Goal: Task Accomplishment & Management: Use online tool/utility

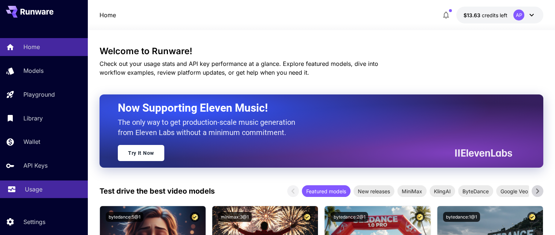
click at [47, 196] on link "Usage" at bounding box center [44, 189] width 88 height 18
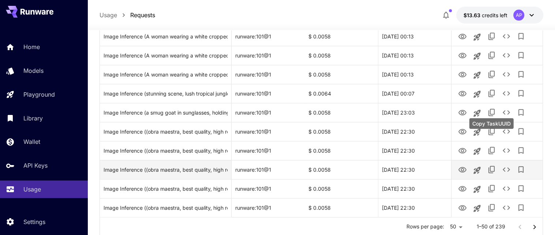
scroll to position [912, 0]
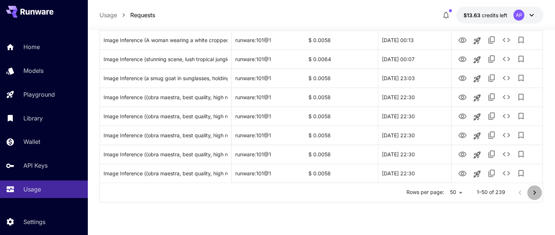
click at [535, 194] on icon "Go to next page" at bounding box center [534, 192] width 3 height 4
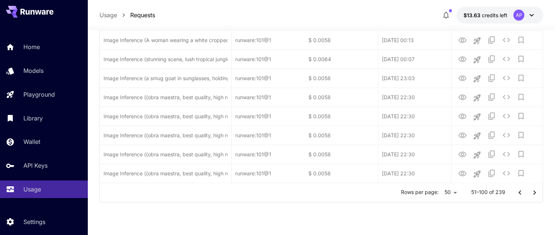
click at [534, 194] on icon "Go to next page" at bounding box center [534, 192] width 3 height 4
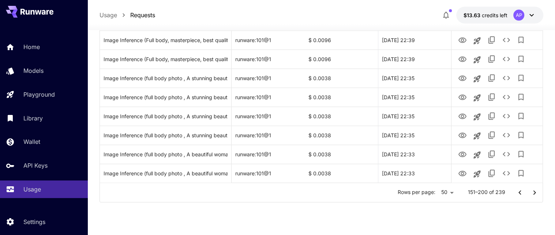
click at [533, 197] on icon "Go to next page" at bounding box center [534, 192] width 9 height 9
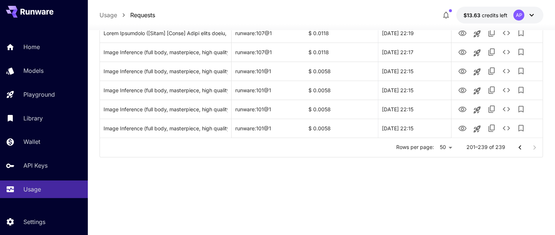
scroll to position [703, 0]
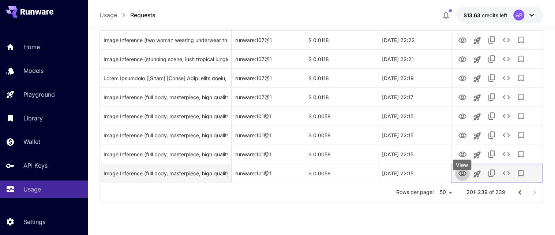
click at [461, 176] on icon "View" at bounding box center [462, 172] width 8 height 5
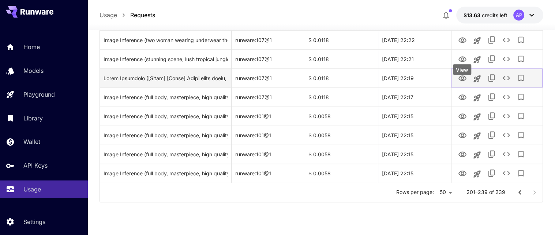
click at [464, 81] on icon "View" at bounding box center [462, 77] width 8 height 5
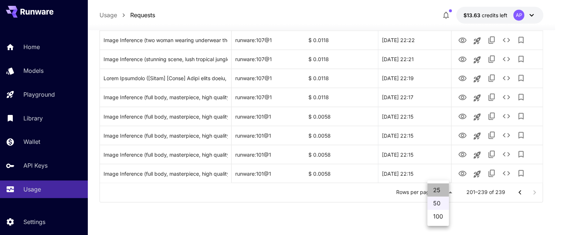
click at [437, 188] on li "25" at bounding box center [438, 189] width 22 height 13
type input "**"
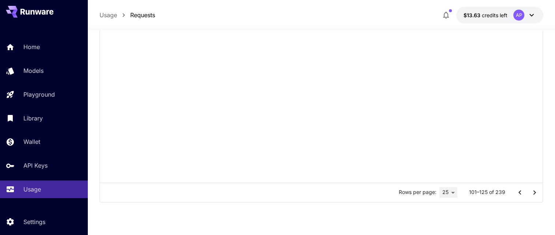
scroll to position [437, 0]
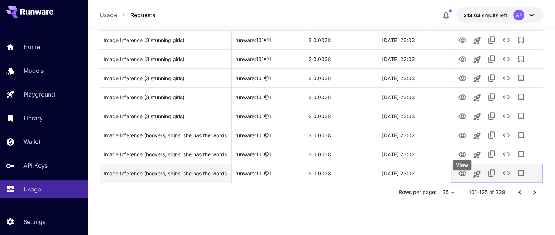
click at [462, 178] on icon "View" at bounding box center [462, 173] width 9 height 9
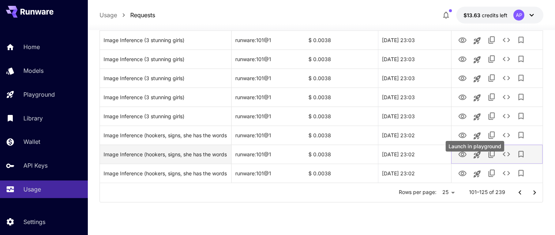
click at [478, 158] on icon "Launch in playground" at bounding box center [476, 154] width 7 height 7
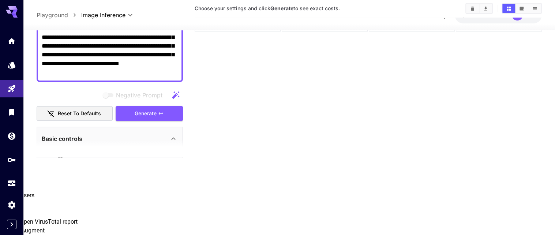
type input "**********"
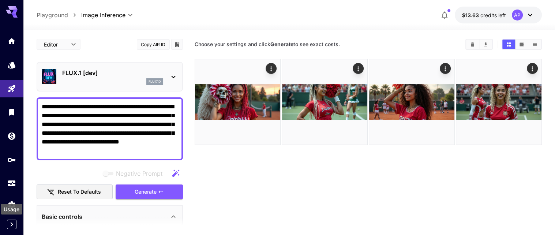
click at [8, 201] on div "Usage" at bounding box center [11, 207] width 23 height 16
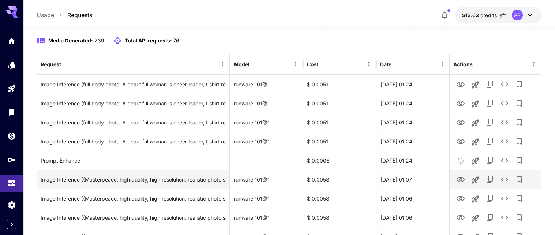
scroll to position [69, 0]
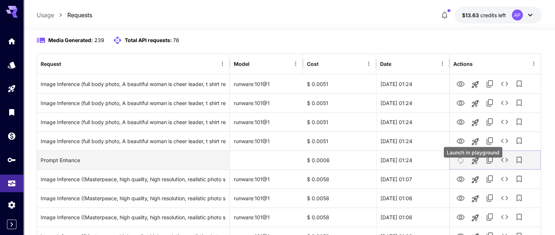
click at [476, 164] on icon "Launch in playground" at bounding box center [475, 160] width 7 height 7
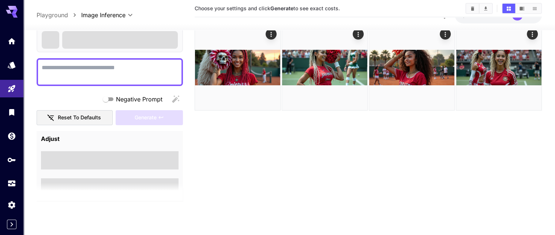
scroll to position [63, 0]
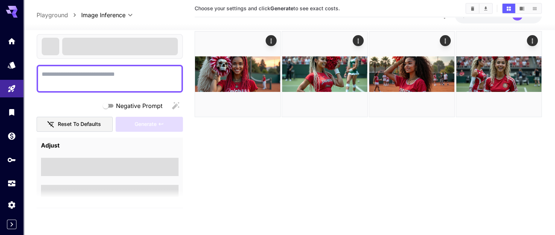
type textarea "**********"
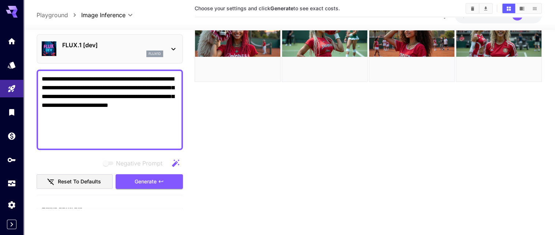
click at [165, 122] on textarea "**********" at bounding box center [110, 110] width 136 height 70
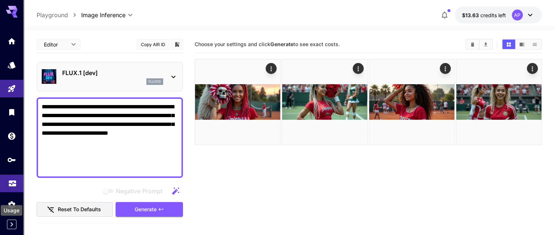
click at [12, 186] on icon "Usage" at bounding box center [12, 181] width 9 height 9
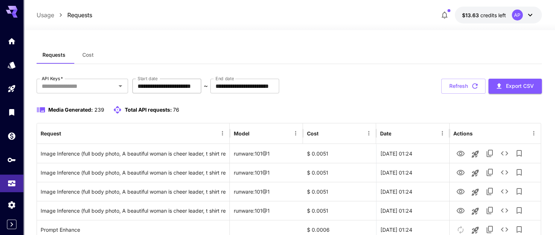
click at [173, 93] on input "**********" at bounding box center [166, 86] width 69 height 15
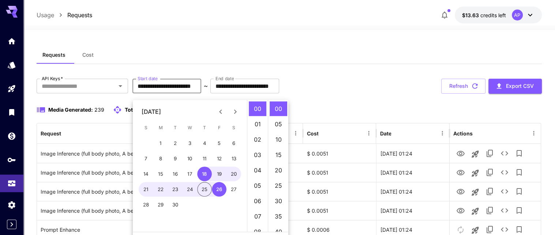
click at [216, 111] on icon "Previous month" at bounding box center [220, 111] width 9 height 9
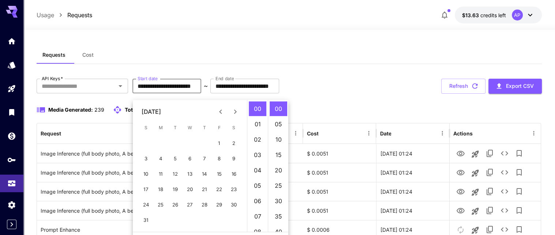
click at [216, 111] on icon "Previous month" at bounding box center [220, 111] width 9 height 9
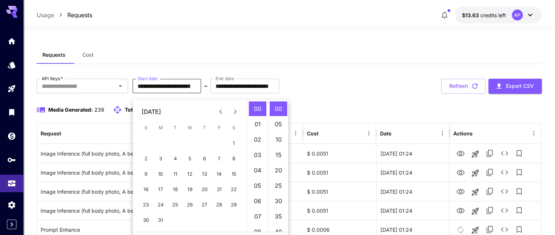
click at [216, 111] on icon "Previous month" at bounding box center [220, 111] width 9 height 9
click at [189, 146] on button "1" at bounding box center [189, 143] width 15 height 15
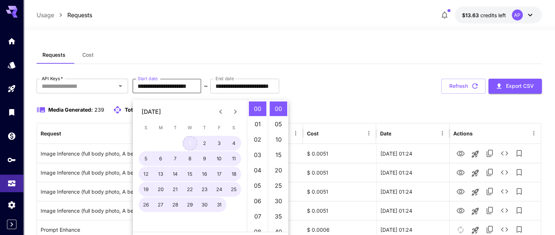
type input "**********"
click at [345, 123] on div "Media Generated: 239 Total API requests: 76" at bounding box center [289, 114] width 505 height 18
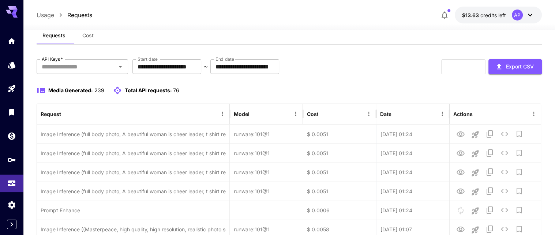
scroll to position [34, 0]
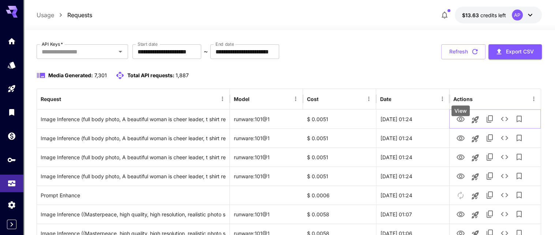
click at [463, 124] on icon "View" at bounding box center [460, 119] width 9 height 9
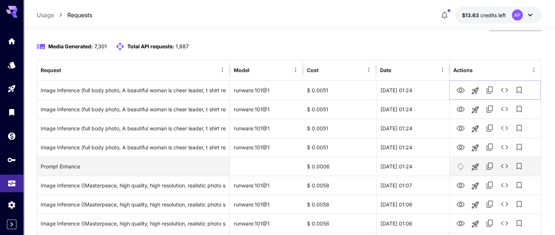
scroll to position [69, 0]
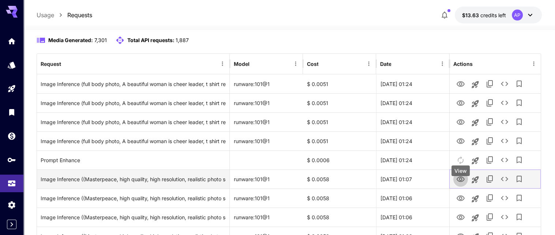
click at [461, 184] on icon "View" at bounding box center [460, 179] width 9 height 9
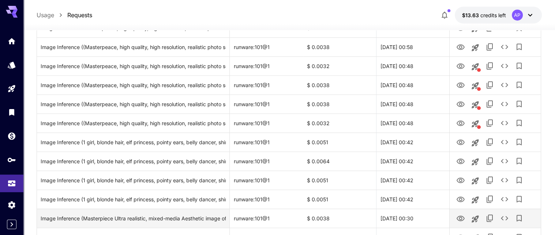
scroll to position [452, 0]
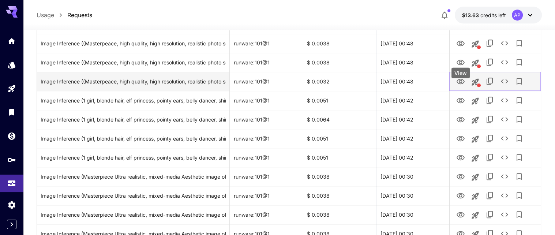
click at [462, 86] on icon "View" at bounding box center [460, 81] width 9 height 9
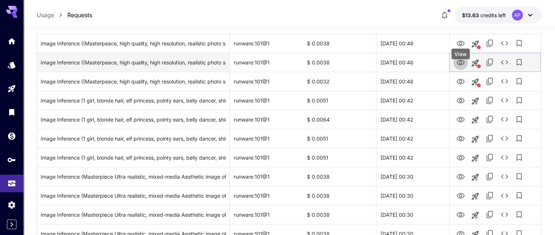
click at [459, 67] on icon "View" at bounding box center [460, 62] width 9 height 9
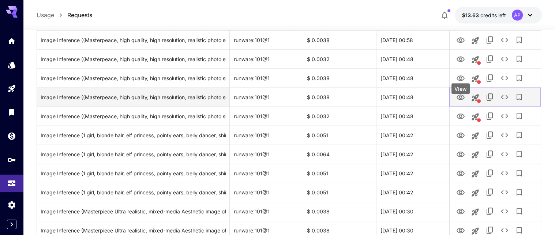
scroll to position [383, 0]
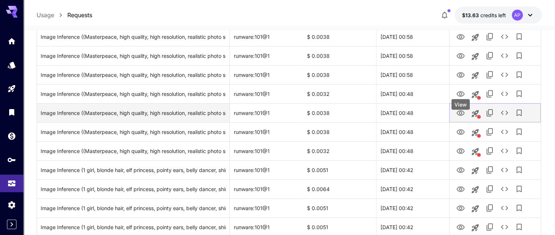
click at [462, 116] on icon "View" at bounding box center [460, 112] width 8 height 5
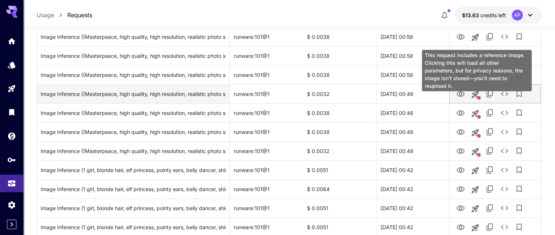
click at [478, 99] on icon "This request includes a reference image. Clicking this will load all other para…" at bounding box center [475, 94] width 9 height 9
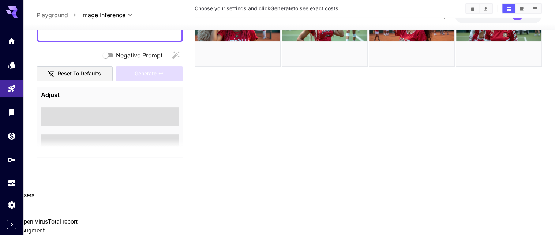
scroll to position [63, 0]
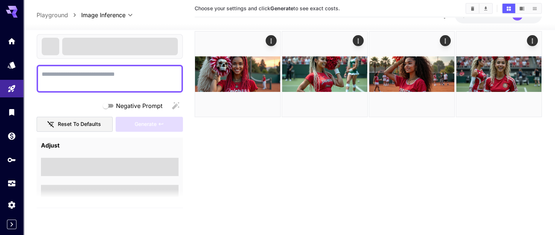
type textarea "**********"
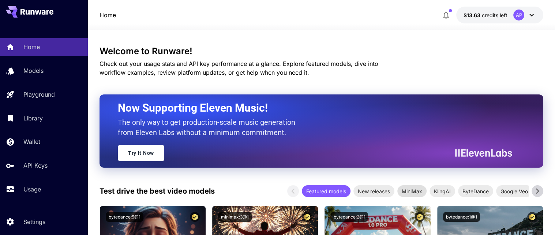
click at [426, 195] on span "MiniMax" at bounding box center [411, 191] width 29 height 8
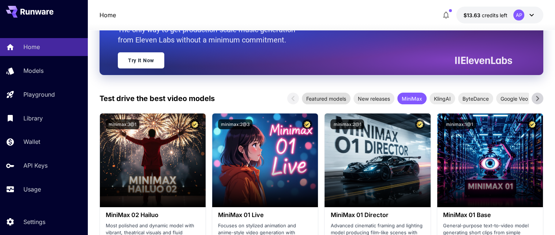
scroll to position [104, 0]
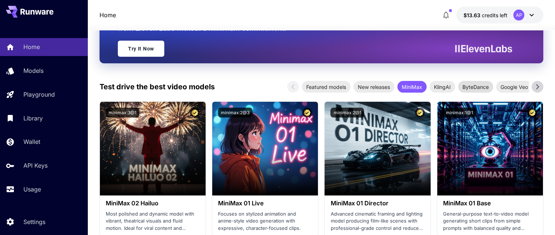
click at [485, 91] on span "ByteDance" at bounding box center [475, 87] width 35 height 8
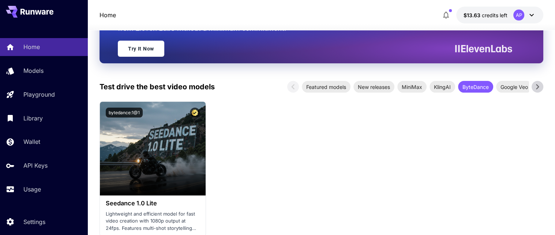
click at [538, 92] on icon at bounding box center [537, 86] width 11 height 11
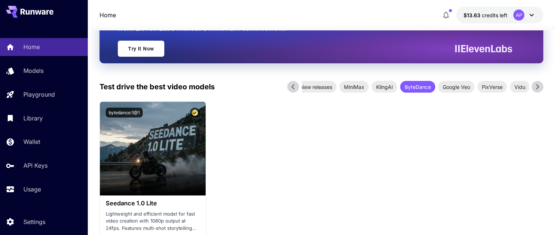
click at [538, 92] on icon at bounding box center [537, 86] width 11 height 11
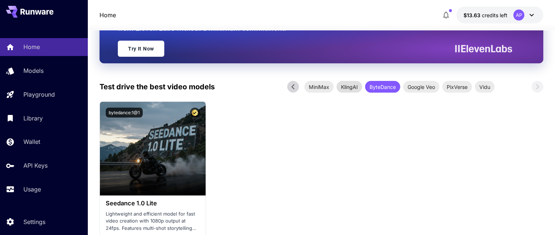
click at [362, 91] on span "KlingAI" at bounding box center [349, 87] width 26 height 8
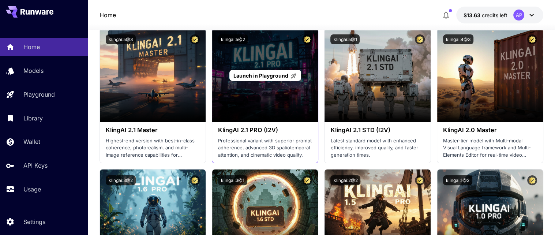
scroll to position [174, 0]
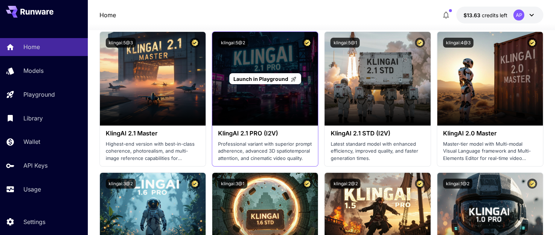
click at [246, 84] on div "Launch in Playground" at bounding box center [264, 78] width 71 height 11
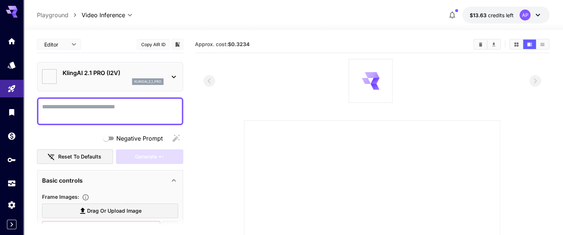
type input "*"
type input "**"
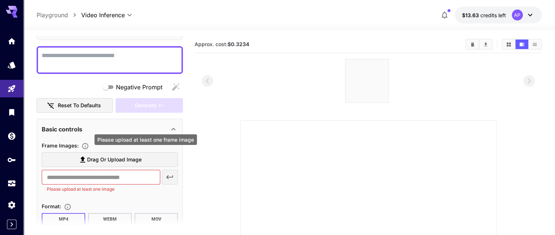
scroll to position [34, 0]
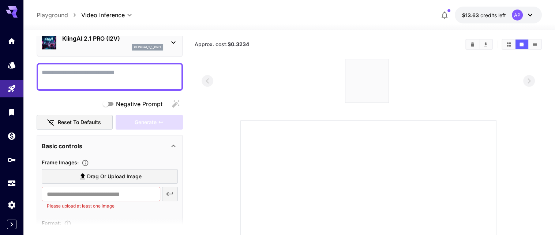
click at [133, 86] on textarea "Negative Prompt" at bounding box center [110, 77] width 136 height 18
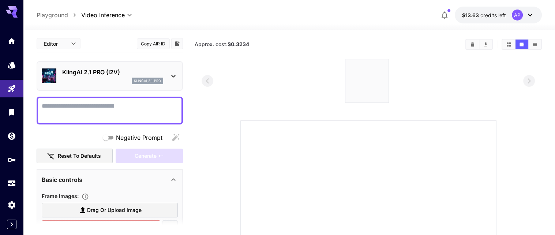
scroll to position [0, 0]
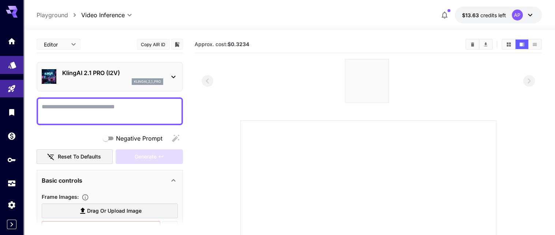
click at [10, 73] on link at bounding box center [11, 65] width 23 height 18
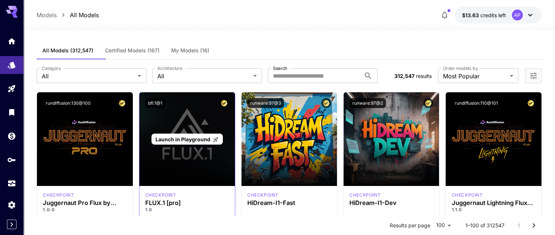
click at [214, 162] on div "Launch in Playground" at bounding box center [186, 139] width 95 height 94
click at [210, 142] on span "Launch in Playground" at bounding box center [182, 139] width 55 height 6
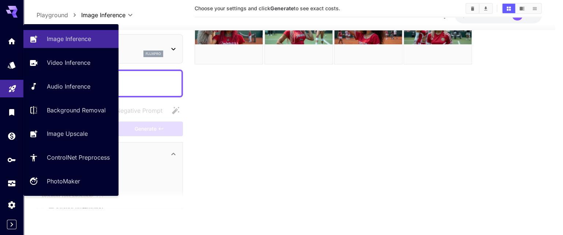
click at [14, 91] on icon "Playground" at bounding box center [12, 86] width 9 height 9
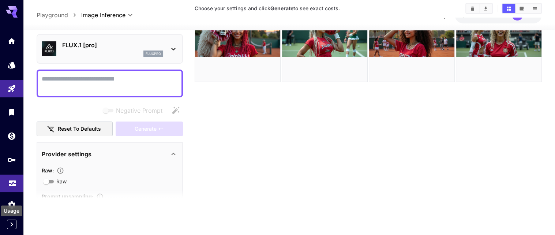
click at [10, 185] on icon "Usage" at bounding box center [12, 181] width 9 height 9
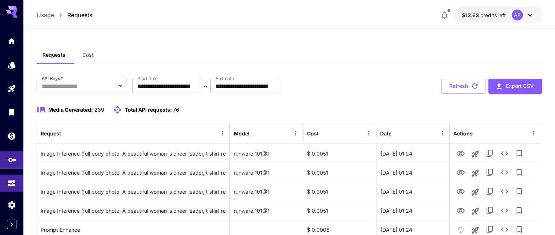
click at [7, 169] on link at bounding box center [11, 160] width 23 height 18
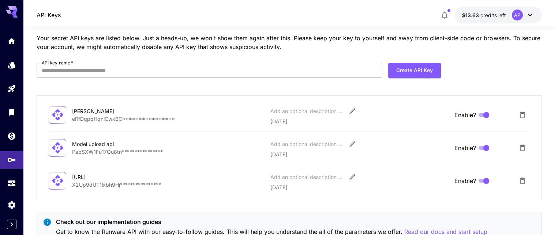
scroll to position [34, 0]
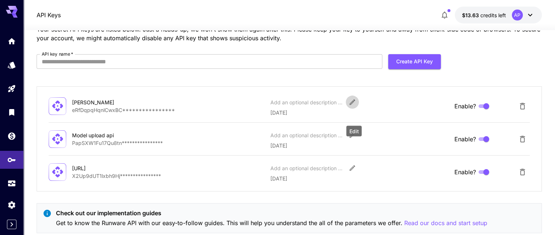
click at [354, 105] on icon "Edit" at bounding box center [352, 101] width 5 height 5
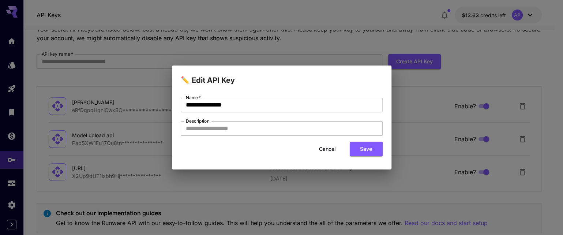
click at [312, 135] on input "Description" at bounding box center [282, 128] width 202 height 15
click at [318, 152] on button "Cancel" at bounding box center [327, 149] width 33 height 15
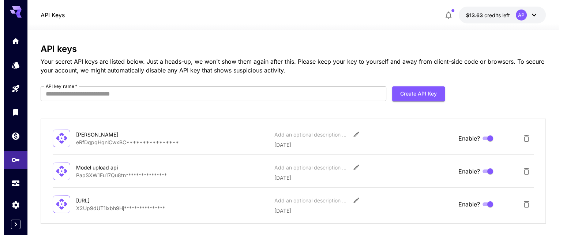
scroll to position [0, 0]
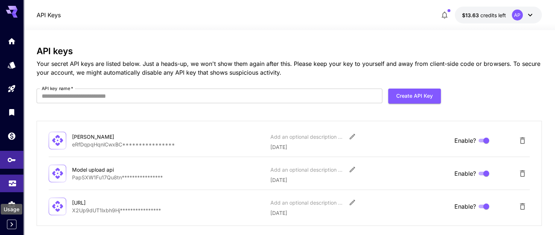
click at [12, 204] on div "Usage" at bounding box center [12, 209] width 22 height 11
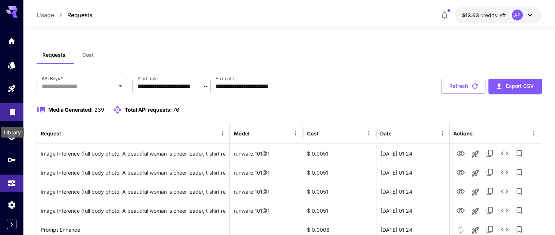
click at [12, 113] on icon "Library" at bounding box center [12, 110] width 5 height 7
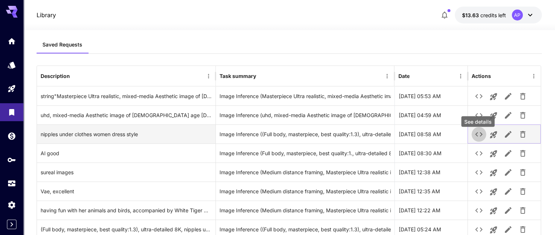
click at [482, 136] on icon "See details" at bounding box center [478, 134] width 7 height 4
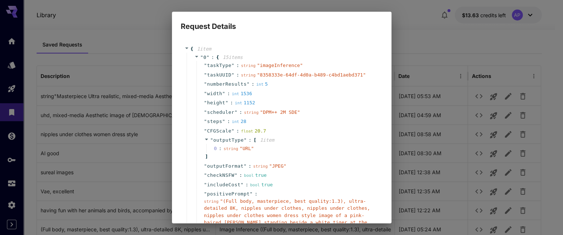
click at [482, 139] on div "Request Details { 1 item " 0 " : { 15 item s " taskType " : string " imageInfer…" at bounding box center [281, 117] width 563 height 235
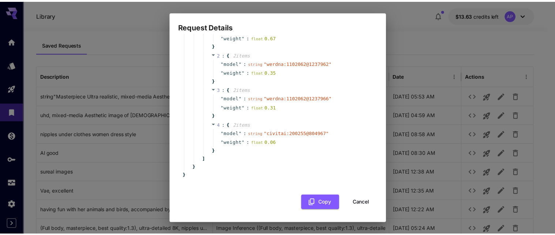
scroll to position [399, 0]
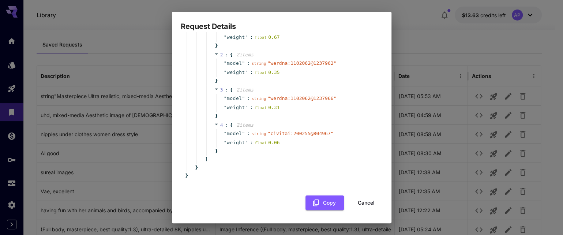
click at [363, 202] on button "Cancel" at bounding box center [366, 202] width 33 height 15
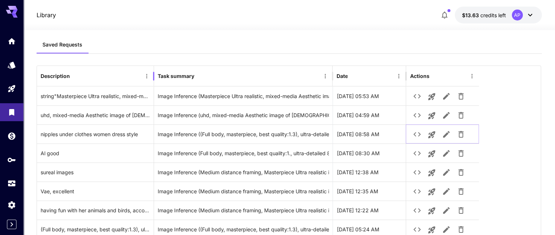
drag, startPoint x: 215, startPoint y: 73, endPoint x: 153, endPoint y: 76, distance: 61.9
click at [153, 76] on div at bounding box center [154, 76] width 4 height 20
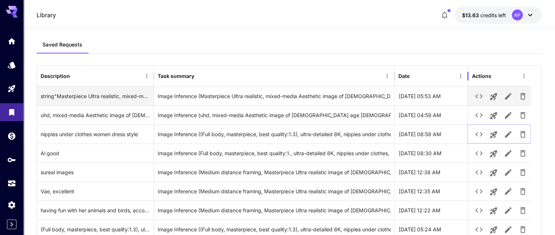
drag, startPoint x: 467, startPoint y: 83, endPoint x: 454, endPoint y: 92, distance: 16.0
click at [454, 92] on div "Description Task summary Date Actions string"Masterpiece Ultra realistic, mixed…" at bounding box center [289, 152] width 504 height 173
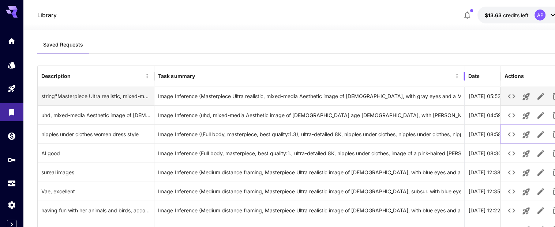
drag, startPoint x: 411, startPoint y: 88, endPoint x: 464, endPoint y: 92, distance: 52.4
click at [464, 92] on div "Description Task summary Date Actions string"Masterpiece Ultra realistic, mixed…" at bounding box center [301, 156] width 526 height 181
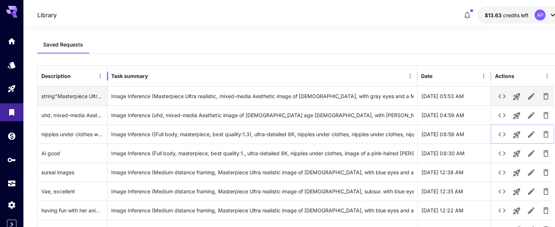
drag, startPoint x: 153, startPoint y: 86, endPoint x: 106, endPoint y: 92, distance: 46.8
click at [106, 92] on div "Description Task summary Date Actions string"Masterpiece Ultra realistic, mixed…" at bounding box center [301, 156] width 526 height 181
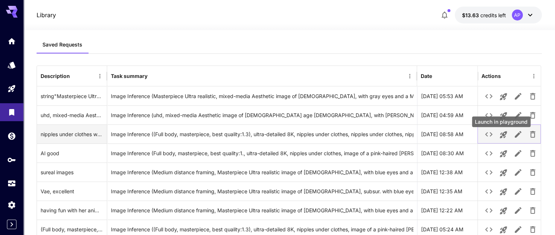
click at [505, 138] on icon "Launch in playground" at bounding box center [502, 134] width 7 height 7
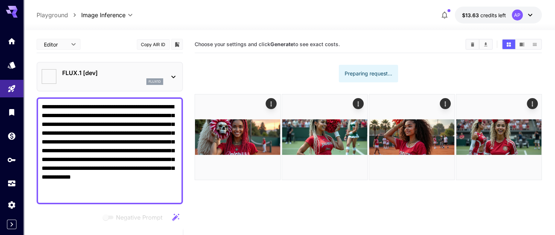
type textarea "**********"
type input "**********"
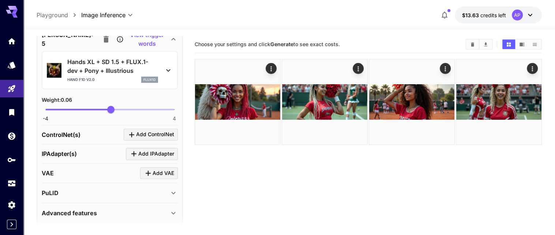
scroll to position [766, 0]
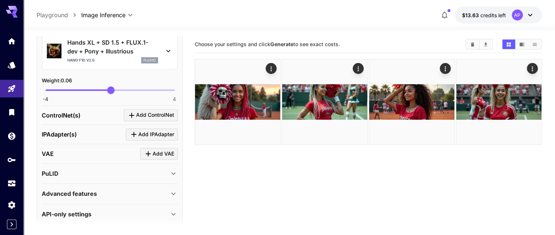
click at [103, 23] on icon "button" at bounding box center [105, 19] width 5 height 7
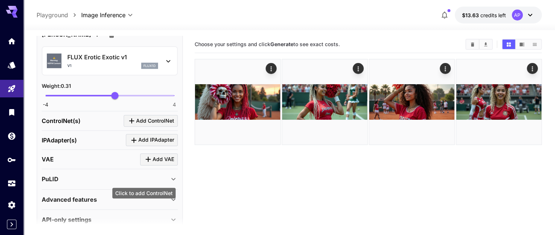
scroll to position [673, 0]
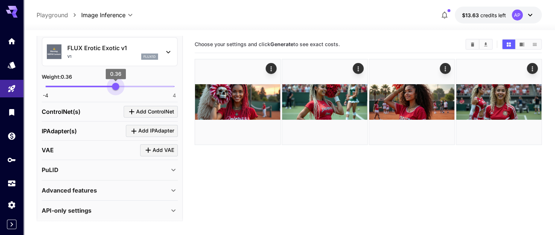
click at [116, 90] on span "0.36" at bounding box center [115, 86] width 7 height 7
type input "***"
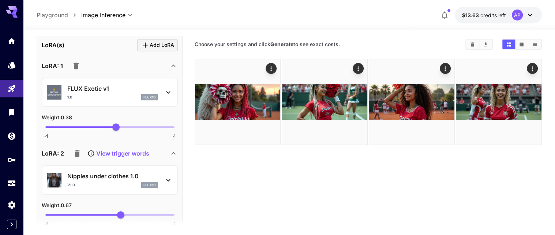
scroll to position [359, 0]
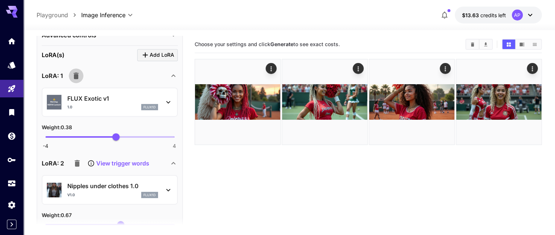
click at [79, 79] on icon "button" at bounding box center [75, 75] width 5 height 7
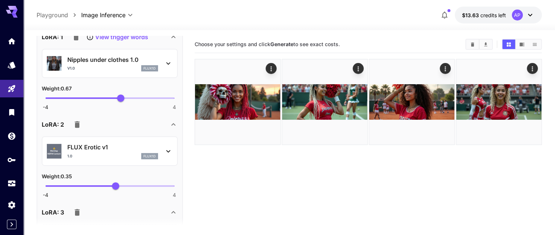
scroll to position [429, 0]
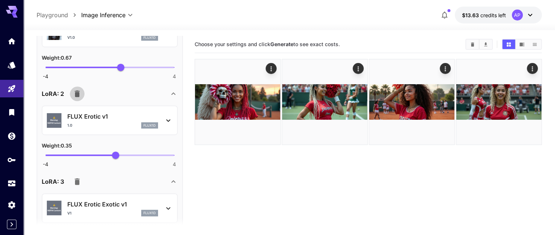
click at [80, 97] on icon "button" at bounding box center [77, 93] width 5 height 7
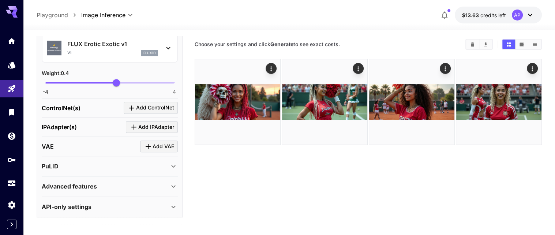
scroll to position [533, 0]
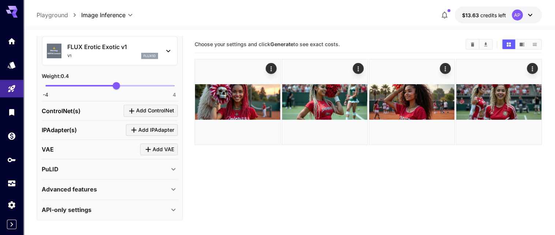
click at [80, 27] on icon "button" at bounding box center [77, 24] width 5 height 7
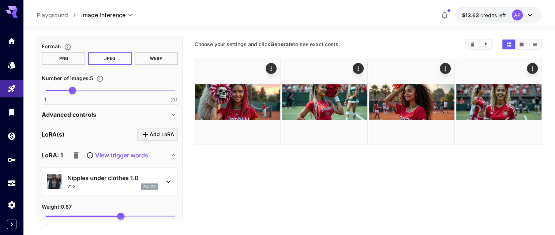
scroll to position [279, 0]
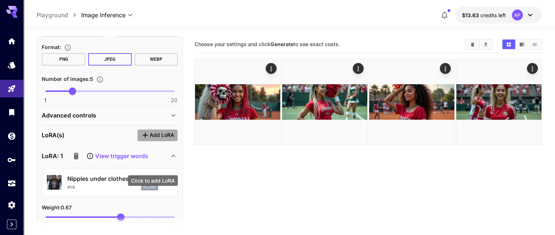
click at [150, 140] on span "Add LoRA" at bounding box center [162, 135] width 24 height 9
click at [141, 139] on icon "Click to add LoRA" at bounding box center [145, 135] width 9 height 9
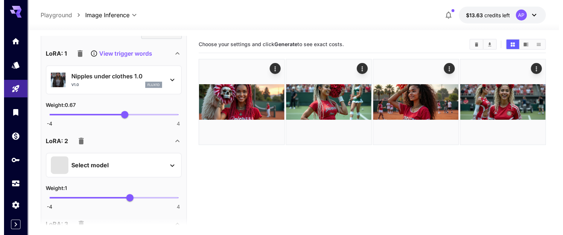
scroll to position [384, 0]
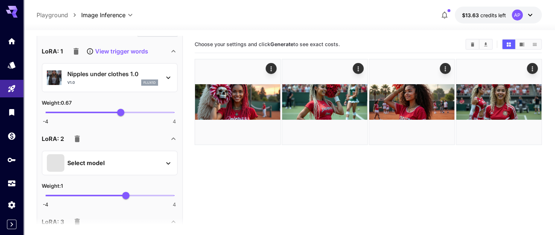
click at [84, 167] on p "Select model" at bounding box center [85, 162] width 37 height 9
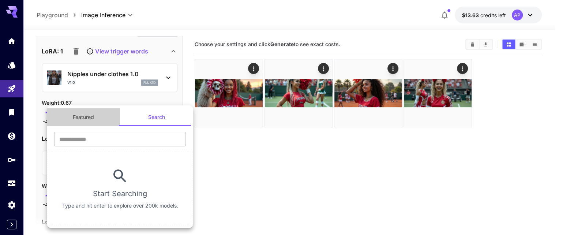
click at [102, 123] on button "Featured" at bounding box center [83, 117] width 73 height 18
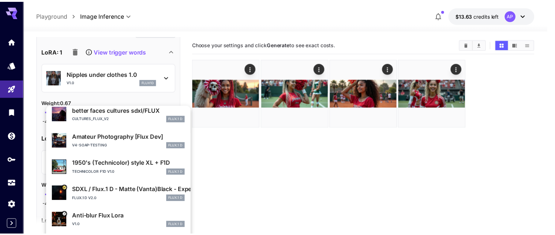
scroll to position [202, 0]
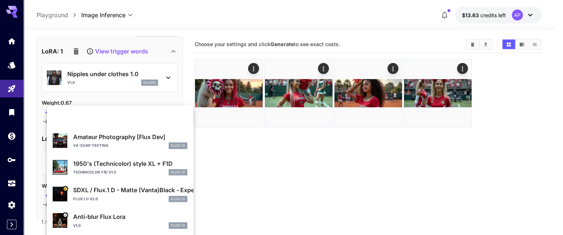
click at [127, 206] on section "Amateur Photography [Flux Dev] v4-soap-testing FLUX.1 D 1950's (Technicolor) st…" at bounding box center [120, 123] width 146 height 328
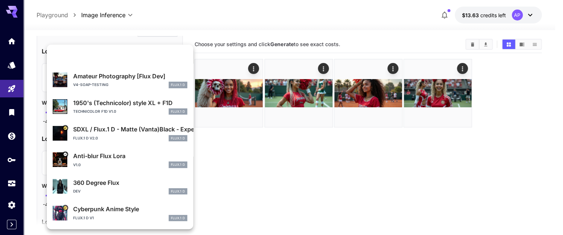
click at [231, 207] on div at bounding box center [281, 117] width 563 height 235
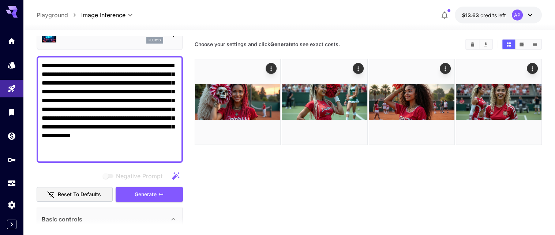
scroll to position [71, 0]
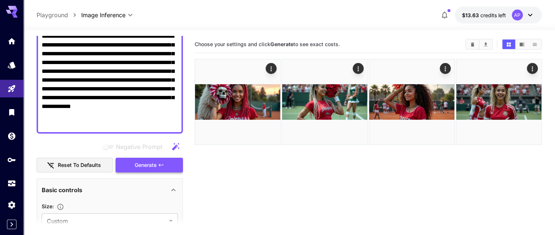
click at [144, 170] on span "Generate" at bounding box center [146, 165] width 22 height 9
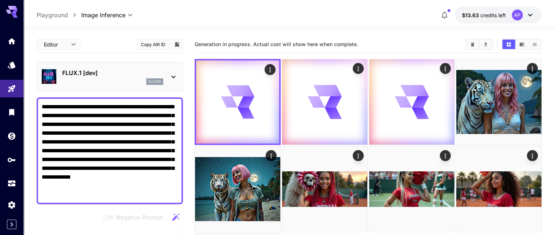
scroll to position [69, 0]
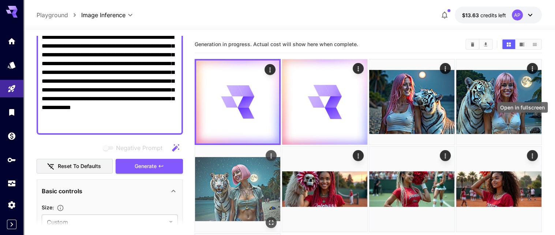
click at [275, 219] on icon "Open in fullscreen" at bounding box center [270, 222] width 7 height 7
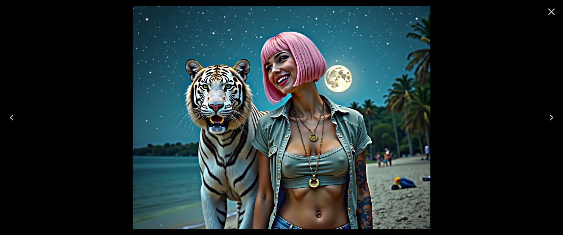
click at [11, 112] on icon "Previous" at bounding box center [12, 118] width 12 height 12
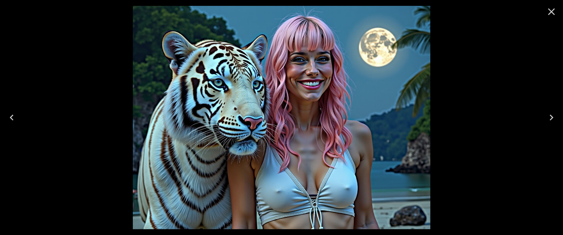
click at [11, 112] on icon "Previous" at bounding box center [12, 118] width 12 height 12
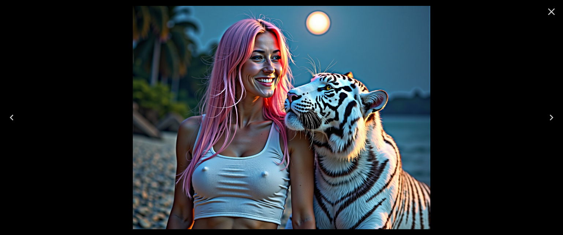
click at [11, 113] on icon "Previous" at bounding box center [12, 118] width 12 height 12
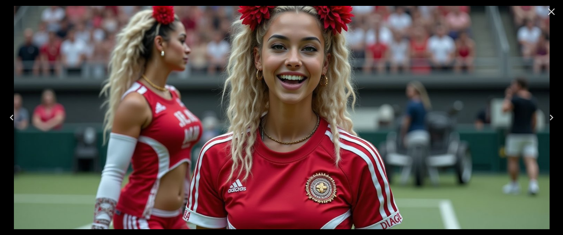
click at [11, 113] on icon "Previous" at bounding box center [12, 118] width 12 height 12
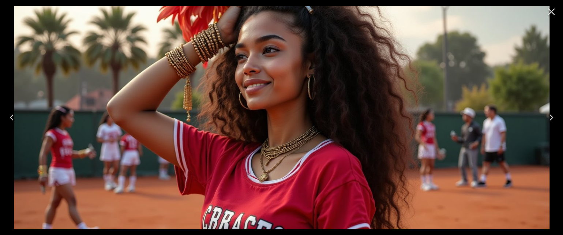
click at [550, 15] on icon "Close" at bounding box center [551, 12] width 12 height 12
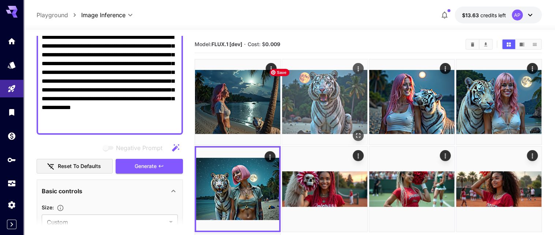
click at [329, 126] on img at bounding box center [324, 101] width 85 height 85
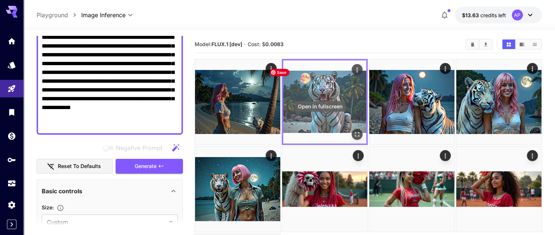
click at [353, 131] on icon "Open in fullscreen" at bounding box center [356, 134] width 7 height 7
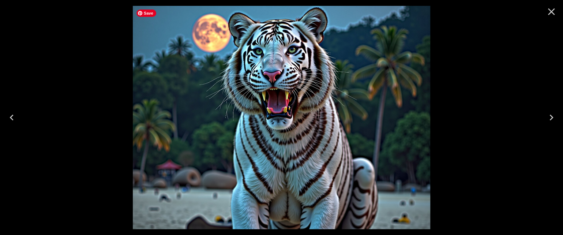
click at [287, 102] on img at bounding box center [281, 117] width 297 height 223
click at [13, 116] on icon "Previous" at bounding box center [12, 118] width 12 height 12
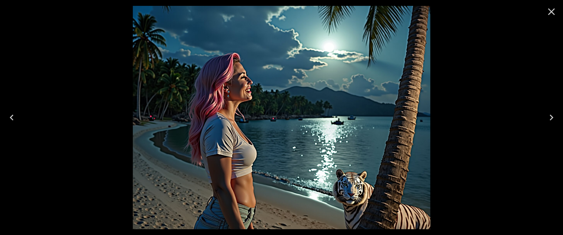
click at [13, 116] on icon "Previous" at bounding box center [12, 118] width 12 height 12
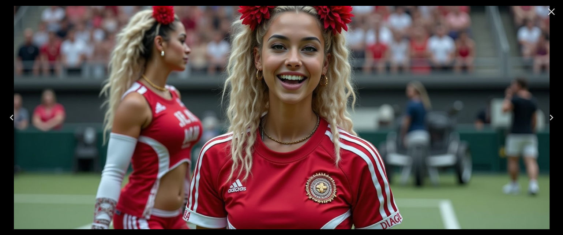
click at [553, 115] on icon "Next" at bounding box center [551, 118] width 12 height 12
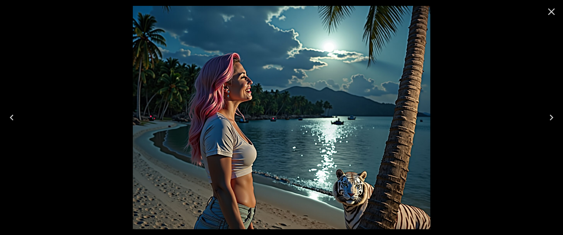
click at [10, 114] on icon "Previous" at bounding box center [12, 118] width 12 height 12
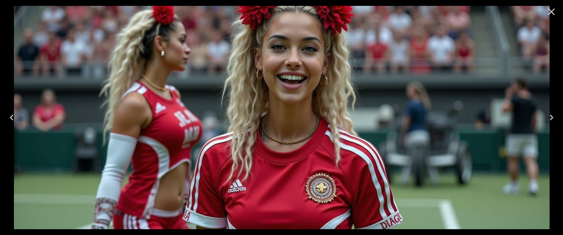
click at [11, 114] on icon "Previous" at bounding box center [12, 118] width 12 height 12
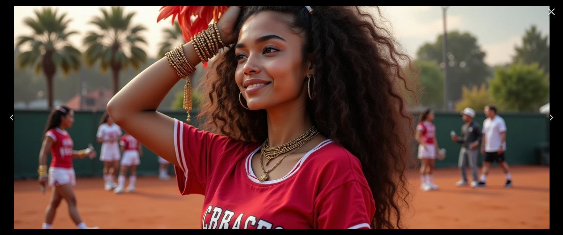
click at [11, 114] on icon "Previous" at bounding box center [12, 118] width 12 height 12
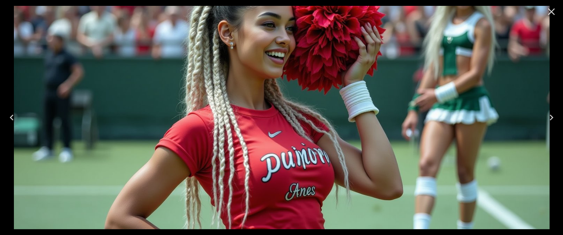
click at [11, 114] on icon "Previous" at bounding box center [12, 118] width 12 height 12
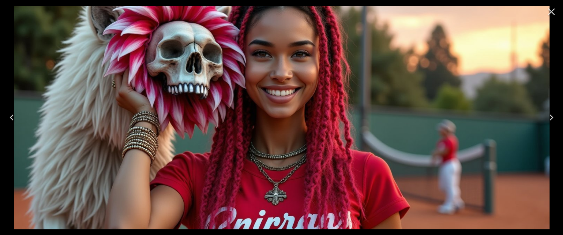
click at [11, 114] on icon "Previous" at bounding box center [12, 118] width 12 height 12
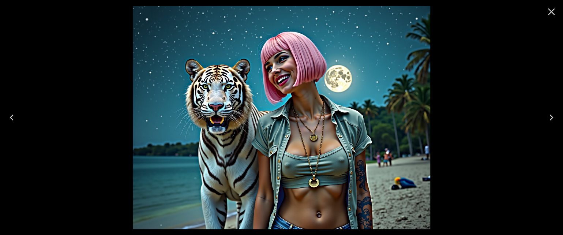
click at [11, 114] on icon "Previous" at bounding box center [12, 118] width 12 height 12
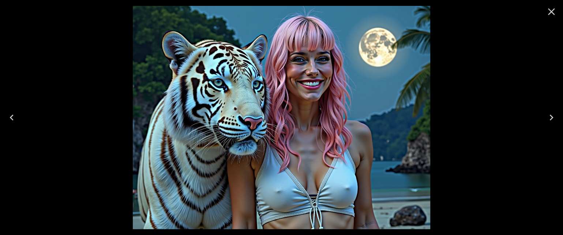
click at [11, 114] on icon "Previous" at bounding box center [12, 118] width 12 height 12
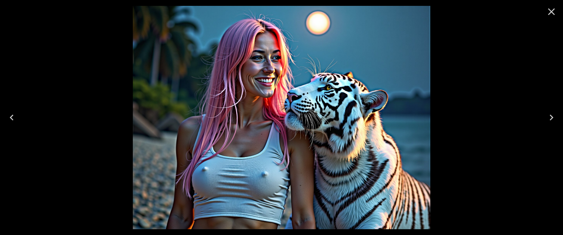
click at [11, 114] on icon "Previous" at bounding box center [12, 118] width 12 height 12
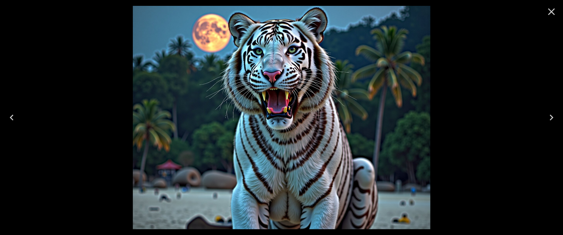
click at [11, 114] on icon "Previous" at bounding box center [12, 118] width 12 height 12
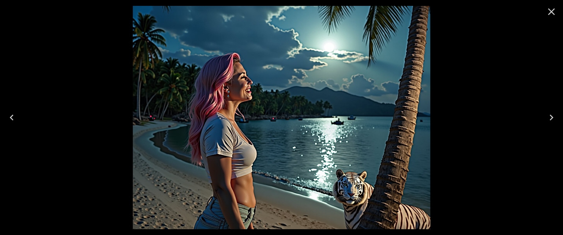
click at [11, 114] on icon "Previous" at bounding box center [12, 118] width 12 height 12
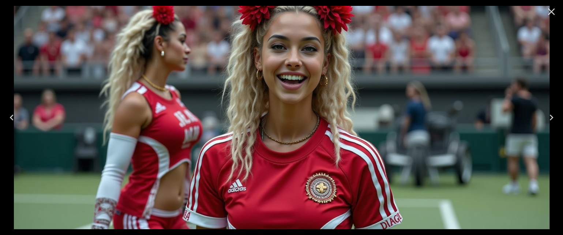
click at [550, 117] on icon "Next" at bounding box center [551, 118] width 12 height 12
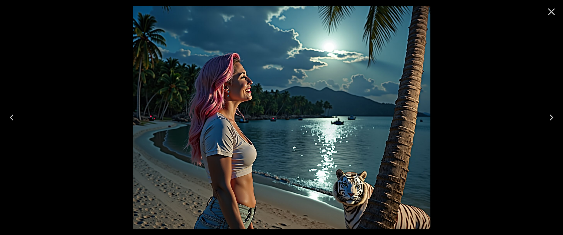
click at [548, 117] on icon "Next" at bounding box center [551, 118] width 12 height 12
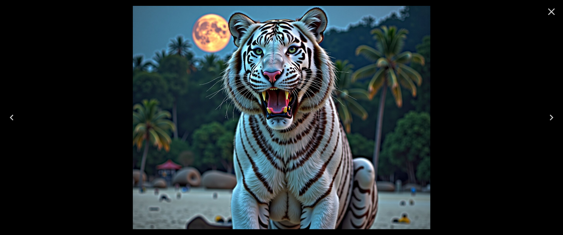
click at [550, 13] on icon "Close" at bounding box center [551, 11] width 7 height 7
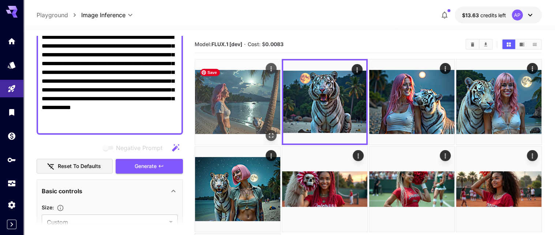
click at [216, 95] on img at bounding box center [237, 101] width 85 height 85
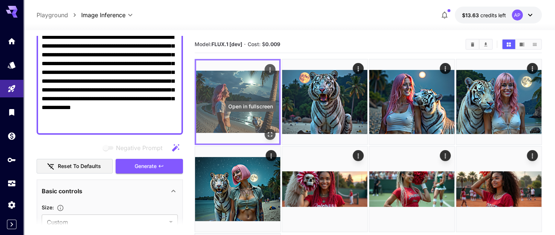
click at [268, 132] on icon "Open in fullscreen" at bounding box center [270, 134] width 4 height 4
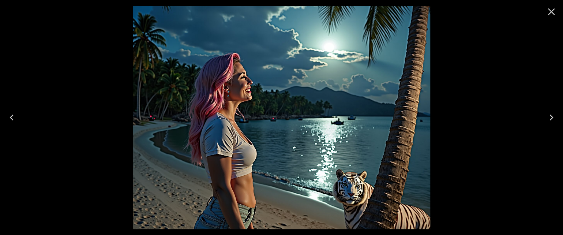
click at [553, 115] on icon "Next" at bounding box center [551, 118] width 12 height 12
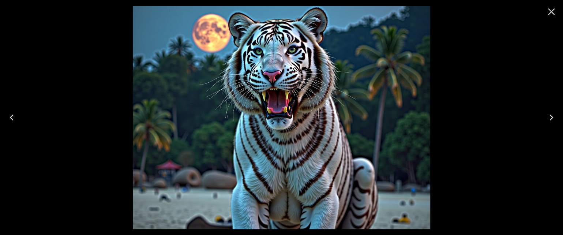
click at [553, 115] on icon "Next" at bounding box center [551, 118] width 12 height 12
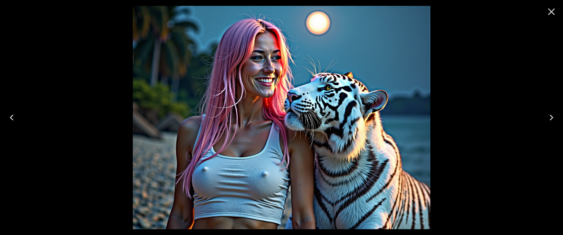
click at [553, 115] on icon "Next" at bounding box center [551, 118] width 12 height 12
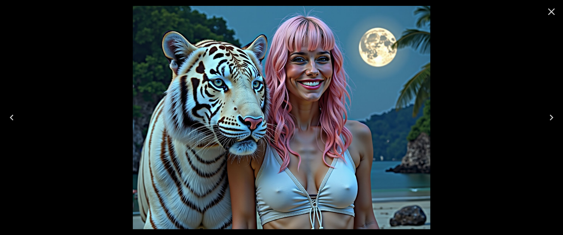
click at [553, 115] on icon "Next" at bounding box center [551, 118] width 12 height 12
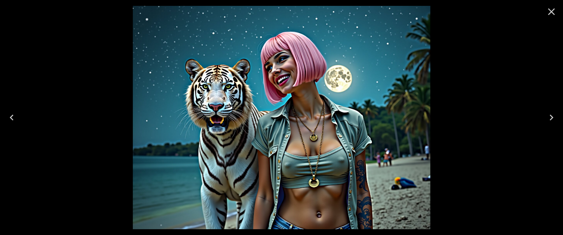
click at [550, 14] on icon "Close" at bounding box center [551, 12] width 12 height 12
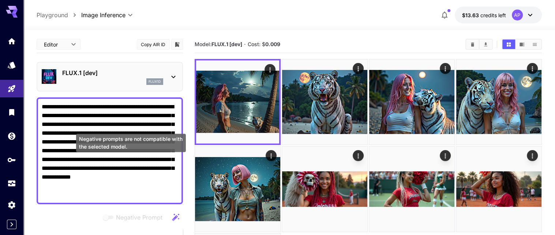
scroll to position [69, 0]
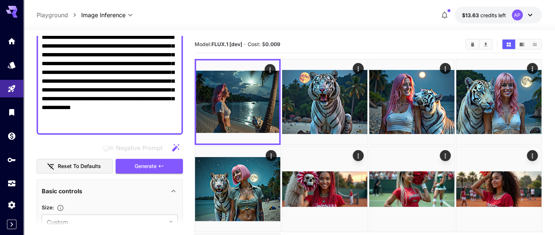
drag, startPoint x: 146, startPoint y: 131, endPoint x: 49, endPoint y: 88, distance: 105.0
click at [49, 88] on textarea "**********" at bounding box center [110, 81] width 136 height 97
click at [49, 53] on textarea "**********" at bounding box center [110, 81] width 136 height 97
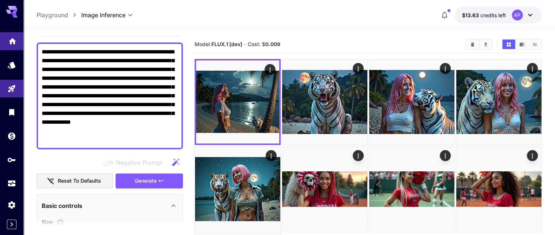
drag, startPoint x: 138, startPoint y: 125, endPoint x: 4, endPoint y: 42, distance: 157.8
click at [4, 42] on div "**********" at bounding box center [277, 170] width 555 height 340
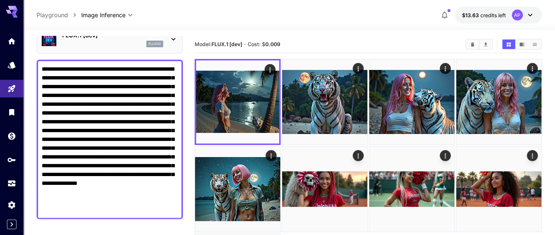
scroll to position [0, 0]
drag, startPoint x: 173, startPoint y: 216, endPoint x: 43, endPoint y: 79, distance: 189.1
click at [43, 79] on textarea "**********" at bounding box center [110, 139] width 136 height 149
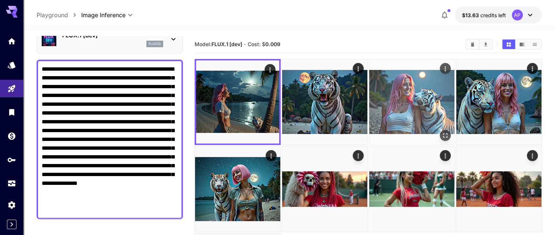
type textarea "**********"
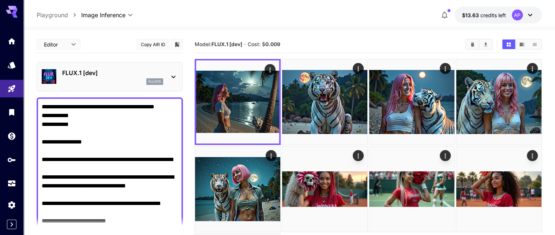
drag, startPoint x: 97, startPoint y: 103, endPoint x: 31, endPoint y: 31, distance: 97.8
click at [31, 31] on div "**********" at bounding box center [277, 170] width 555 height 340
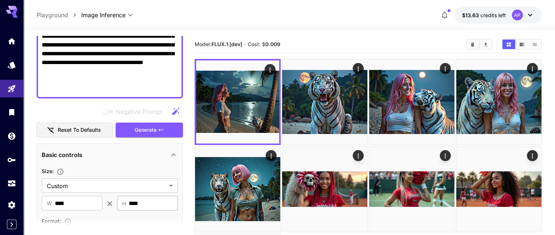
scroll to position [139, 0]
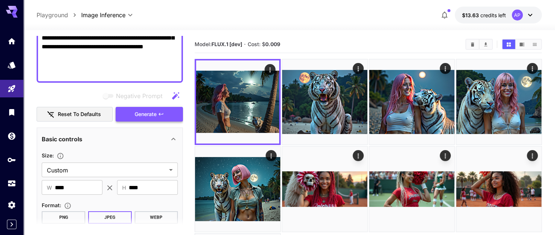
type textarea "**********"
click at [151, 119] on span "Generate" at bounding box center [146, 114] width 22 height 9
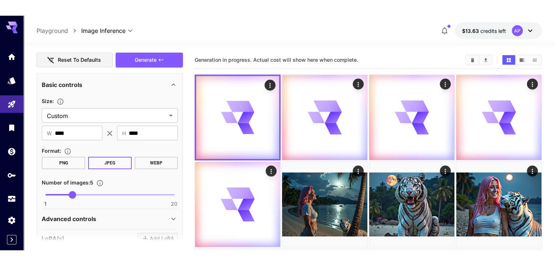
scroll to position [244, 0]
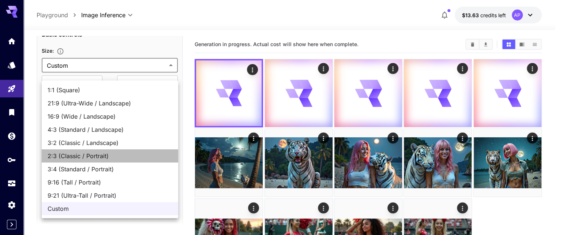
click at [108, 160] on span "2:3 (Classic / Portrait)" at bounding box center [110, 155] width 125 height 9
type input "**********"
type input "***"
type input "****"
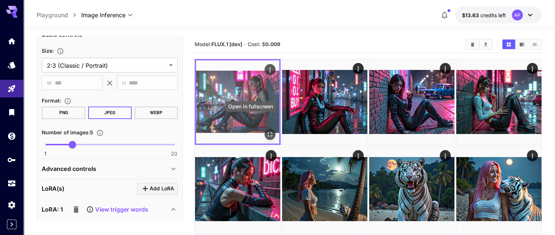
click at [266, 131] on icon "Open in fullscreen" at bounding box center [269, 134] width 7 height 7
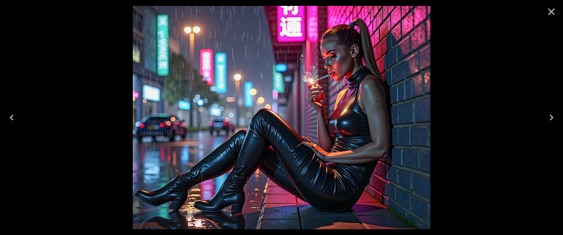
click at [554, 116] on icon "Next" at bounding box center [551, 118] width 12 height 12
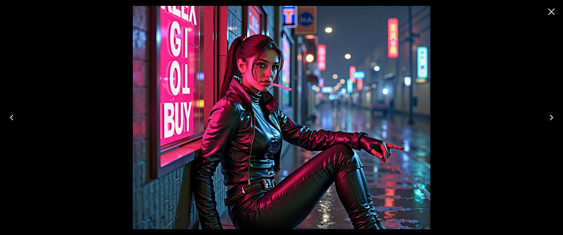
click at [554, 116] on icon "Next" at bounding box center [551, 118] width 12 height 12
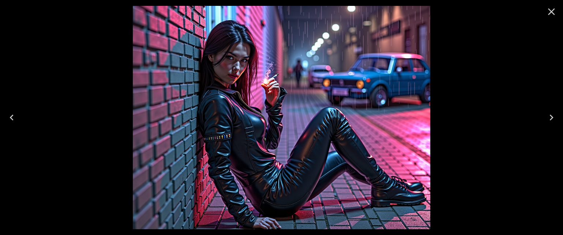
click at [554, 116] on icon "Next" at bounding box center [551, 118] width 12 height 12
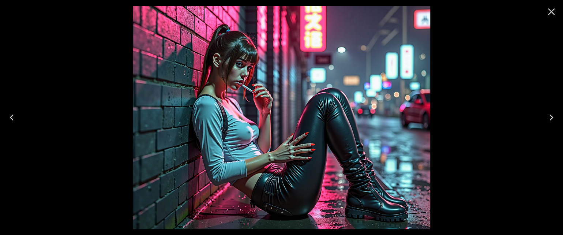
click at [554, 116] on icon "Next" at bounding box center [551, 118] width 12 height 12
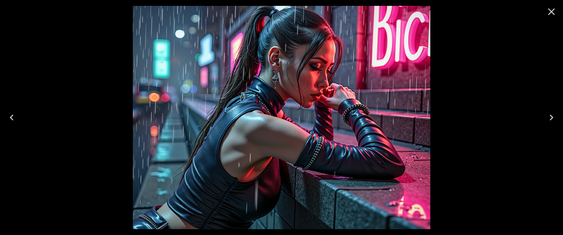
click at [552, 11] on icon "Close" at bounding box center [551, 12] width 12 height 12
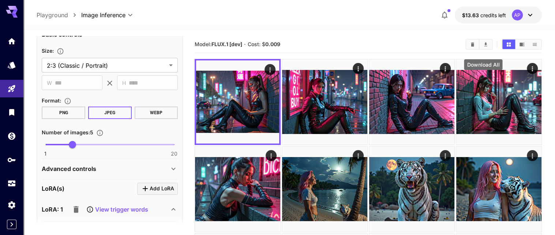
click at [484, 46] on icon "Download All" at bounding box center [485, 44] width 3 height 4
click at [389, 28] on div at bounding box center [288, 25] width 531 height 9
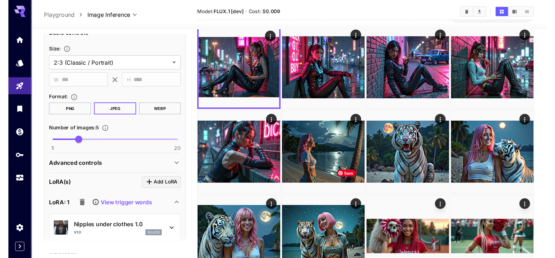
scroll to position [0, 0]
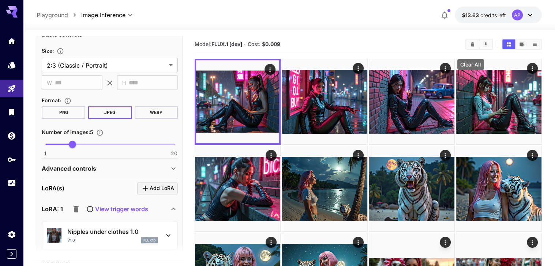
click at [471, 46] on icon "Clear All" at bounding box center [472, 44] width 3 height 4
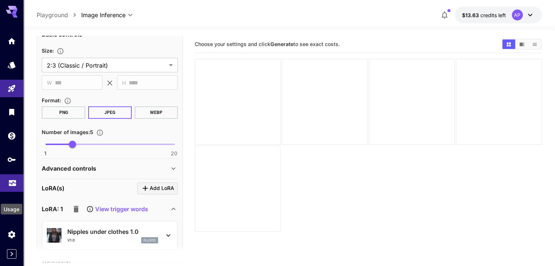
click at [12, 182] on icon "Usage" at bounding box center [12, 180] width 7 height 4
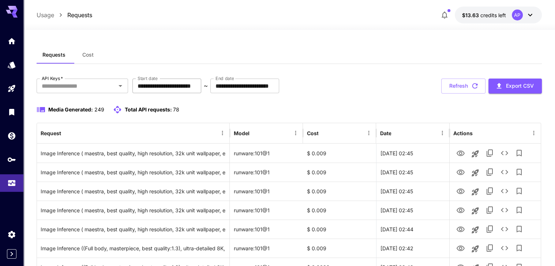
click at [191, 93] on input "**********" at bounding box center [166, 86] width 69 height 15
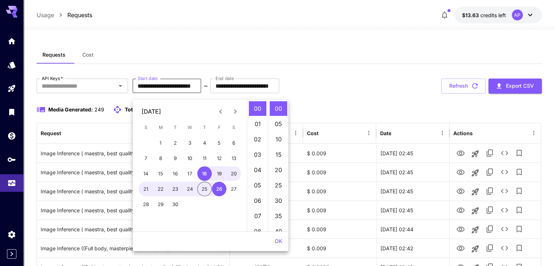
click at [216, 112] on icon "Previous month" at bounding box center [220, 111] width 9 height 9
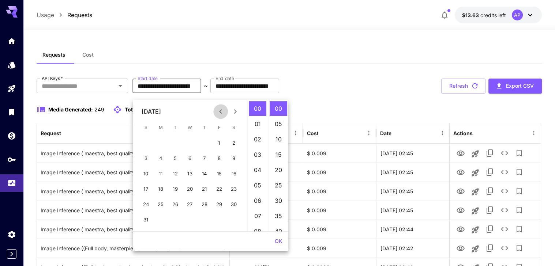
click at [216, 111] on icon "Previous month" at bounding box center [220, 111] width 9 height 9
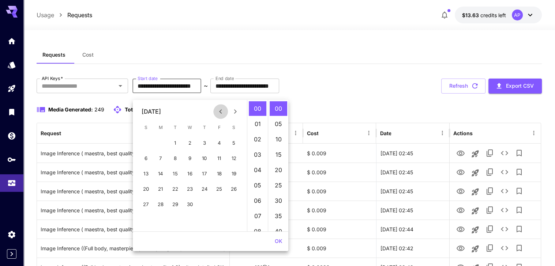
click at [216, 111] on icon "Previous month" at bounding box center [220, 111] width 9 height 9
click at [186, 141] on button "1" at bounding box center [189, 143] width 15 height 15
type input "**********"
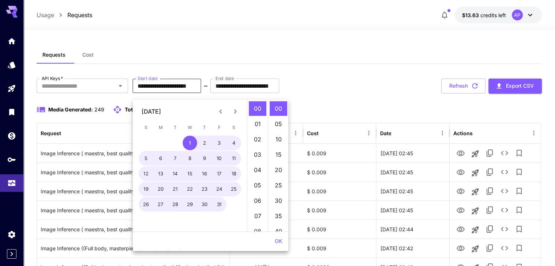
click at [399, 114] on div "Media Generated: 249 Total API requests: 78" at bounding box center [289, 109] width 505 height 9
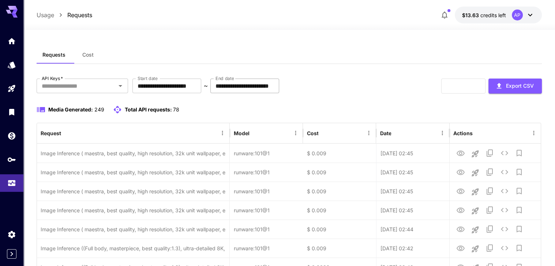
click at [279, 93] on input "**********" at bounding box center [244, 86] width 69 height 15
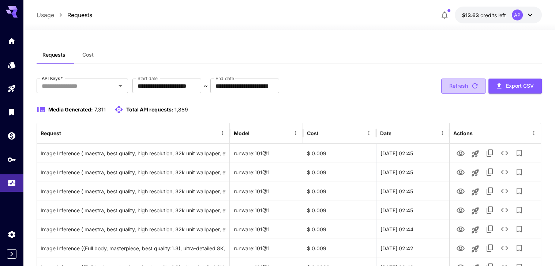
click at [452, 94] on button "Refresh" at bounding box center [463, 86] width 44 height 15
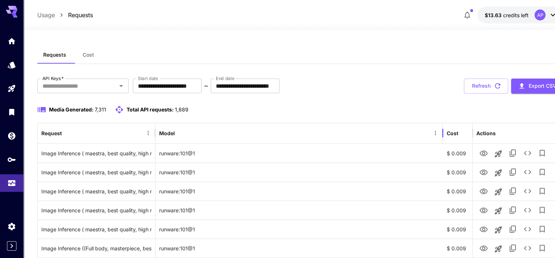
drag, startPoint x: 302, startPoint y: 144, endPoint x: 433, endPoint y: 145, distance: 130.9
click at [441, 143] on div at bounding box center [443, 133] width 4 height 20
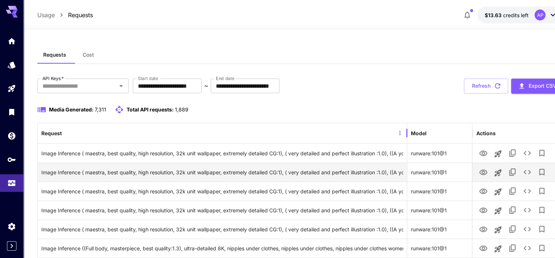
drag, startPoint x: 56, startPoint y: 150, endPoint x: 415, endPoint y: 179, distance: 360.9
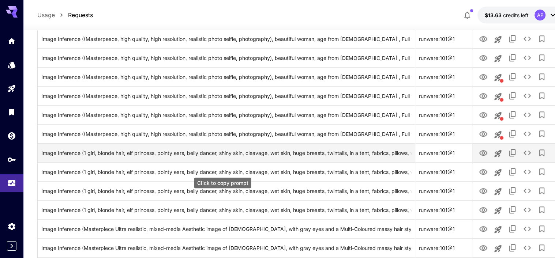
scroll to position [592, 0]
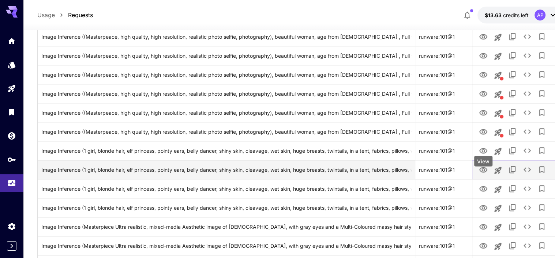
click at [484, 173] on icon "View" at bounding box center [483, 169] width 8 height 5
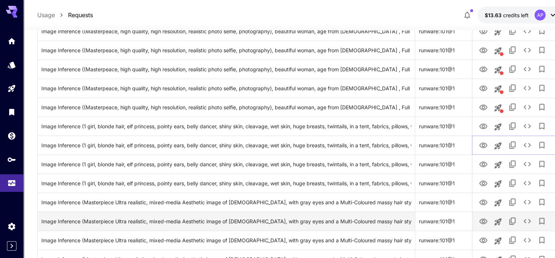
scroll to position [661, 0]
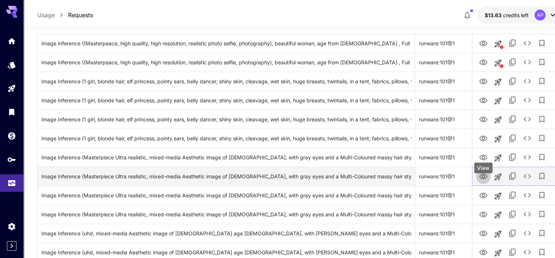
click at [486, 181] on icon "View" at bounding box center [483, 176] width 9 height 9
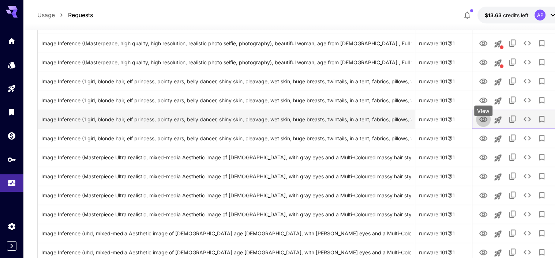
click at [482, 122] on icon "View" at bounding box center [483, 119] width 8 height 5
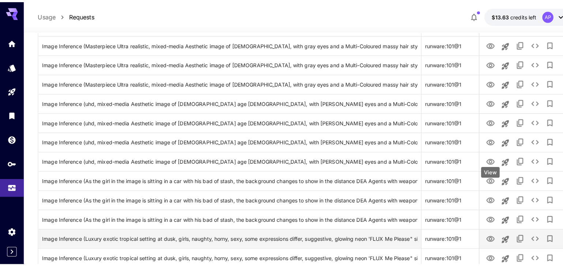
scroll to position [836, 0]
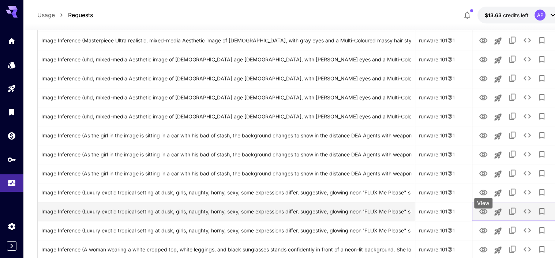
click at [485, 214] on icon "View" at bounding box center [483, 211] width 8 height 5
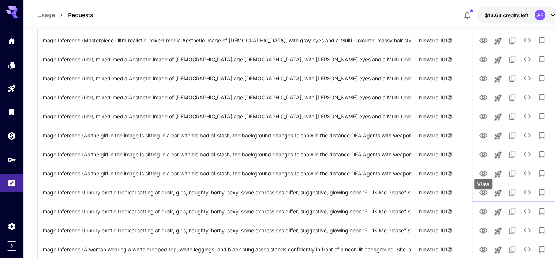
click at [482, 183] on div "View" at bounding box center [483, 184] width 18 height 11
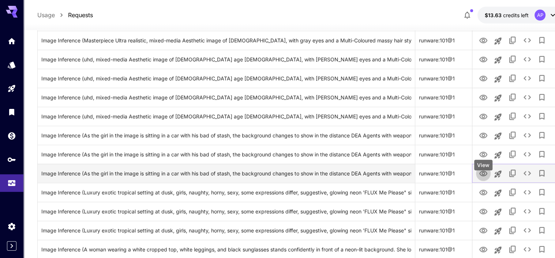
click at [484, 178] on icon "View" at bounding box center [483, 173] width 9 height 9
click at [483, 176] on icon "View" at bounding box center [483, 173] width 8 height 5
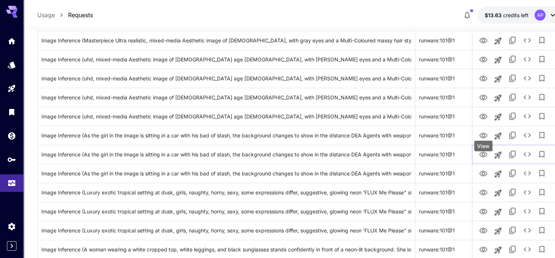
click at [483, 146] on div "View" at bounding box center [483, 146] width 18 height 11
click at [483, 140] on icon "View" at bounding box center [483, 135] width 9 height 9
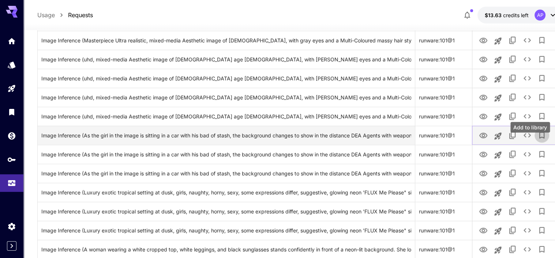
click at [546, 140] on icon "Add to library" at bounding box center [542, 135] width 9 height 9
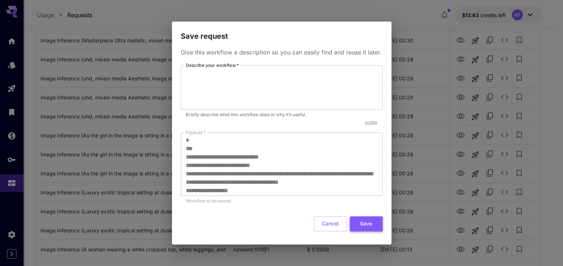
click at [362, 231] on button "Save" at bounding box center [366, 223] width 33 height 15
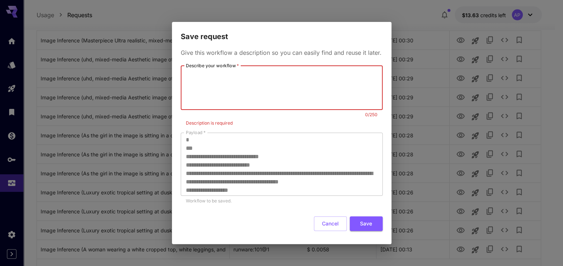
click at [307, 92] on textarea "Describe your workflow   *" at bounding box center [282, 88] width 192 height 38
click at [287, 97] on textarea "Describe your workflow   *" at bounding box center [282, 88] width 192 height 38
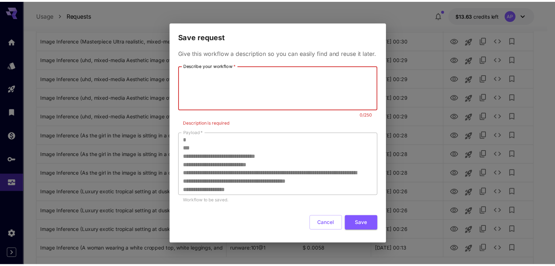
scroll to position [34, 0]
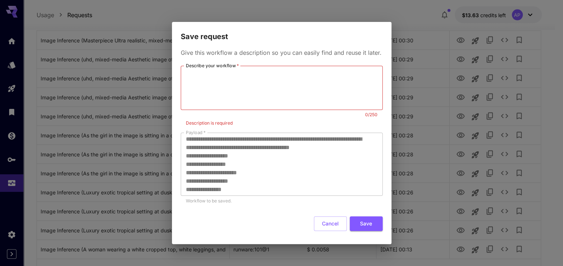
click at [284, 83] on textarea "Describe your workflow   *" at bounding box center [282, 88] width 192 height 38
paste textarea "**********"
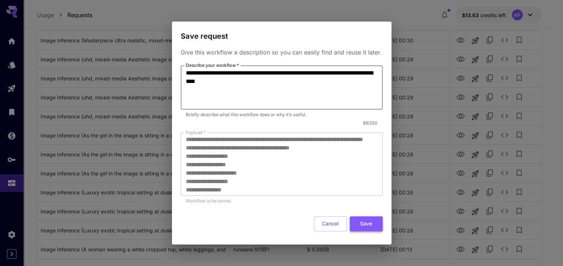
type textarea "**********"
click at [360, 231] on button "Save" at bounding box center [366, 223] width 33 height 15
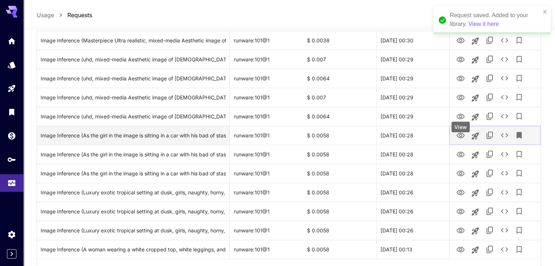
click at [463, 140] on icon "View" at bounding box center [460, 135] width 9 height 9
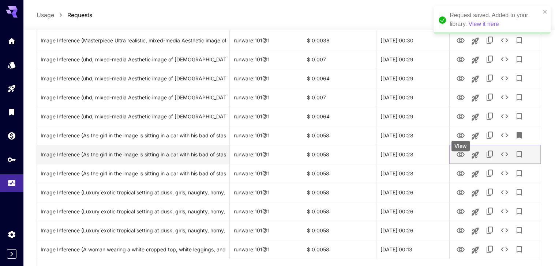
click at [462, 157] on icon "View" at bounding box center [460, 154] width 8 height 5
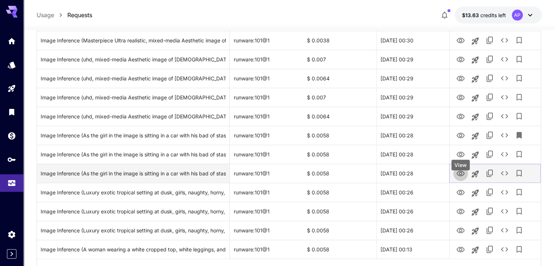
click at [461, 178] on icon "View" at bounding box center [460, 173] width 9 height 9
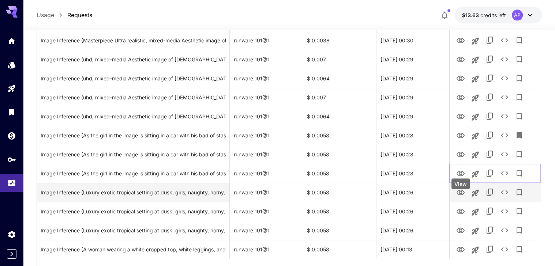
scroll to position [801, 0]
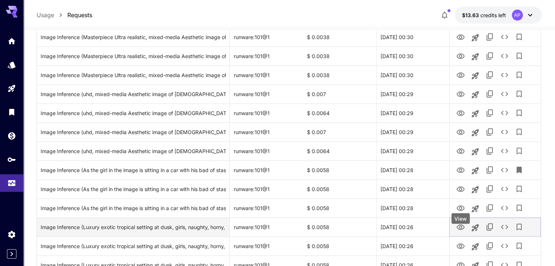
click at [460, 227] on div at bounding box center [494, 227] width 91 height 19
click at [460, 230] on icon "View" at bounding box center [460, 227] width 8 height 5
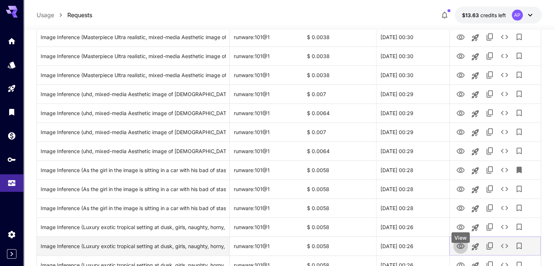
click at [459, 234] on icon "View" at bounding box center [460, 246] width 8 height 5
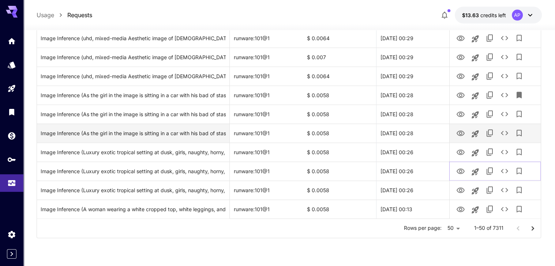
scroll to position [881, 0]
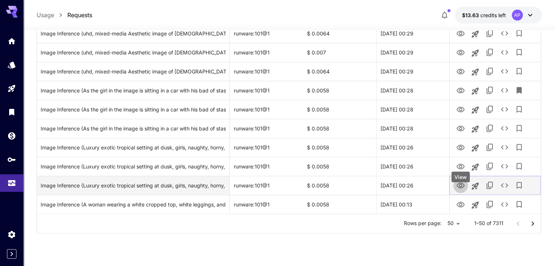
click at [462, 190] on icon "View" at bounding box center [460, 185] width 9 height 9
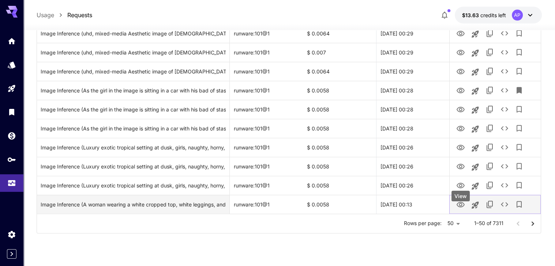
click at [462, 209] on icon "View" at bounding box center [460, 204] width 9 height 9
click at [475, 210] on icon "Launch in playground" at bounding box center [475, 205] width 9 height 9
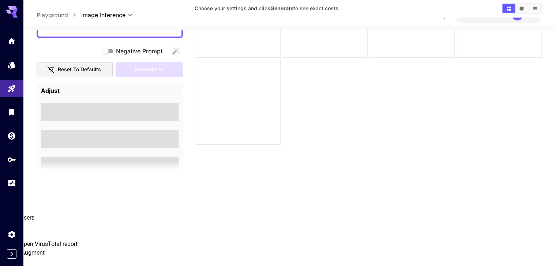
scroll to position [63, 0]
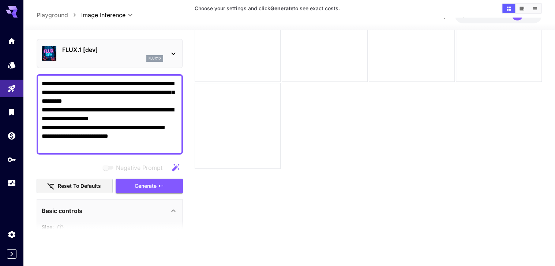
drag, startPoint x: 133, startPoint y: 158, endPoint x: 38, endPoint y: 142, distance: 96.1
click at [38, 142] on div "**********" at bounding box center [110, 114] width 146 height 80
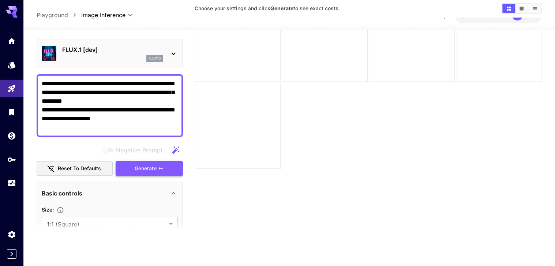
type textarea "**********"
click at [148, 173] on span "Generate" at bounding box center [146, 168] width 22 height 9
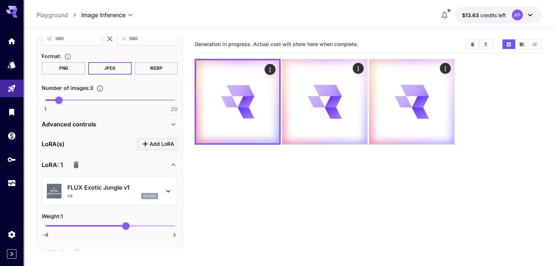
scroll to position [313, 0]
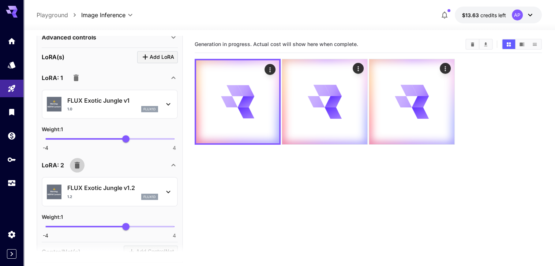
click at [82, 170] on icon "button" at bounding box center [77, 165] width 9 height 9
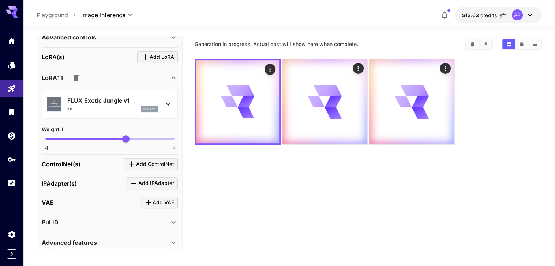
click at [77, 82] on icon "button" at bounding box center [76, 77] width 9 height 9
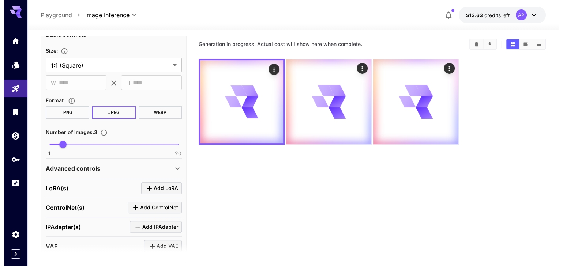
scroll to position [217, 0]
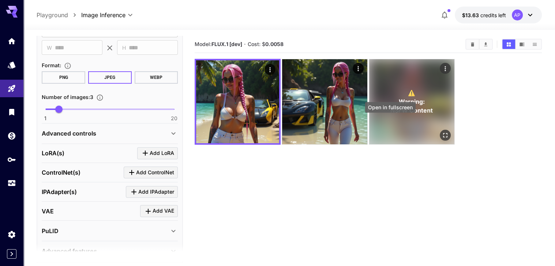
click at [443, 133] on icon "Open in fullscreen" at bounding box center [445, 135] width 4 height 4
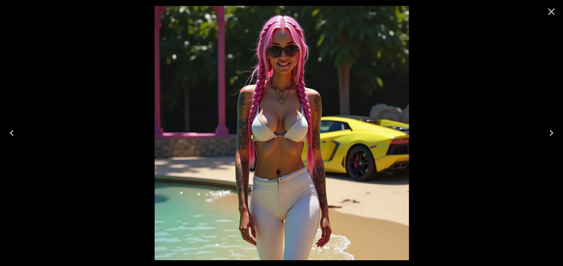
click at [551, 132] on icon "Next" at bounding box center [551, 133] width 4 height 6
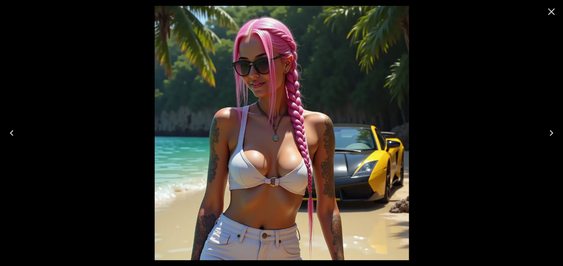
click at [552, 132] on icon "Next" at bounding box center [551, 133] width 12 height 12
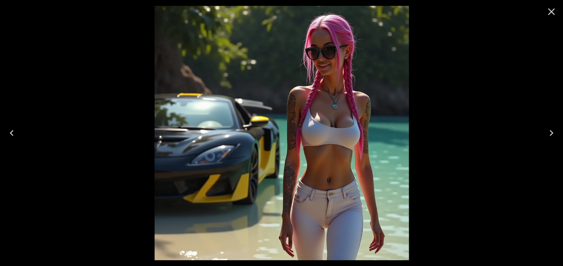
click at [552, 132] on icon "Next" at bounding box center [551, 133] width 12 height 12
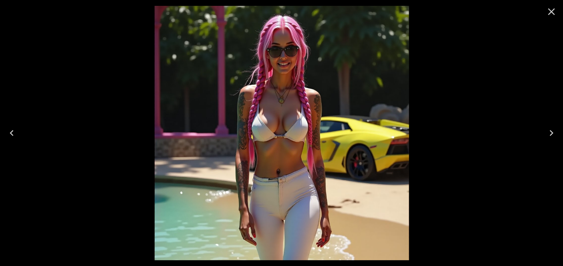
click at [552, 132] on icon "Next" at bounding box center [551, 133] width 12 height 12
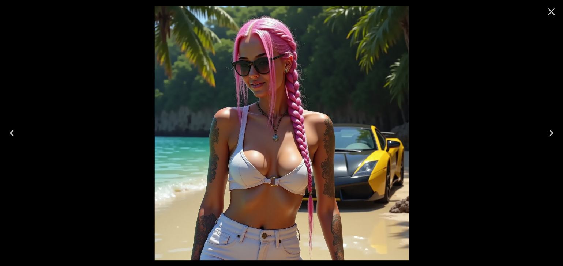
click at [550, 10] on icon "Close" at bounding box center [551, 12] width 12 height 12
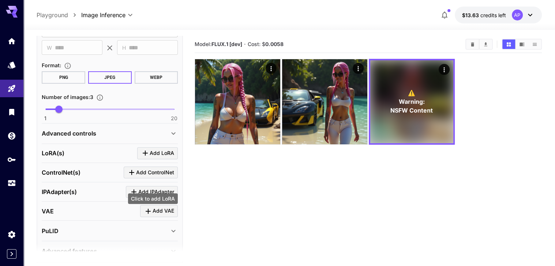
click at [155, 158] on span "Add LoRA" at bounding box center [162, 153] width 24 height 9
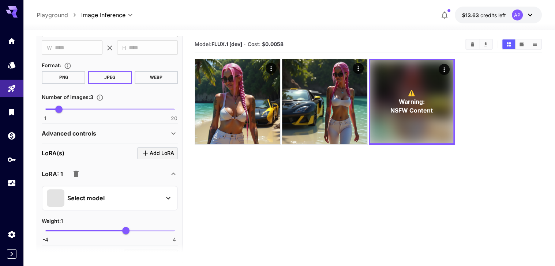
click at [154, 207] on div "Select model" at bounding box center [104, 198] width 114 height 18
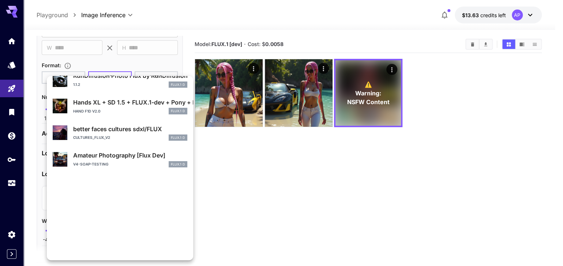
scroll to position [0, 0]
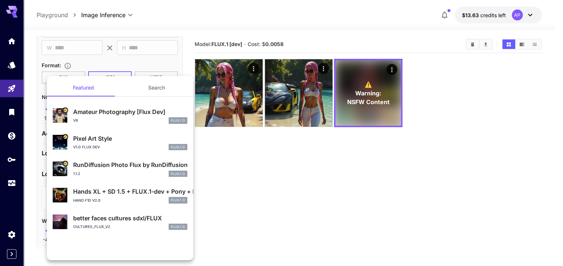
click at [142, 89] on button "Search" at bounding box center [156, 88] width 73 height 18
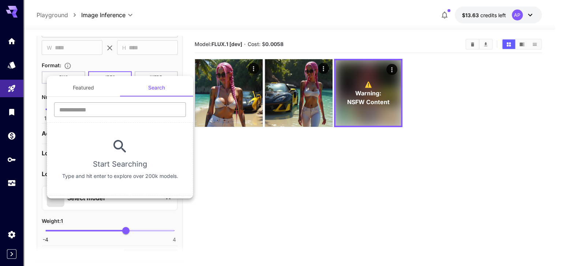
click at [133, 113] on input "text" at bounding box center [120, 109] width 132 height 15
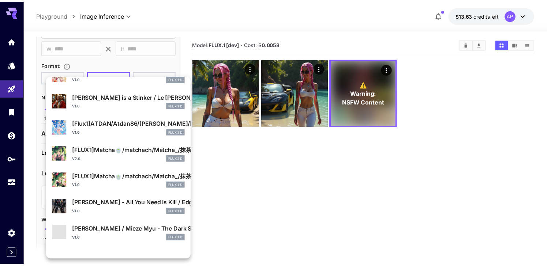
scroll to position [174, 0]
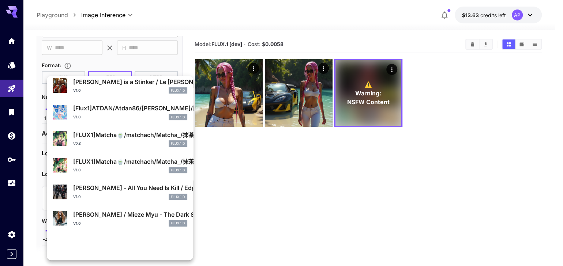
type input "****"
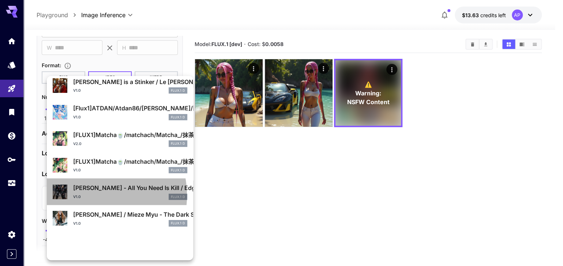
click at [81, 200] on p "v1.0" at bounding box center [77, 196] width 8 height 5
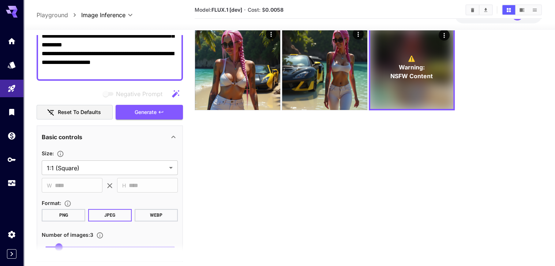
scroll to position [78, 0]
click at [165, 120] on button "Generate" at bounding box center [149, 112] width 67 height 15
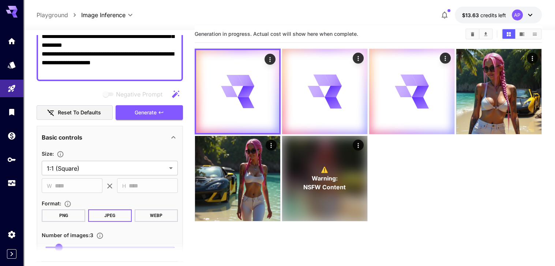
scroll to position [0, 0]
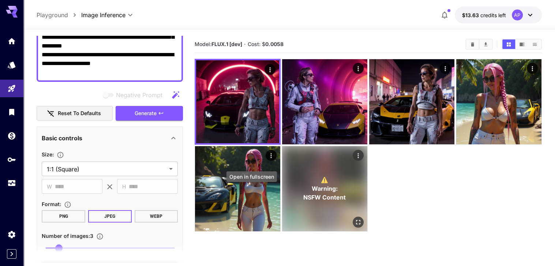
click at [354, 219] on icon "Open in fullscreen" at bounding box center [357, 222] width 7 height 7
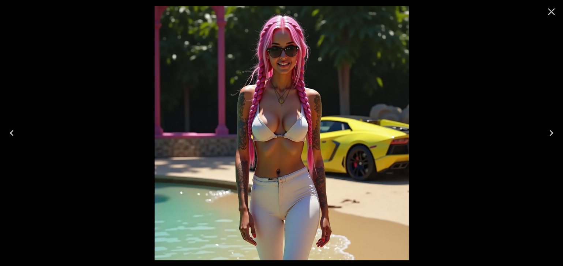
click at [547, 132] on icon "Next" at bounding box center [551, 133] width 12 height 12
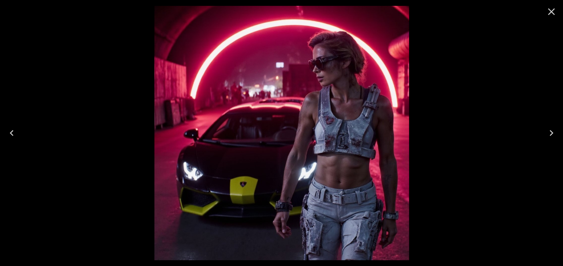
click at [550, 135] on icon "Next" at bounding box center [551, 133] width 12 height 12
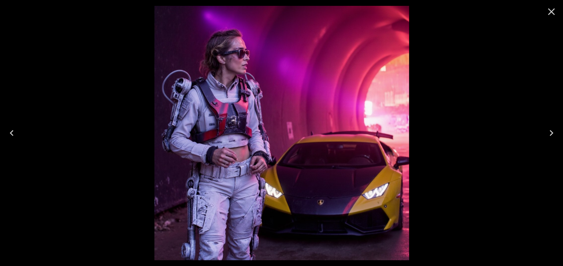
click at [550, 135] on icon "Next" at bounding box center [551, 133] width 12 height 12
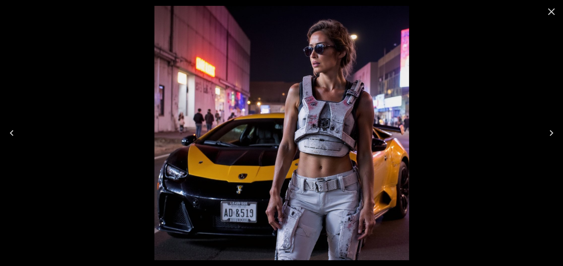
click at [550, 135] on icon "Next" at bounding box center [551, 133] width 4 height 6
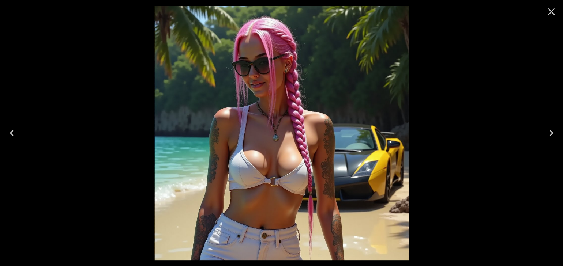
click at [551, 15] on icon "Close" at bounding box center [551, 12] width 12 height 12
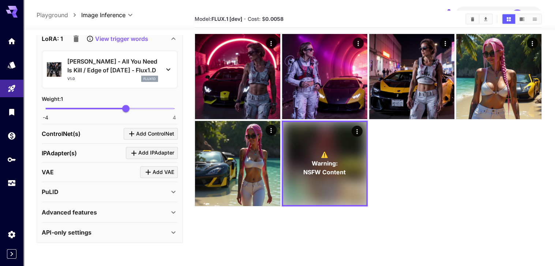
scroll to position [34, 0]
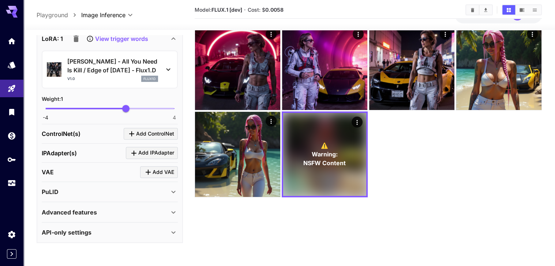
click at [97, 217] on p "Advanced features" at bounding box center [69, 212] width 55 height 9
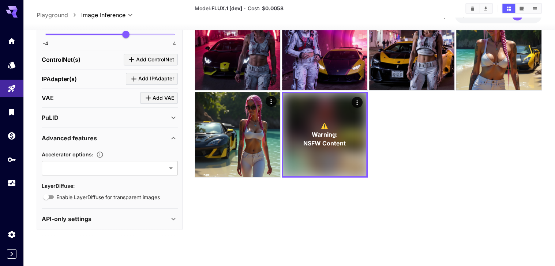
scroll to position [63, 0]
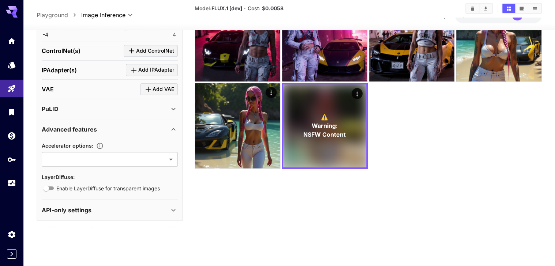
click at [115, 215] on div "API-only settings" at bounding box center [105, 210] width 127 height 9
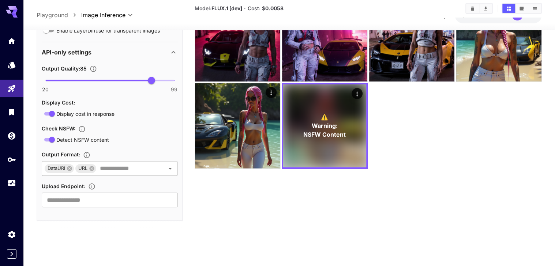
scroll to position [643, 0]
click at [59, 137] on span "Detect NSFW content" at bounding box center [82, 140] width 53 height 8
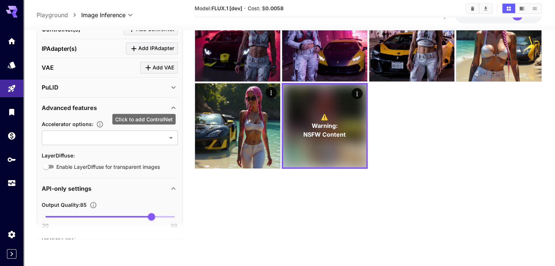
scroll to position [364, 0]
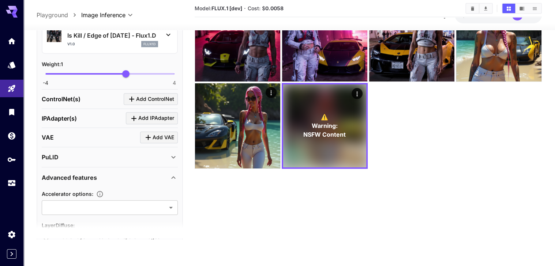
click at [167, 39] on icon at bounding box center [168, 35] width 9 height 9
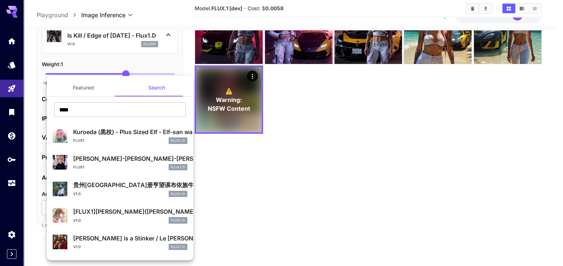
click at [167, 73] on div at bounding box center [281, 133] width 563 height 266
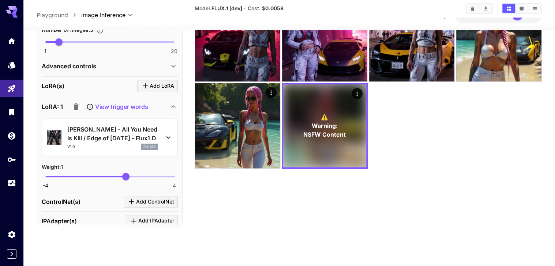
scroll to position [260, 0]
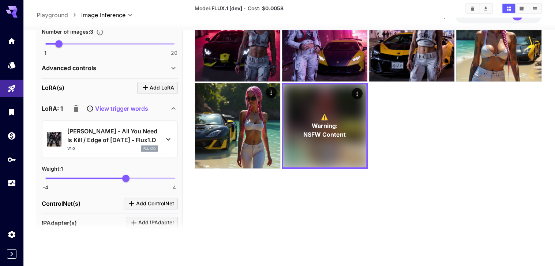
click at [171, 73] on icon at bounding box center [173, 68] width 9 height 9
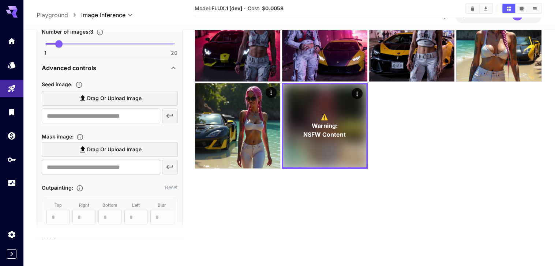
click at [174, 73] on icon at bounding box center [173, 68] width 9 height 9
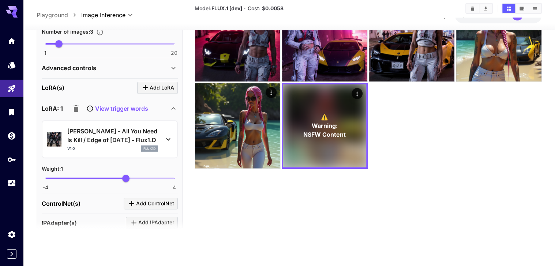
click at [165, 144] on icon at bounding box center [168, 139] width 9 height 9
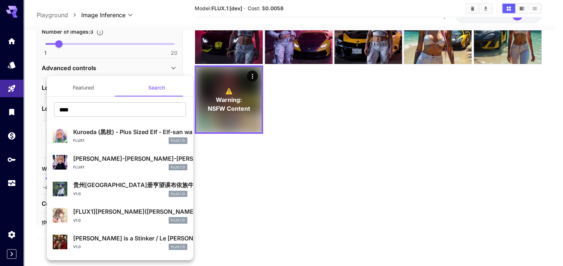
click at [227, 193] on div at bounding box center [281, 133] width 563 height 266
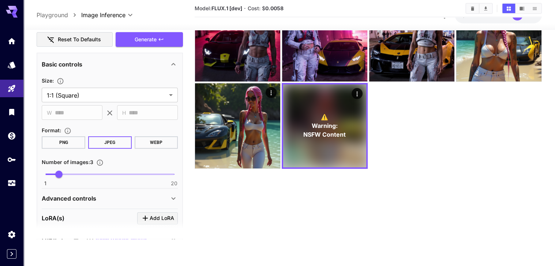
scroll to position [16, 0]
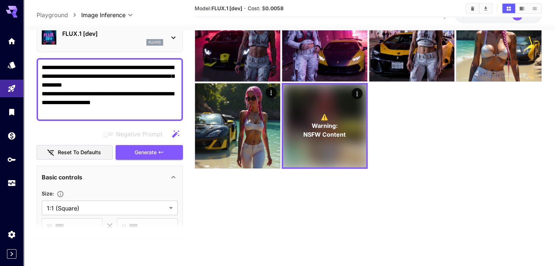
click at [173, 137] on icon "button" at bounding box center [175, 133] width 7 height 7
type textarea "**********"
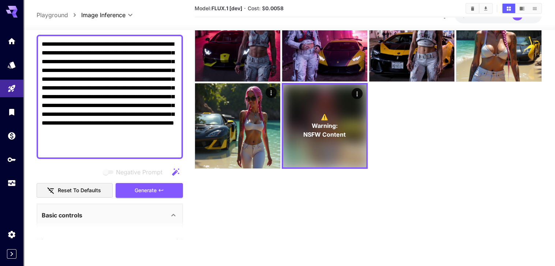
scroll to position [51, 0]
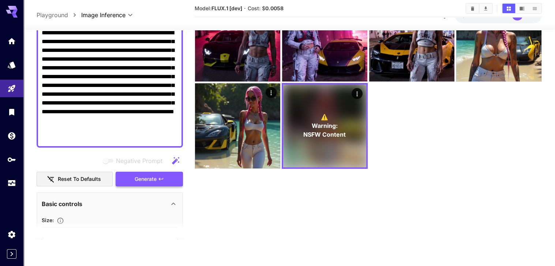
click at [143, 184] on span "Generate" at bounding box center [146, 179] width 22 height 9
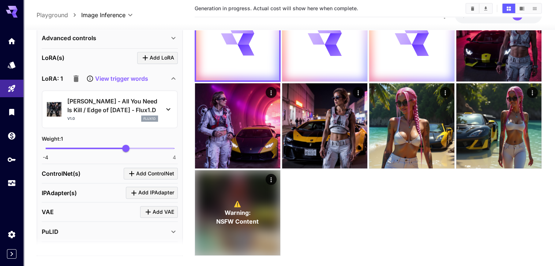
scroll to position [329, 0]
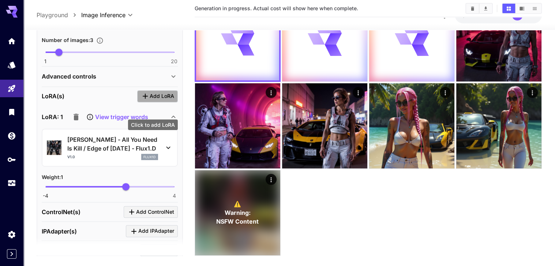
click at [150, 101] on span "Add LoRA" at bounding box center [162, 96] width 24 height 9
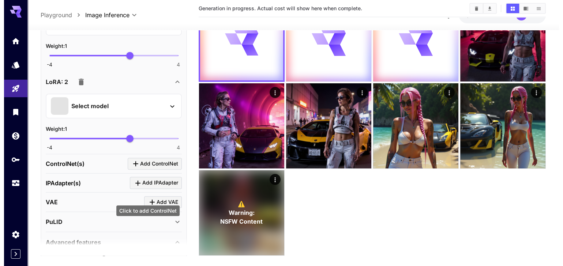
scroll to position [469, 0]
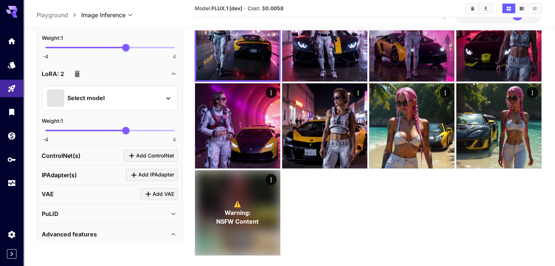
click at [105, 102] on p "Select model" at bounding box center [85, 98] width 37 height 9
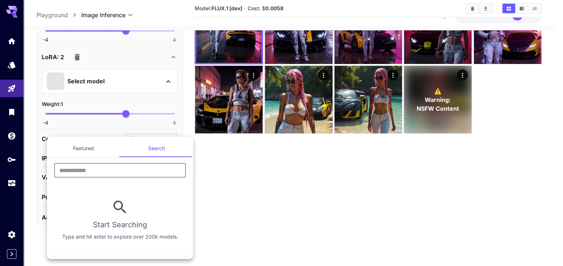
click at [163, 171] on input "text" at bounding box center [120, 170] width 132 height 15
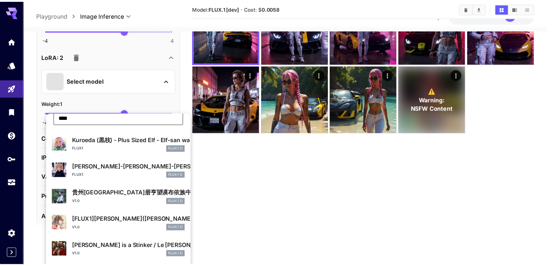
scroll to position [0, 0]
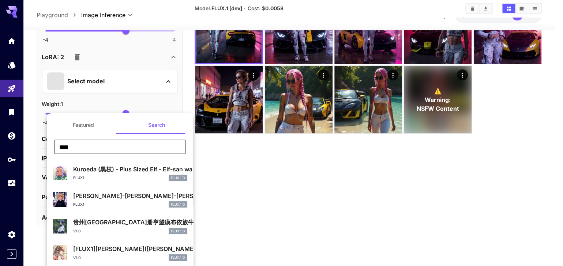
click at [105, 148] on input "****" at bounding box center [120, 147] width 132 height 15
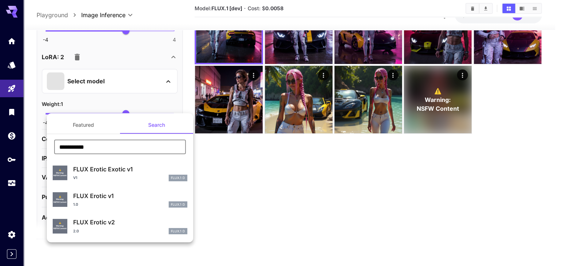
type input "**********"
click at [418, 194] on div at bounding box center [281, 133] width 563 height 266
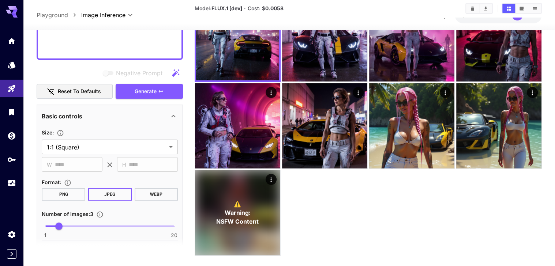
scroll to position [16, 0]
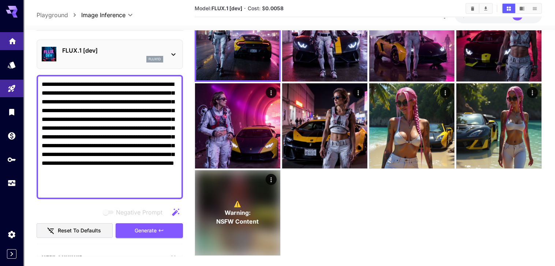
click at [9, 41] on icon "Home" at bounding box center [12, 39] width 9 height 9
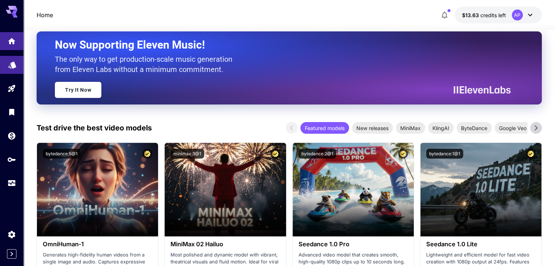
click at [19, 65] on link at bounding box center [11, 65] width 23 height 18
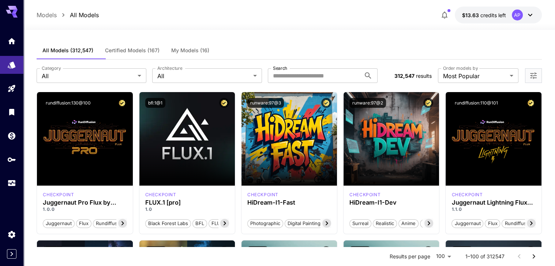
click at [203, 54] on span "My Models (16)" at bounding box center [190, 50] width 38 height 7
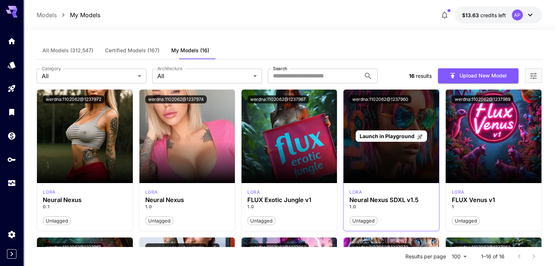
click at [414, 139] on span "Launch in Playground" at bounding box center [386, 136] width 55 height 6
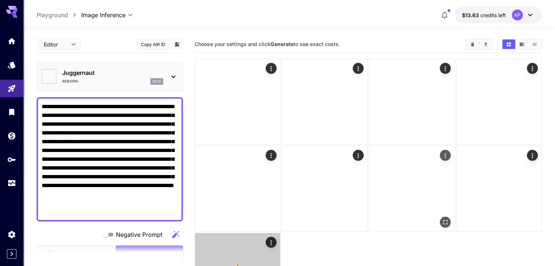
type input "*******"
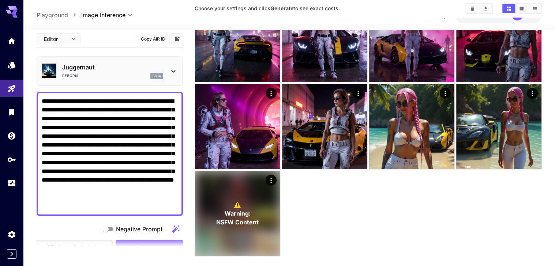
scroll to position [63, 0]
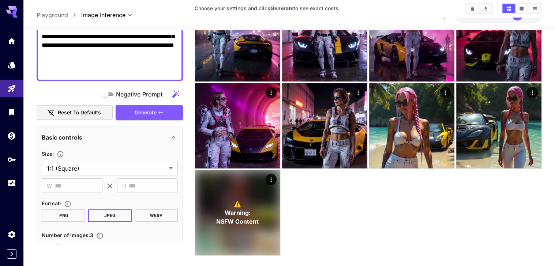
scroll to position [139, 0]
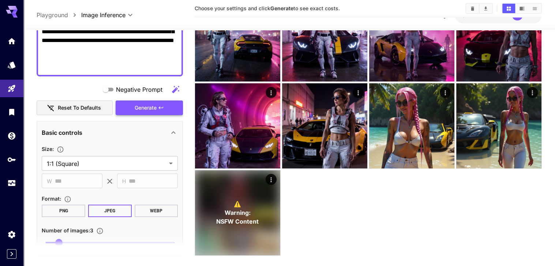
click at [160, 101] on button "Generate" at bounding box center [149, 107] width 67 height 15
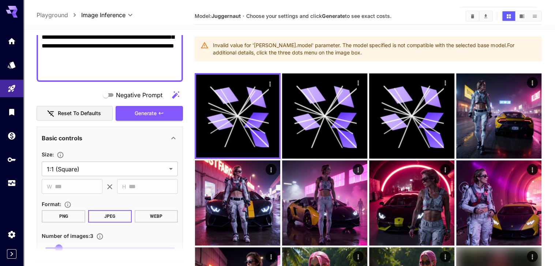
scroll to position [0, 0]
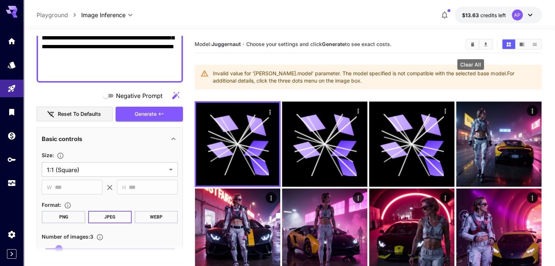
click at [471, 47] on icon "Clear All" at bounding box center [472, 44] width 5 height 5
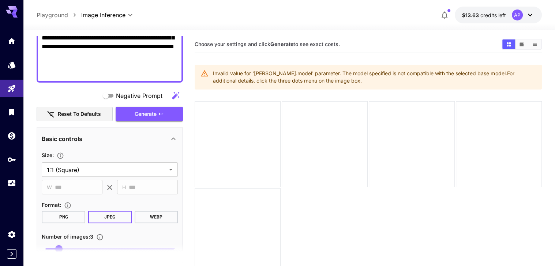
click at [176, 99] on icon "button" at bounding box center [175, 95] width 7 height 7
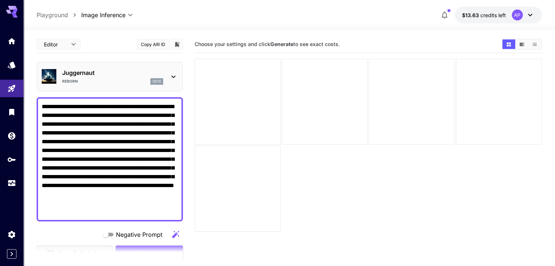
click at [174, 81] on icon at bounding box center [173, 76] width 9 height 9
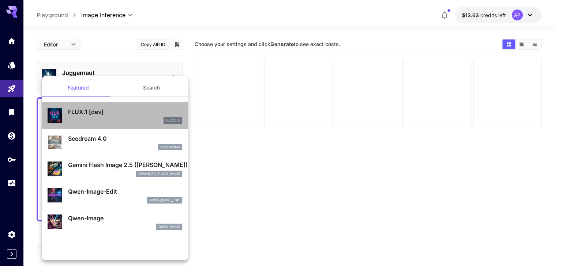
click at [151, 113] on p "FLUX.1 [dev]" at bounding box center [125, 112] width 114 height 9
type input "**********"
type input "****"
type input "**"
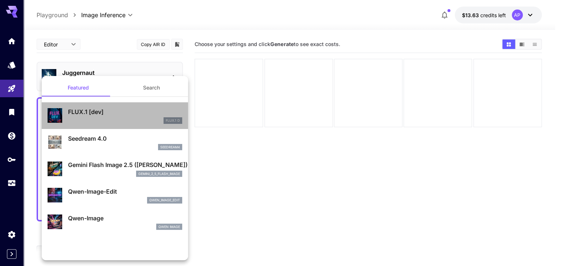
type input "***"
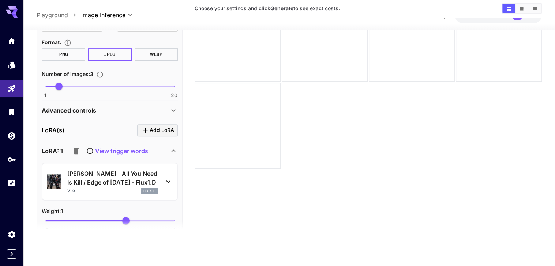
scroll to position [313, 0]
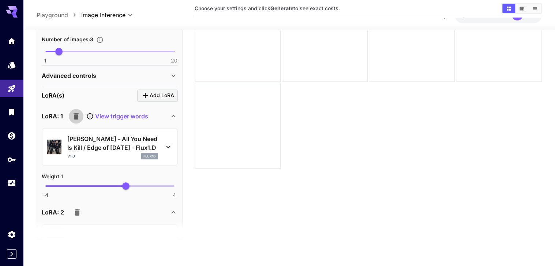
click at [79, 120] on icon "button" at bounding box center [75, 116] width 5 height 7
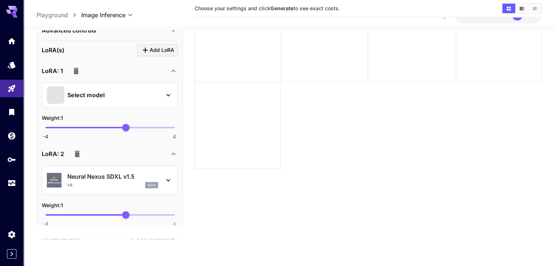
scroll to position [452, 0]
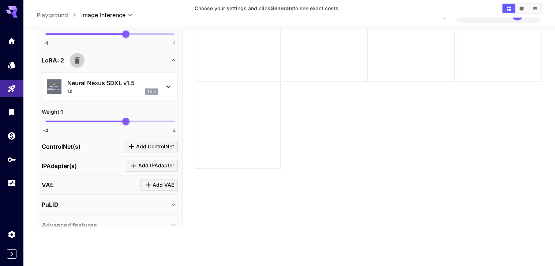
click at [80, 64] on icon "button" at bounding box center [77, 60] width 5 height 7
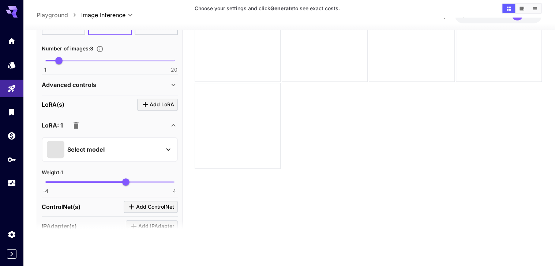
scroll to position [297, 0]
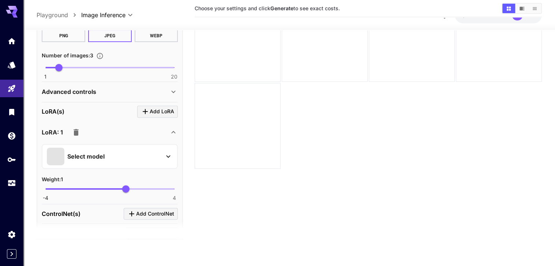
click at [137, 165] on div "Select model" at bounding box center [104, 157] width 114 height 18
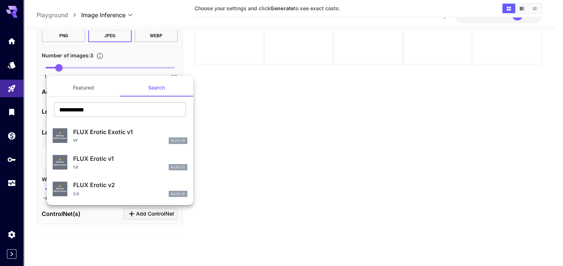
click at [133, 136] on p "FLUX Erotic Exotic v1" at bounding box center [130, 132] width 114 height 9
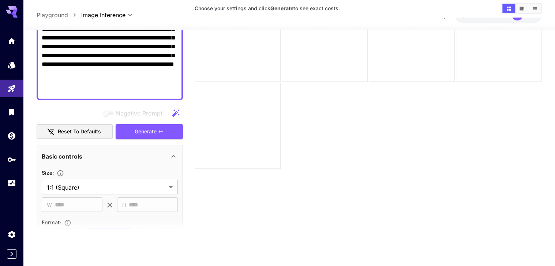
scroll to position [53, 0]
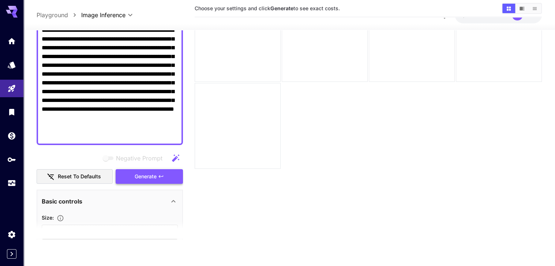
click at [155, 181] on span "Generate" at bounding box center [146, 176] width 22 height 9
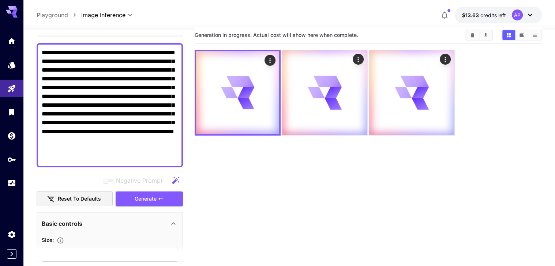
scroll to position [0, 0]
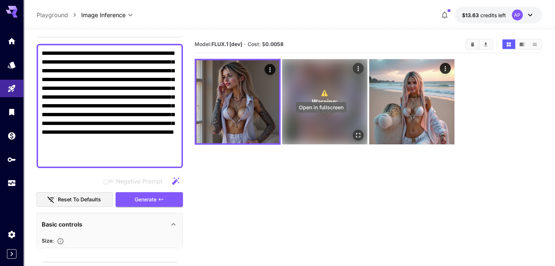
click at [354, 132] on icon "Open in fullscreen" at bounding box center [357, 135] width 7 height 7
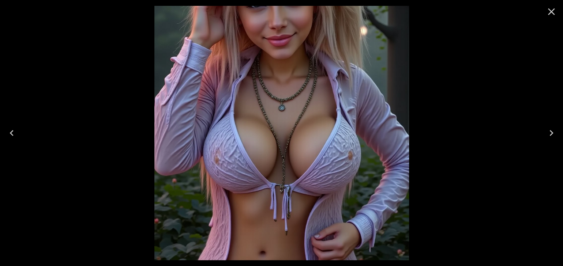
click at [550, 132] on icon "Next" at bounding box center [551, 133] width 4 height 6
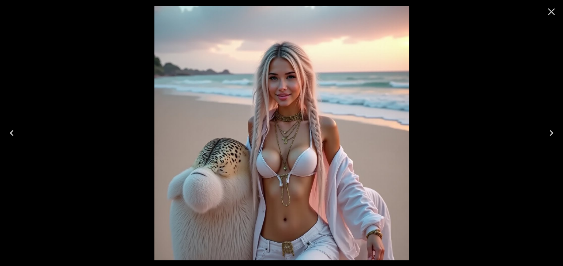
click at [551, 132] on icon "Next" at bounding box center [551, 133] width 4 height 6
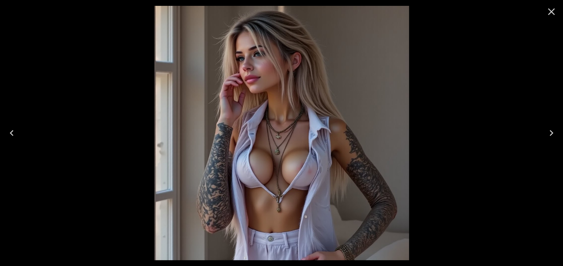
click at [552, 14] on icon "Close" at bounding box center [551, 12] width 12 height 12
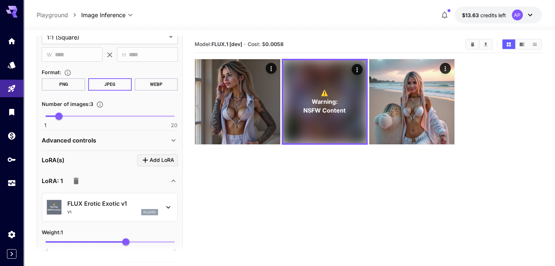
scroll to position [332, 0]
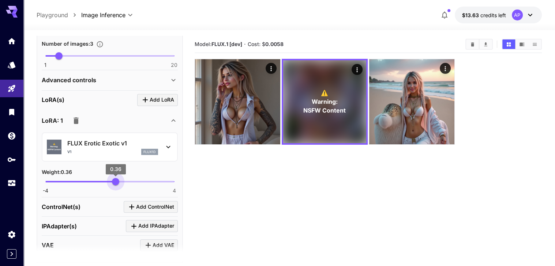
type input "***"
drag, startPoint x: 126, startPoint y: 220, endPoint x: 116, endPoint y: 225, distance: 11.0
click at [116, 185] on span "0.4" at bounding box center [116, 181] width 7 height 7
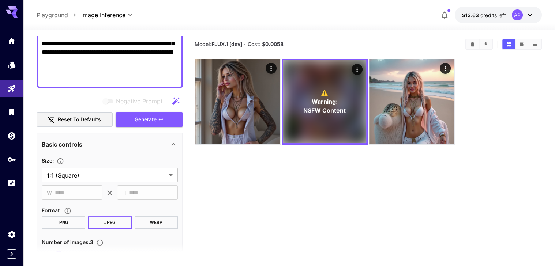
scroll to position [123, 0]
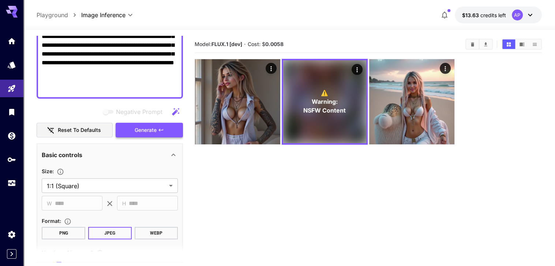
click at [144, 135] on span "Generate" at bounding box center [146, 130] width 22 height 9
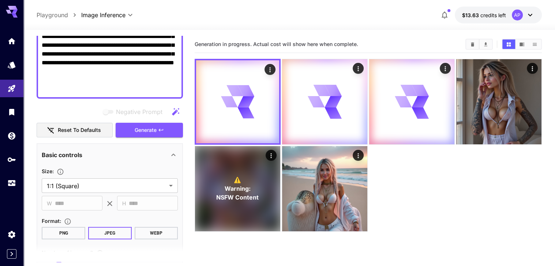
scroll to position [88, 0]
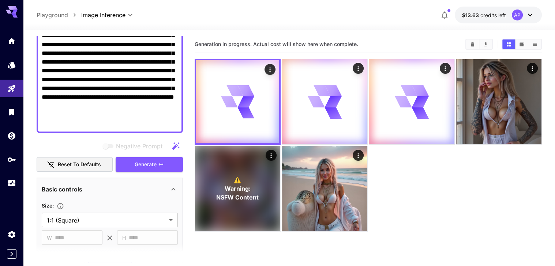
click at [174, 150] on icon "button" at bounding box center [175, 145] width 7 height 7
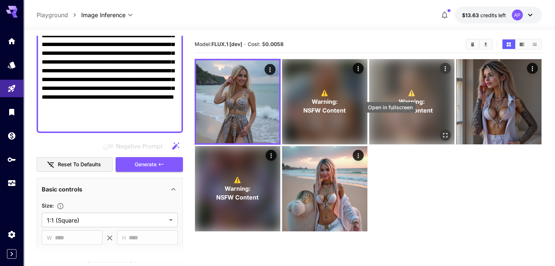
click at [441, 132] on icon "Open in fullscreen" at bounding box center [444, 135] width 7 height 7
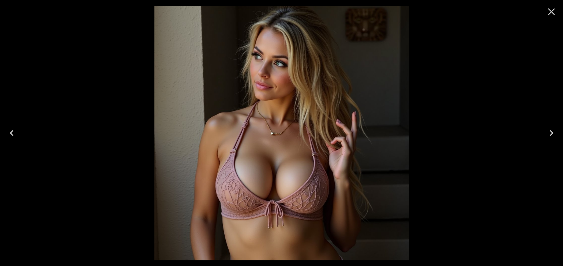
click at [553, 130] on icon "Next" at bounding box center [551, 133] width 12 height 12
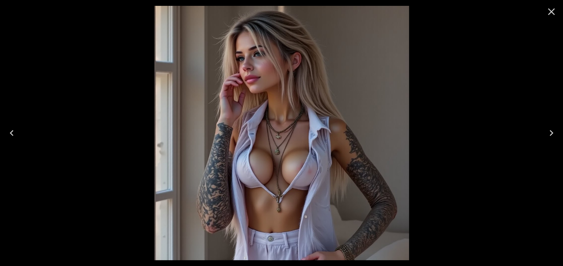
click at [553, 130] on icon "Next" at bounding box center [551, 133] width 12 height 12
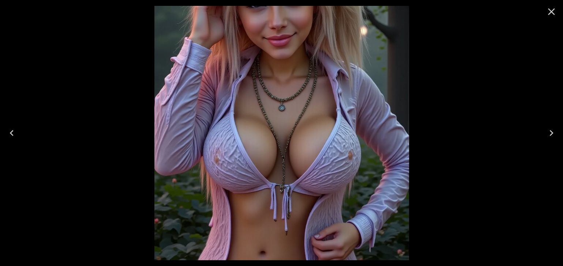
click at [553, 130] on icon "Next" at bounding box center [551, 133] width 12 height 12
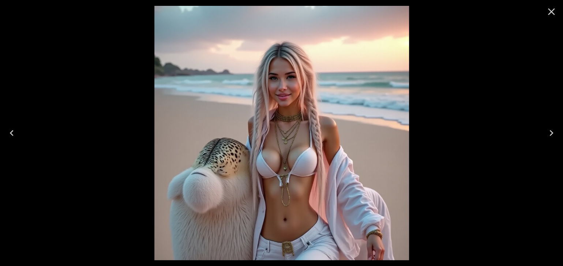
click at [548, 131] on icon "Next" at bounding box center [551, 133] width 12 height 12
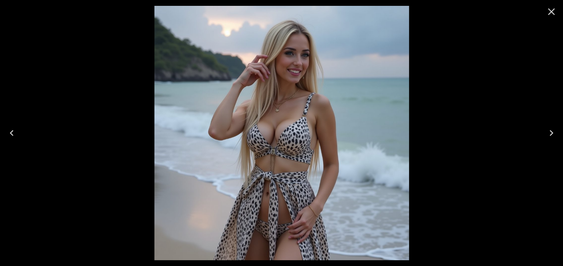
click at [553, 135] on icon "Next" at bounding box center [551, 133] width 12 height 12
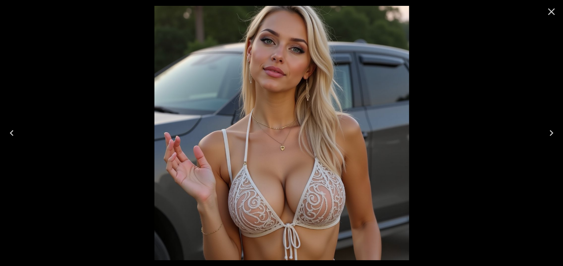
click at [553, 135] on icon "Next" at bounding box center [551, 133] width 12 height 12
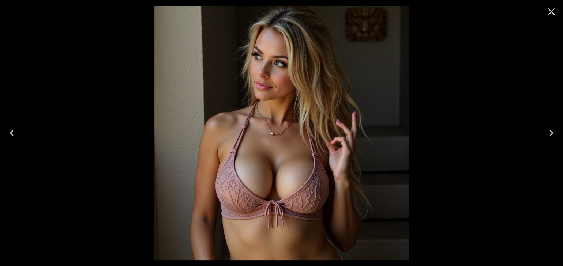
click at [553, 135] on icon "Next" at bounding box center [551, 133] width 12 height 12
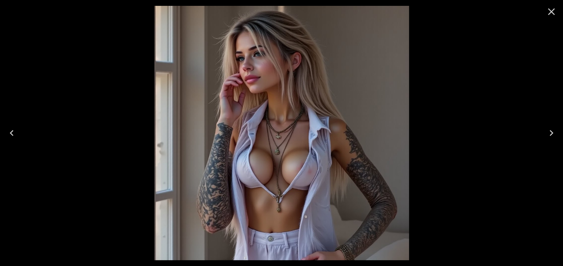
click at [551, 134] on icon "Next" at bounding box center [551, 133] width 4 height 6
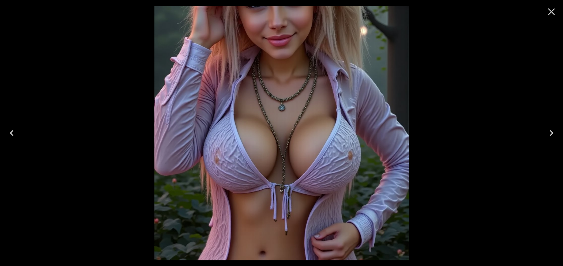
click at [550, 10] on icon "Close" at bounding box center [551, 12] width 12 height 12
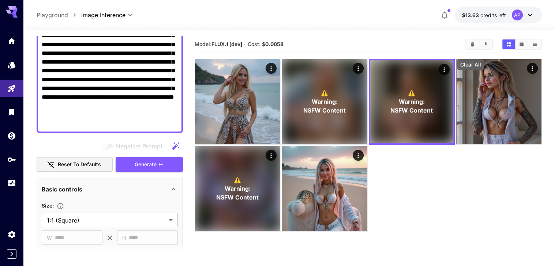
click at [472, 47] on icon "Clear All" at bounding box center [472, 44] width 5 height 5
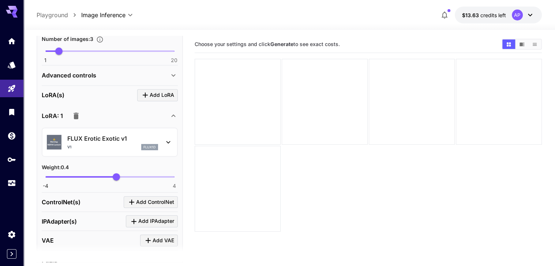
scroll to position [383, 0]
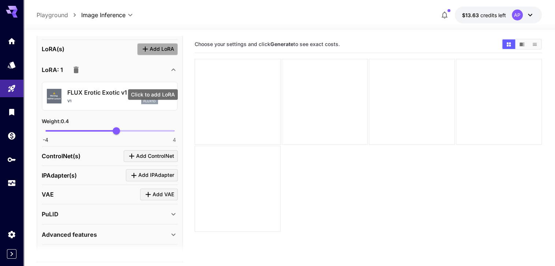
click at [154, 54] on span "Add LoRA" at bounding box center [162, 49] width 24 height 9
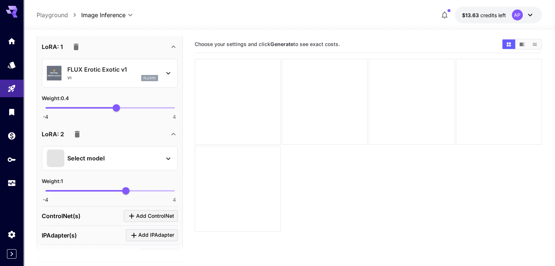
scroll to position [418, 0]
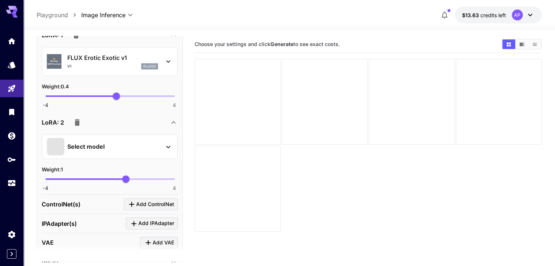
click at [140, 155] on div "Select model" at bounding box center [104, 147] width 114 height 18
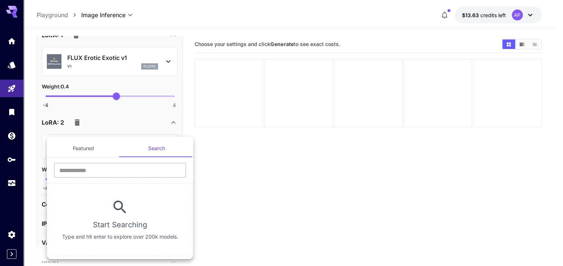
click at [136, 170] on input "text" at bounding box center [120, 170] width 132 height 15
type input "**********"
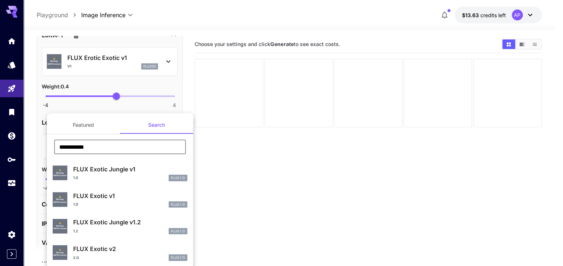
click at [111, 200] on p "FLUX Exotic v1" at bounding box center [130, 196] width 114 height 9
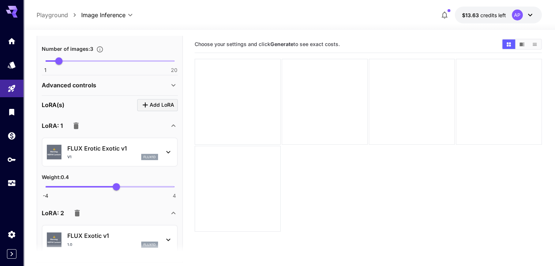
scroll to position [383, 0]
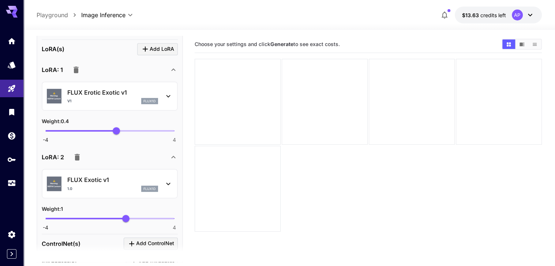
click at [167, 101] on icon at bounding box center [168, 96] width 9 height 9
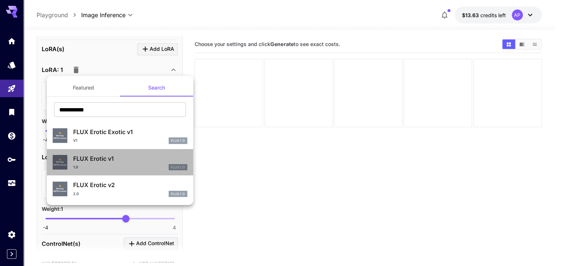
click at [57, 164] on span "Warning:" at bounding box center [60, 162] width 8 height 3
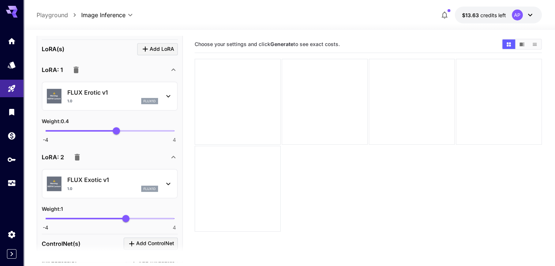
click at [58, 98] on span "Warning:" at bounding box center [54, 96] width 8 height 3
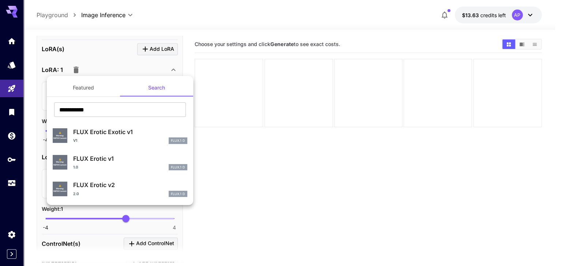
click at [59, 137] on span "Warning:" at bounding box center [60, 136] width 8 height 3
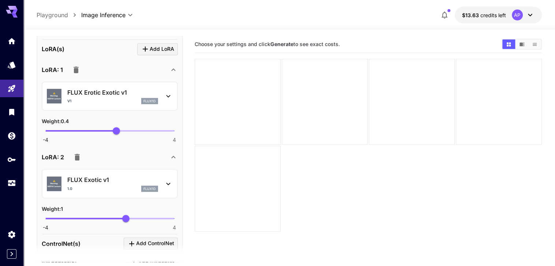
click at [52, 98] on span "Warning:" at bounding box center [54, 96] width 8 height 3
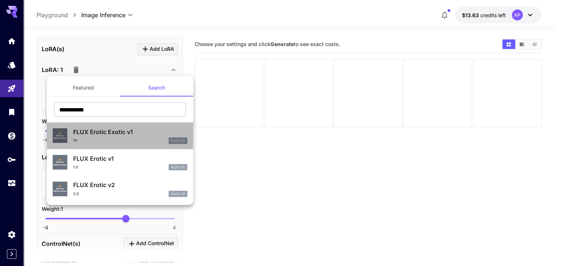
click at [171, 143] on p "FLUX.1 D" at bounding box center [178, 140] width 14 height 5
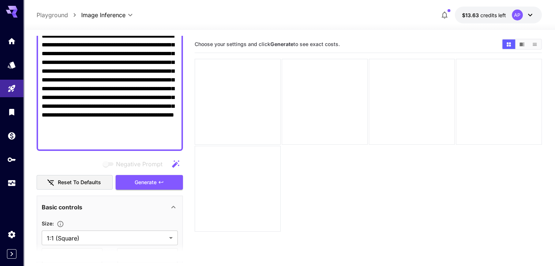
scroll to position [69, 0]
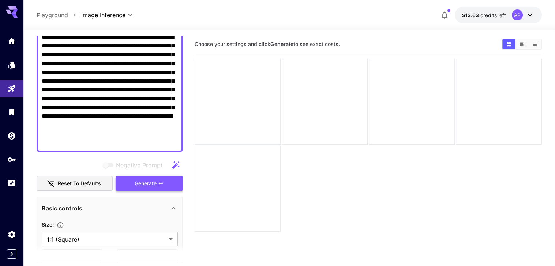
click at [157, 188] on span "Generate" at bounding box center [146, 183] width 22 height 9
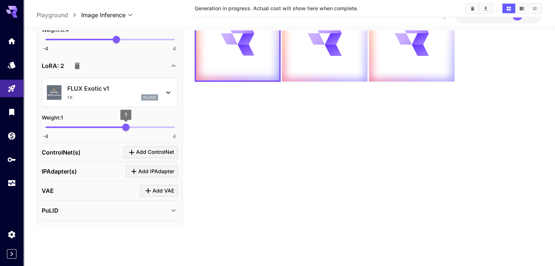
scroll to position [452, 0]
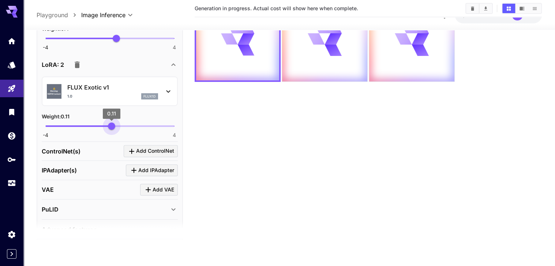
click at [112, 132] on span "-4 4 0.11" at bounding box center [109, 126] width 129 height 11
click at [117, 130] on span "0.45" at bounding box center [116, 125] width 7 height 7
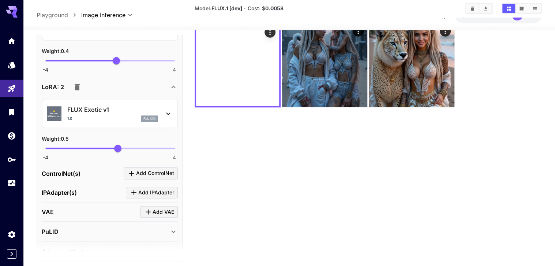
scroll to position [0, 0]
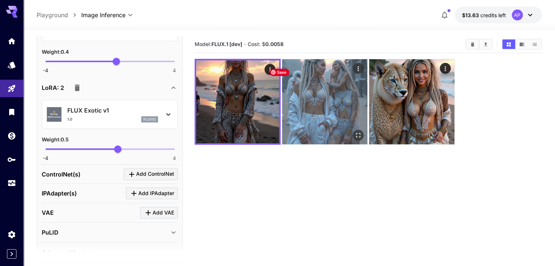
click at [294, 80] on img at bounding box center [324, 101] width 85 height 85
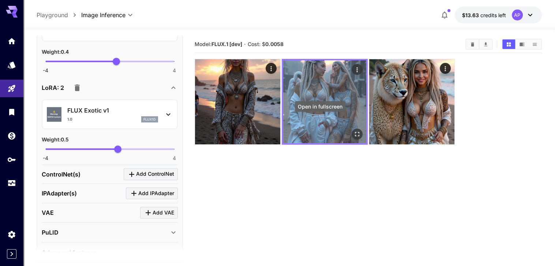
click at [355, 132] on icon "Open in fullscreen" at bounding box center [357, 134] width 4 height 4
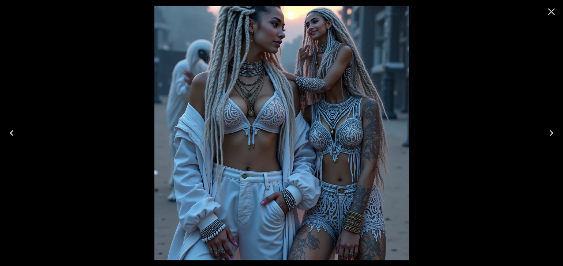
click at [551, 131] on icon "Next" at bounding box center [551, 133] width 12 height 12
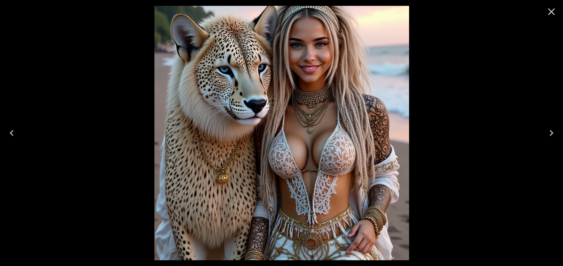
click at [550, 131] on icon "Next" at bounding box center [551, 133] width 4 height 6
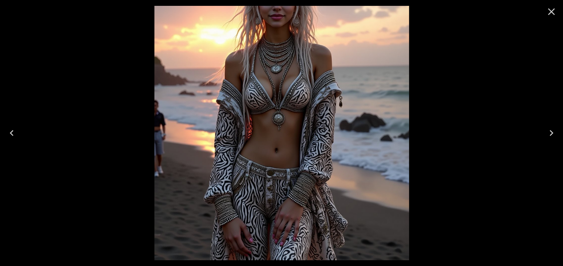
click at [550, 132] on icon "Next" at bounding box center [551, 133] width 12 height 12
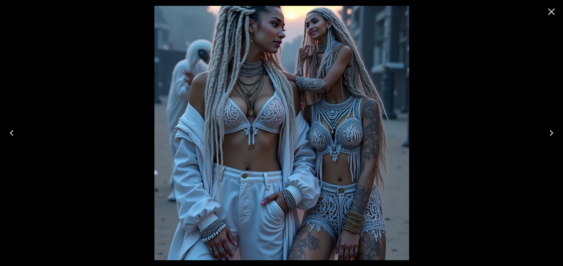
click at [548, 11] on icon "Close" at bounding box center [551, 12] width 12 height 12
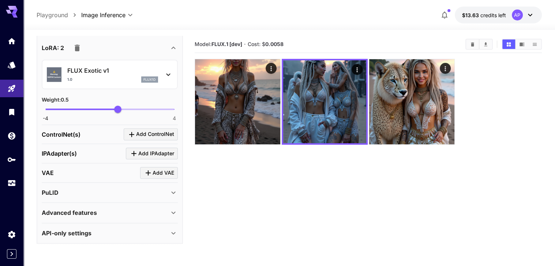
scroll to position [522, 0]
click at [149, 144] on div "ControlNet(s) Add ControlNet" at bounding box center [110, 134] width 136 height 19
click at [151, 139] on span "Add ControlNet" at bounding box center [155, 134] width 38 height 9
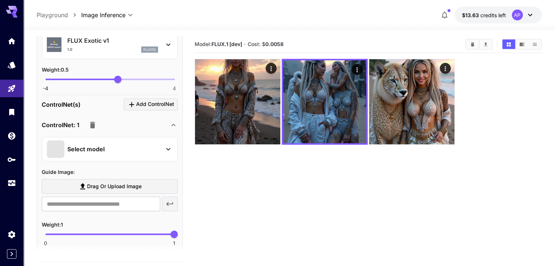
click at [131, 158] on div "Select model" at bounding box center [104, 149] width 114 height 18
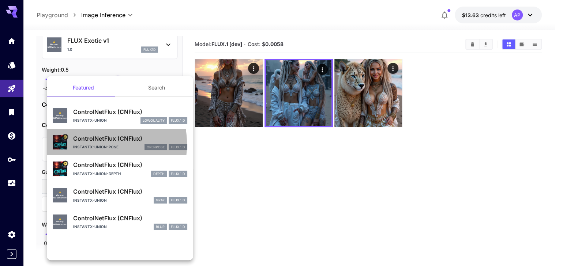
click at [86, 143] on p "ControlNetFlux (CNFlux)" at bounding box center [130, 138] width 114 height 9
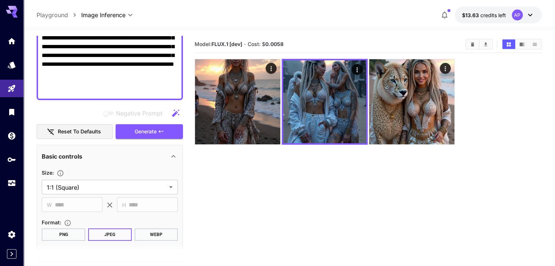
scroll to position [104, 0]
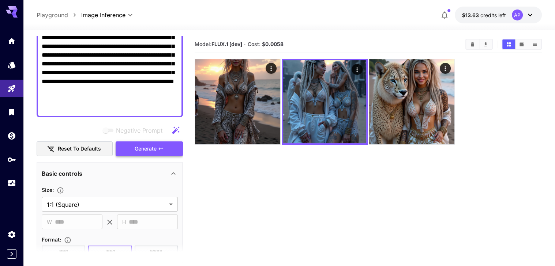
click at [157, 154] on span "Generate" at bounding box center [146, 148] width 22 height 9
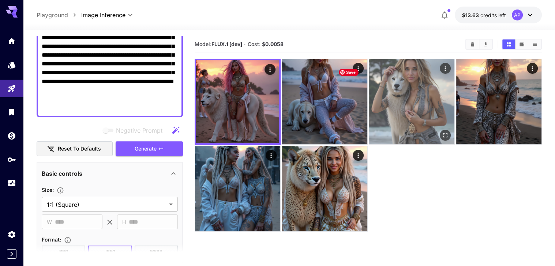
click at [369, 90] on img at bounding box center [411, 101] width 85 height 85
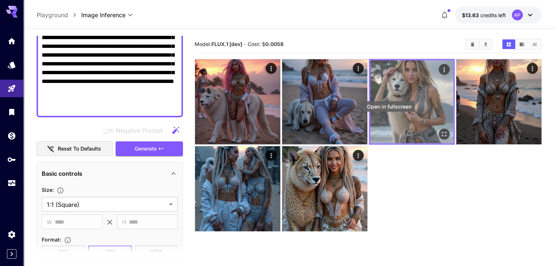
click at [440, 131] on icon "Open in fullscreen" at bounding box center [443, 134] width 7 height 7
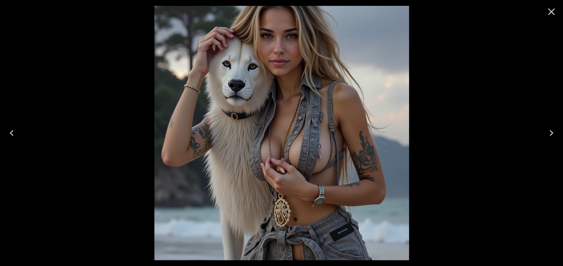
click at [11, 132] on icon "Previous" at bounding box center [12, 133] width 4 height 6
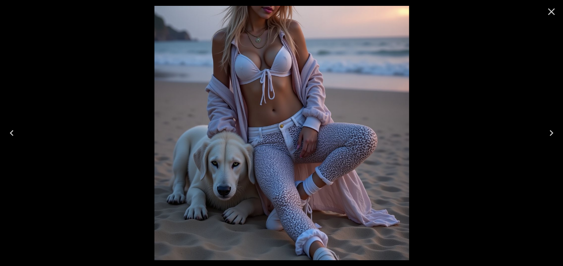
click at [11, 132] on icon "Previous" at bounding box center [12, 133] width 4 height 6
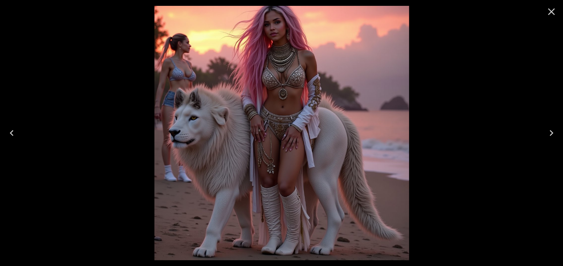
click at [11, 132] on icon "Previous" at bounding box center [12, 133] width 4 height 6
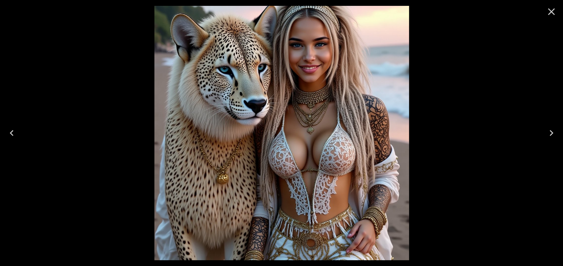
click at [12, 132] on icon "Previous" at bounding box center [12, 133] width 4 height 6
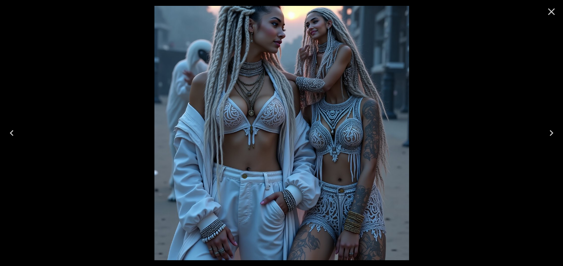
click at [550, 12] on icon "Close" at bounding box center [551, 11] width 7 height 7
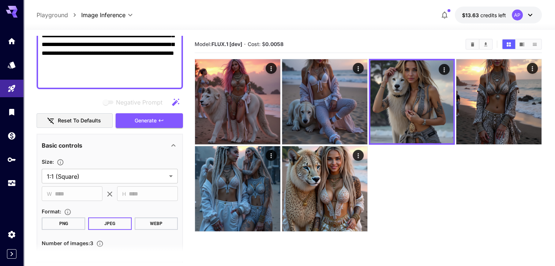
scroll to position [139, 0]
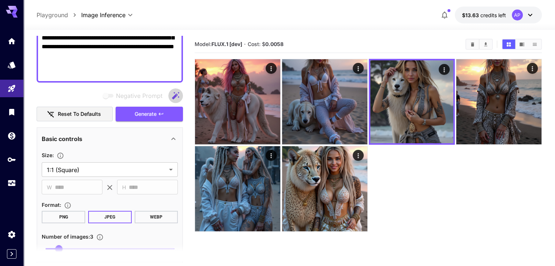
click at [176, 100] on icon "button" at bounding box center [175, 95] width 9 height 9
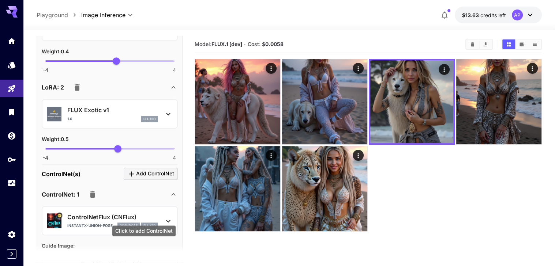
scroll to position [452, 0]
type input "****"
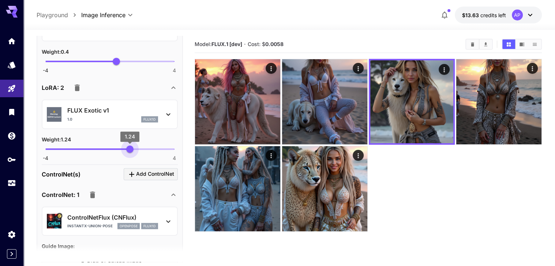
click at [130, 155] on span "-4 4 1.24" at bounding box center [109, 149] width 129 height 11
type input "****"
click at [129, 67] on span "-4 4 0.4" at bounding box center [109, 61] width 129 height 11
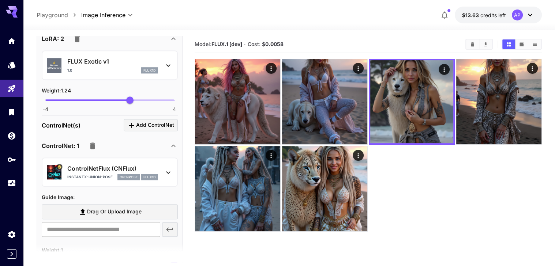
scroll to position [557, 0]
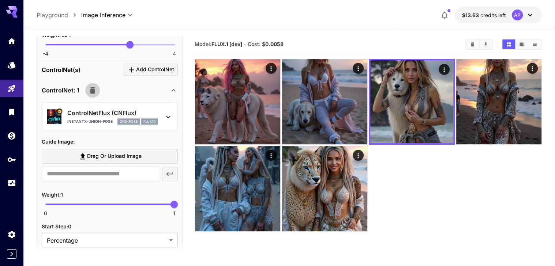
click at [95, 94] on icon "button" at bounding box center [92, 90] width 5 height 7
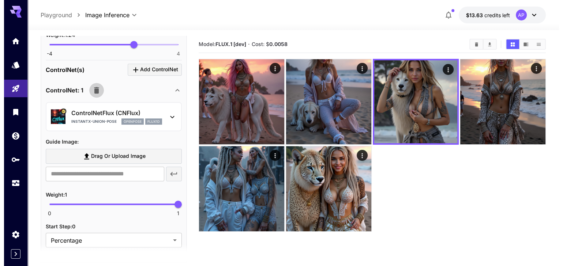
scroll to position [541, 0]
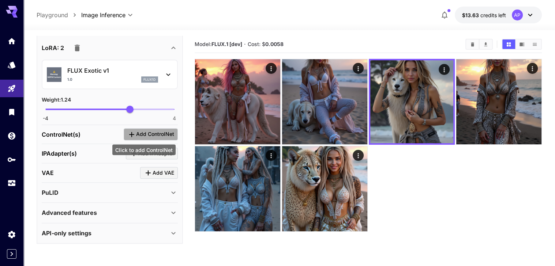
click at [142, 133] on span "Add ControlNet" at bounding box center [155, 134] width 38 height 9
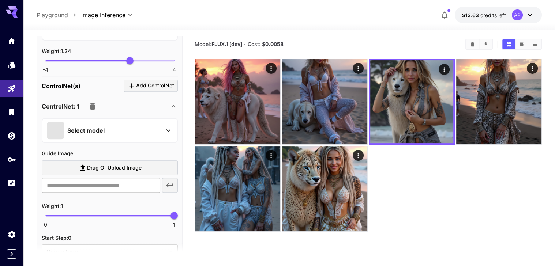
click at [126, 139] on div "Select model" at bounding box center [104, 131] width 114 height 18
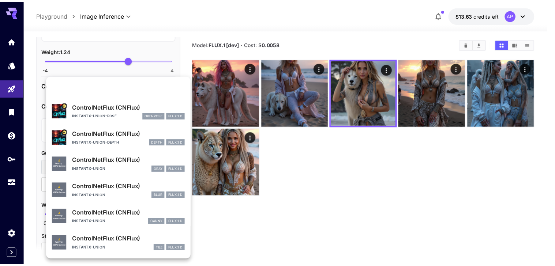
scroll to position [71, 0]
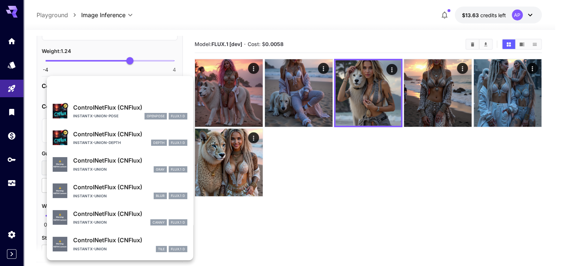
click at [104, 220] on p "instantx-union" at bounding box center [90, 222] width 34 height 5
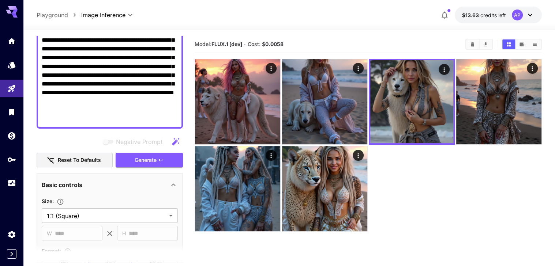
scroll to position [88, 0]
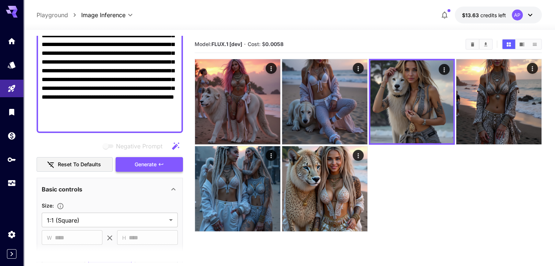
click at [154, 172] on button "Generate" at bounding box center [149, 164] width 67 height 15
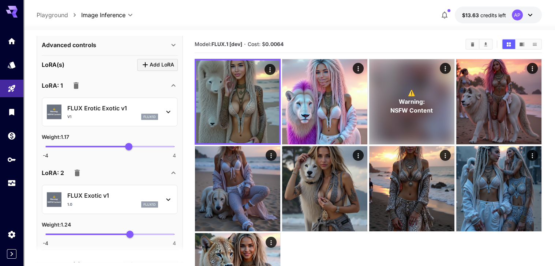
scroll to position [402, 0]
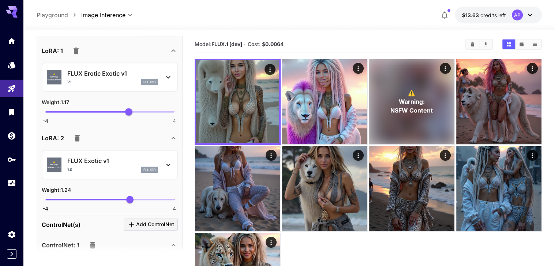
click at [80, 142] on icon "button" at bounding box center [77, 138] width 5 height 7
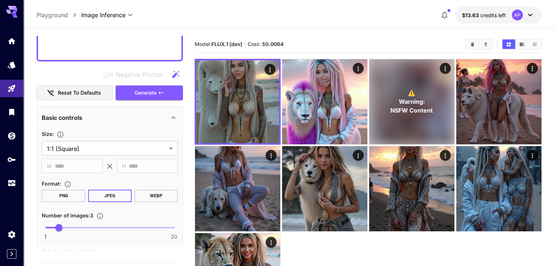
scroll to position [123, 0]
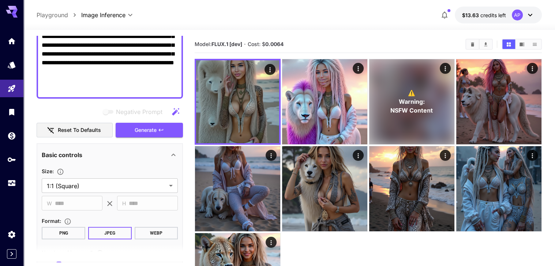
click at [155, 136] on div "Negative Prompt Reset to defaults Generate" at bounding box center [110, 121] width 146 height 33
click at [155, 138] on button "Generate" at bounding box center [149, 130] width 67 height 15
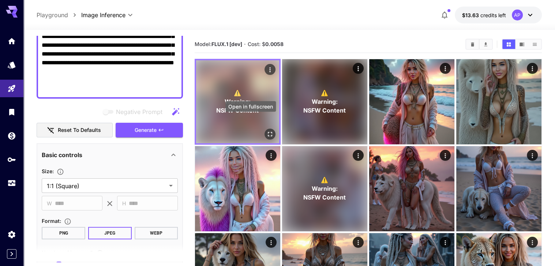
click at [266, 131] on icon "Open in fullscreen" at bounding box center [269, 134] width 7 height 7
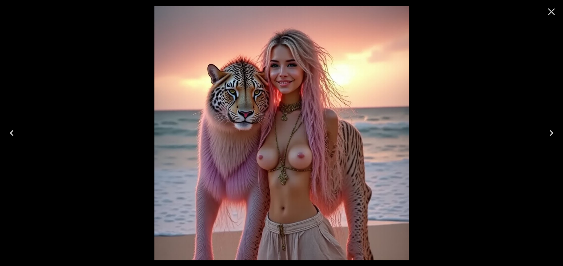
click at [552, 12] on icon "Close" at bounding box center [551, 11] width 7 height 7
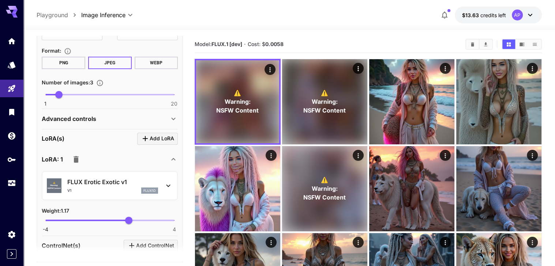
scroll to position [367, 0]
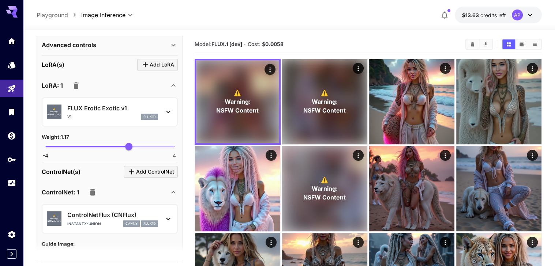
click at [79, 89] on icon "button" at bounding box center [75, 85] width 5 height 7
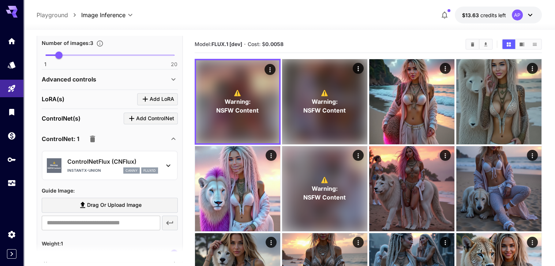
scroll to position [437, 0]
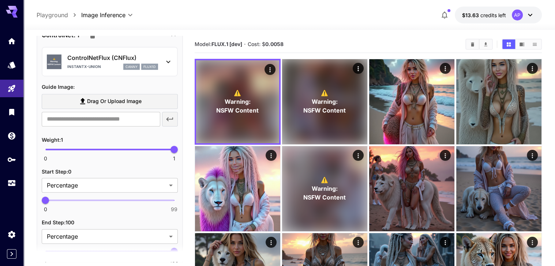
click at [167, 66] on icon at bounding box center [168, 61] width 9 height 9
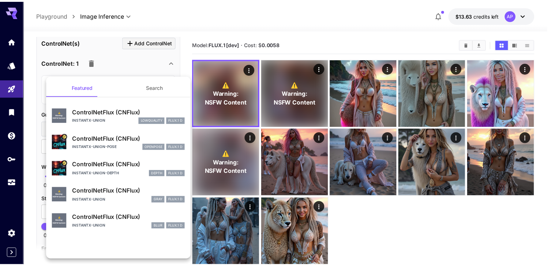
scroll to position [402, 0]
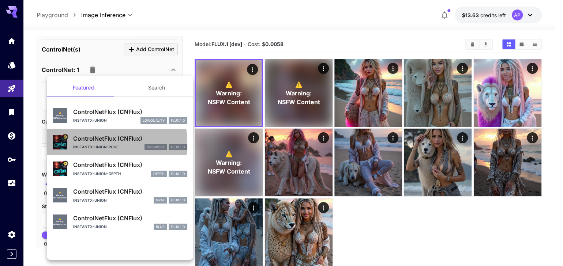
click at [90, 143] on p "ControlNetFlux (CNFlux)" at bounding box center [130, 138] width 114 height 9
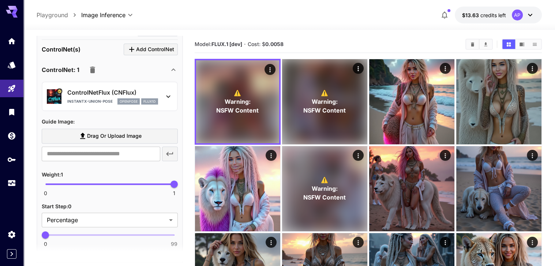
type input "****"
click at [116, 190] on span "0 1 0.55" at bounding box center [109, 184] width 129 height 11
click at [119, 248] on section at bounding box center [110, 253] width 146 height 18
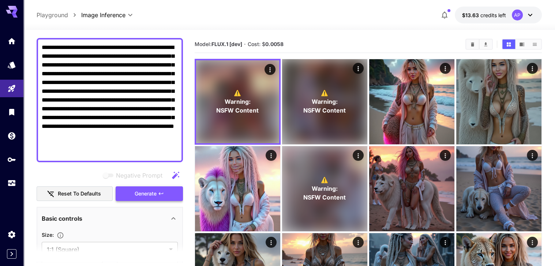
scroll to position [19, 0]
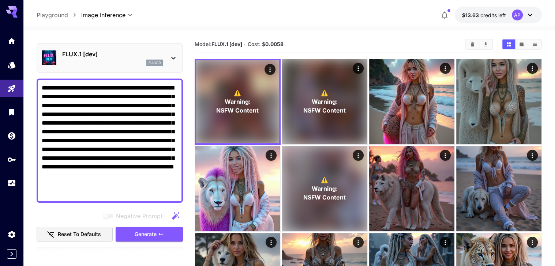
click at [149, 250] on section at bounding box center [110, 253] width 146 height 18
click at [150, 250] on section at bounding box center [110, 253] width 146 height 18
click at [152, 239] on span "Generate" at bounding box center [146, 234] width 22 height 9
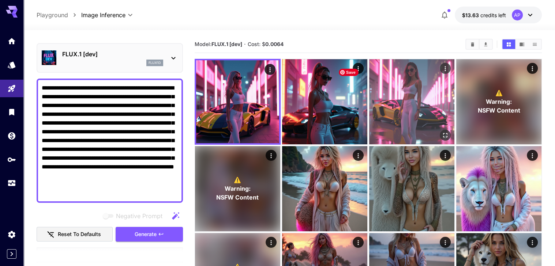
click at [374, 99] on img at bounding box center [411, 101] width 85 height 85
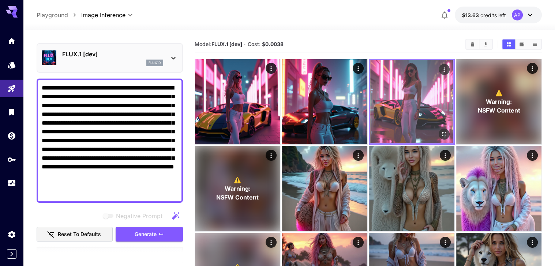
click at [440, 131] on icon "Open in fullscreen" at bounding box center [443, 134] width 7 height 7
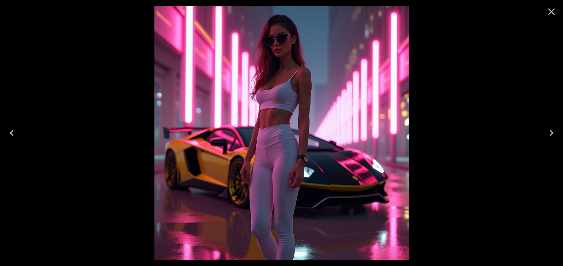
click at [24, 129] on div at bounding box center [281, 133] width 563 height 266
click at [9, 132] on icon "Previous" at bounding box center [12, 133] width 12 height 12
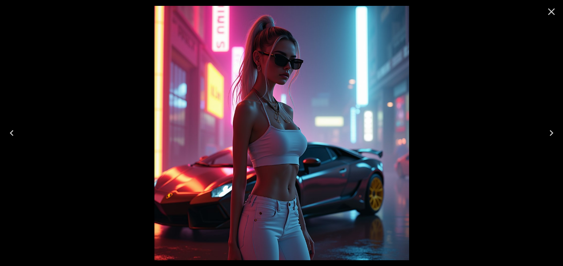
click at [8, 132] on icon "Previous" at bounding box center [12, 133] width 12 height 12
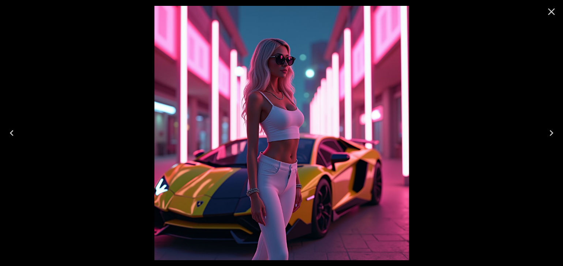
click at [549, 9] on icon "Close" at bounding box center [551, 12] width 12 height 12
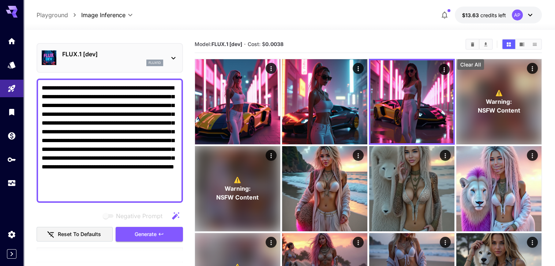
click at [471, 47] on icon "Clear All" at bounding box center [472, 44] width 5 height 5
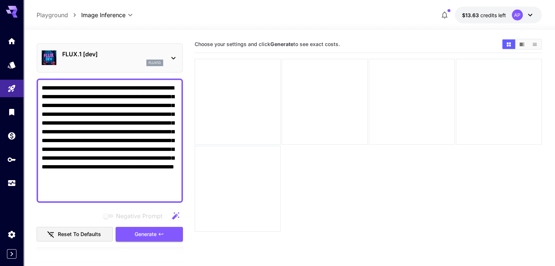
click at [178, 220] on icon "button" at bounding box center [175, 216] width 9 height 9
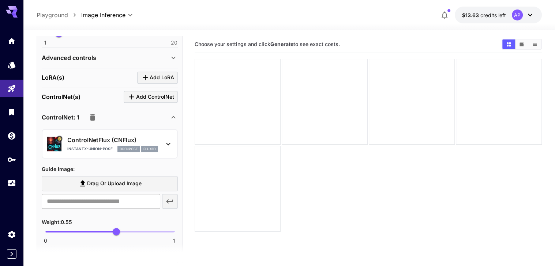
scroll to position [418, 0]
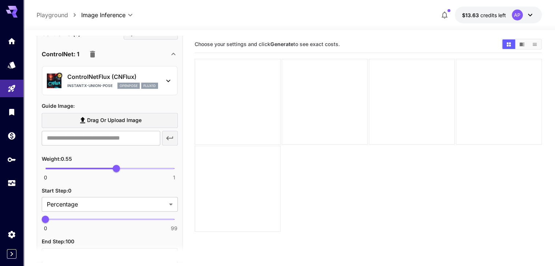
click at [149, 88] on p "flux1d" at bounding box center [149, 85] width 12 height 5
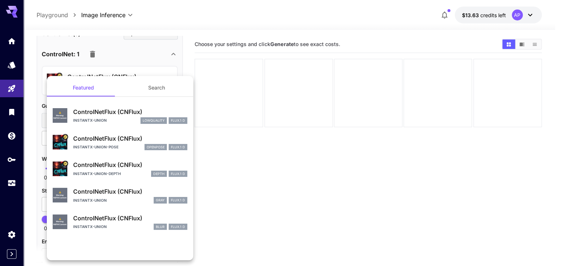
click at [86, 196] on p "ControlNetFlux (CNFlux)" at bounding box center [130, 191] width 114 height 9
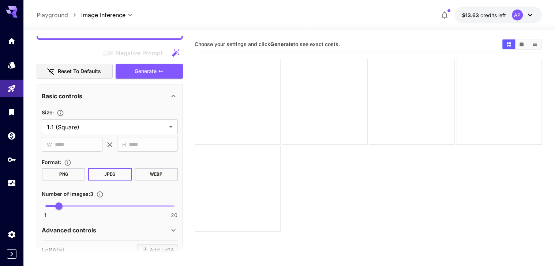
scroll to position [174, 0]
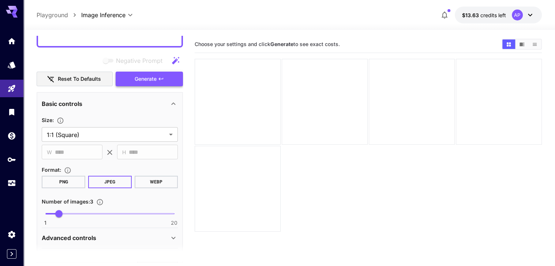
click at [163, 87] on button "Generate" at bounding box center [149, 79] width 67 height 15
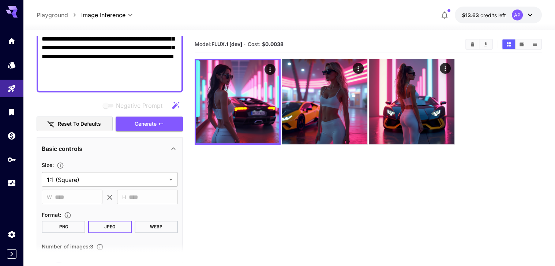
scroll to position [69, 0]
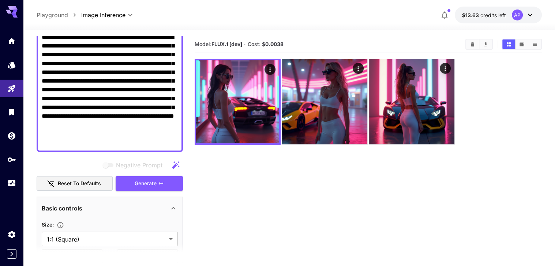
drag, startPoint x: 54, startPoint y: 156, endPoint x: 33, endPoint y: 51, distance: 106.8
click at [33, 51] on section "**********" at bounding box center [288, 177] width 531 height 294
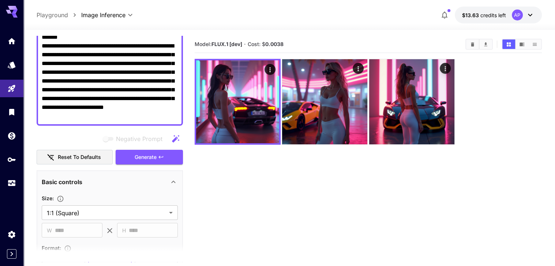
drag, startPoint x: 141, startPoint y: 130, endPoint x: 38, endPoint y: 72, distance: 117.9
click at [42, 84] on textarea "**********" at bounding box center [110, 77] width 136 height 88
click at [34, 57] on section "**********" at bounding box center [288, 177] width 531 height 294
click at [139, 121] on textarea "**********" at bounding box center [110, 77] width 136 height 88
drag, startPoint x: 138, startPoint y: 127, endPoint x: 37, endPoint y: 47, distance: 128.5
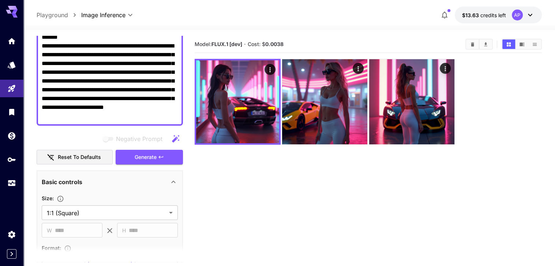
click at [38, 47] on div "**********" at bounding box center [110, 77] width 146 height 98
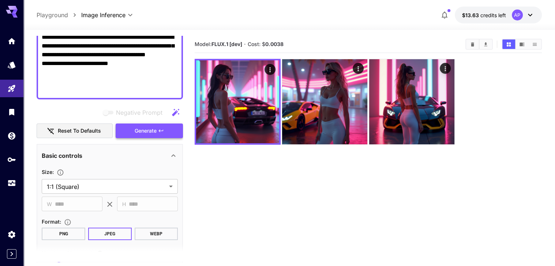
click at [140, 136] on span "Generate" at bounding box center [146, 131] width 22 height 9
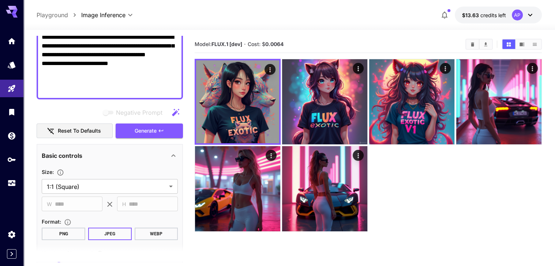
drag, startPoint x: 136, startPoint y: 88, endPoint x: 40, endPoint y: 86, distance: 96.2
click at [40, 86] on div "**********" at bounding box center [110, 64] width 146 height 72
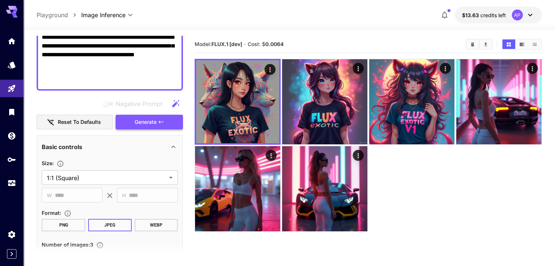
click at [155, 127] on span "Generate" at bounding box center [146, 122] width 22 height 9
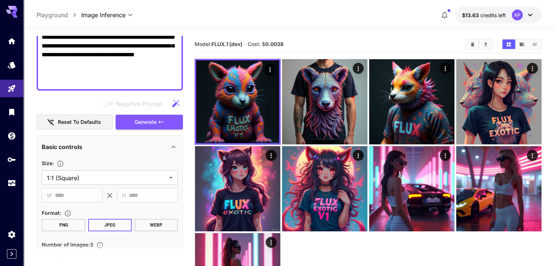
drag, startPoint x: 107, startPoint y: 68, endPoint x: 129, endPoint y: 68, distance: 22.7
click at [137, 68] on textarea "**********" at bounding box center [110, 59] width 136 height 53
type textarea "**********"
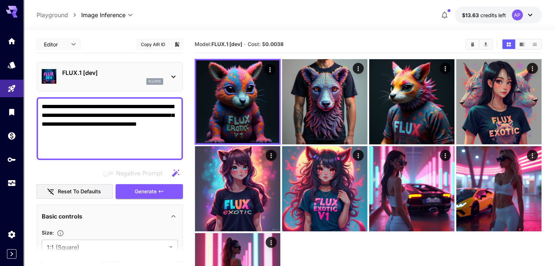
scroll to position [69, 0]
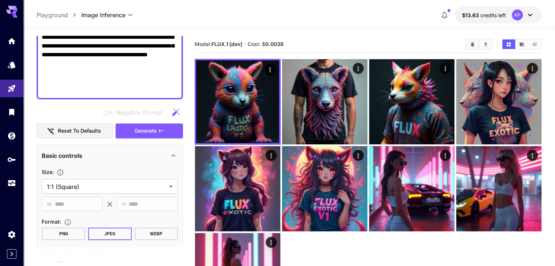
click at [109, 69] on textarea "**********" at bounding box center [110, 63] width 136 height 61
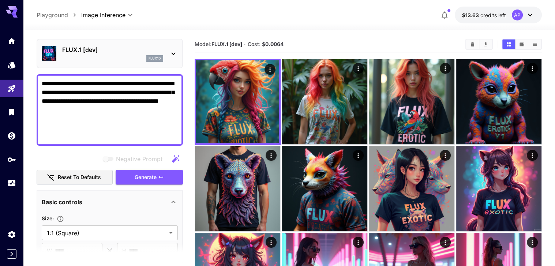
scroll to position [34, 0]
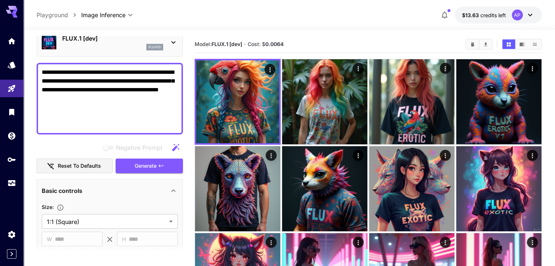
drag, startPoint x: 98, startPoint y: 92, endPoint x: 116, endPoint y: 93, distance: 18.0
click at [116, 93] on textarea "**********" at bounding box center [110, 98] width 136 height 61
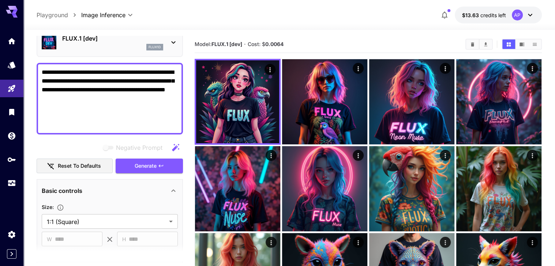
click at [118, 84] on textarea "**********" at bounding box center [110, 98] width 136 height 61
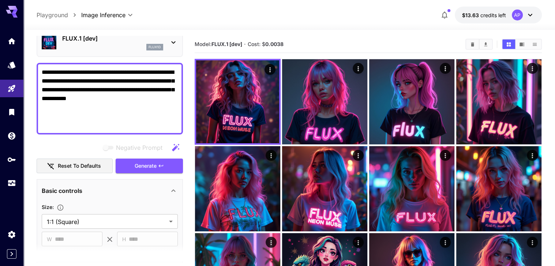
click at [114, 85] on textarea "**********" at bounding box center [110, 98] width 136 height 61
type textarea "**********"
click at [178, 151] on icon "button" at bounding box center [175, 147] width 7 height 7
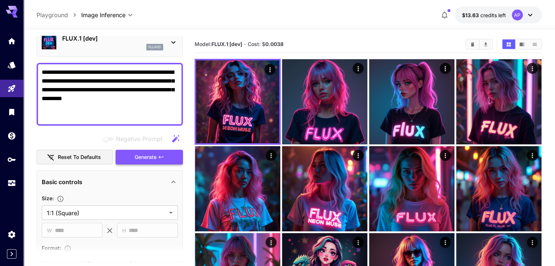
click at [161, 160] on icon "button" at bounding box center [161, 157] width 6 height 6
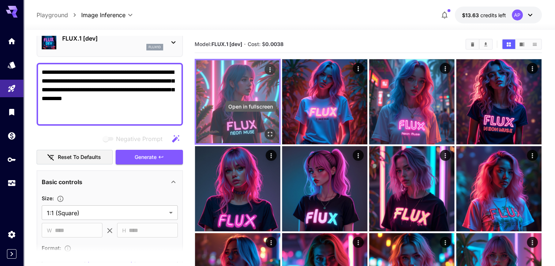
click at [264, 129] on button "Open in fullscreen" at bounding box center [269, 134] width 11 height 11
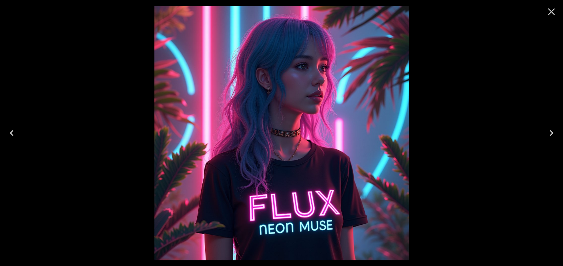
click at [547, 135] on icon "Next" at bounding box center [551, 133] width 12 height 12
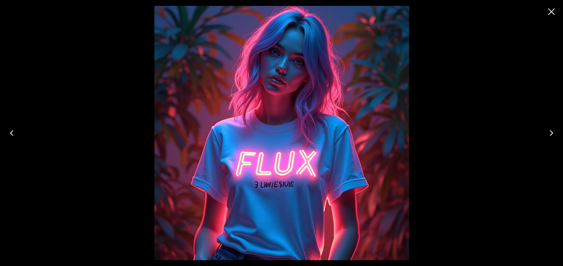
click at [550, 132] on icon "Next" at bounding box center [551, 133] width 12 height 12
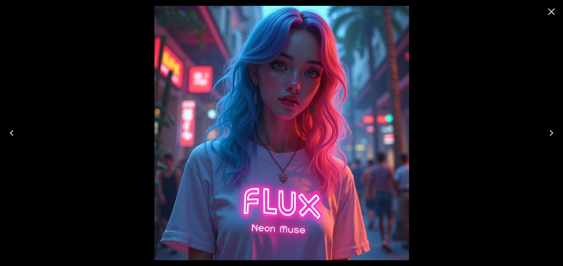
click at [550, 132] on icon "Next" at bounding box center [551, 133] width 12 height 12
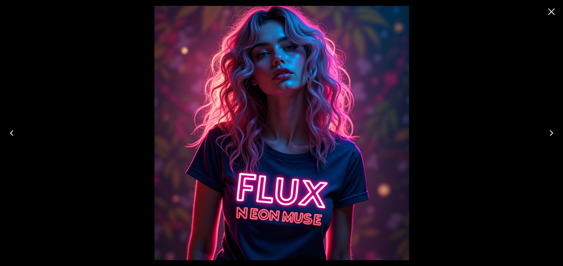
click at [550, 132] on icon "Next" at bounding box center [551, 133] width 12 height 12
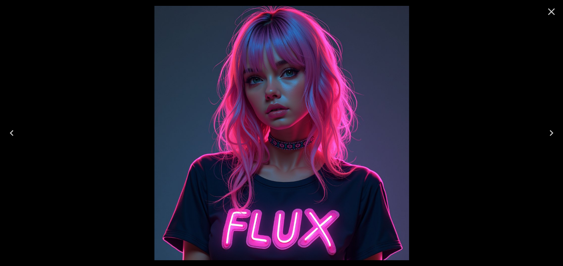
click at [551, 132] on icon "Next" at bounding box center [551, 133] width 4 height 6
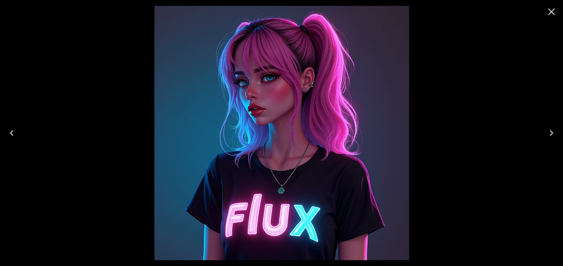
click at [551, 132] on icon "Next" at bounding box center [551, 133] width 4 height 6
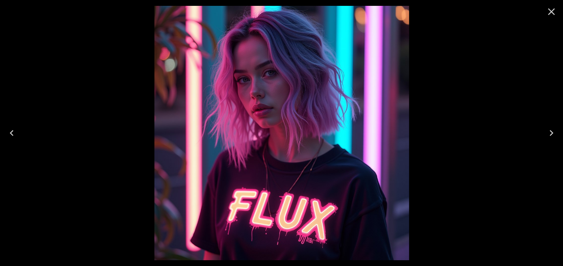
click at [551, 132] on icon "Next" at bounding box center [551, 133] width 4 height 6
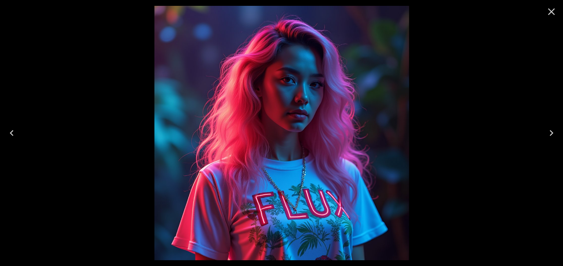
click at [551, 132] on icon "Next" at bounding box center [551, 133] width 4 height 6
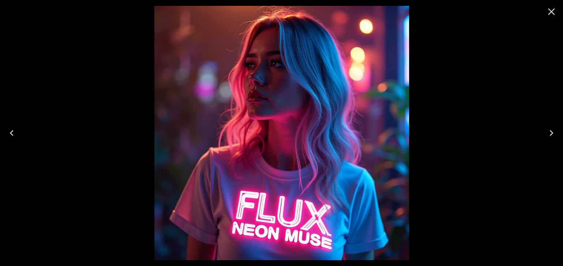
click at [551, 132] on icon "Next" at bounding box center [551, 133] width 4 height 6
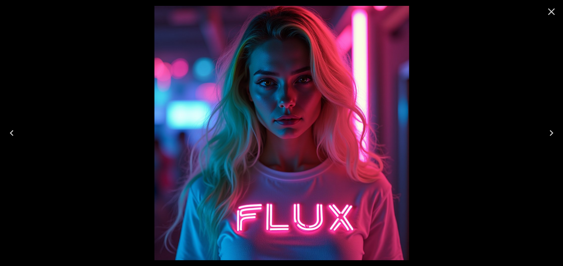
click at [551, 132] on icon "Next" at bounding box center [551, 133] width 4 height 6
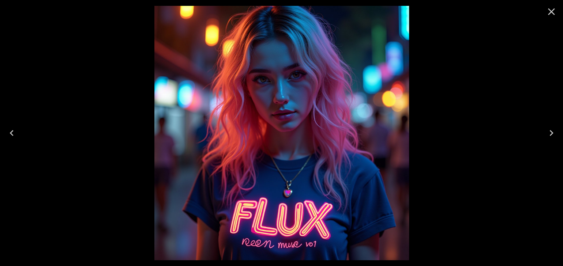
click at [550, 17] on icon "Close" at bounding box center [551, 12] width 12 height 12
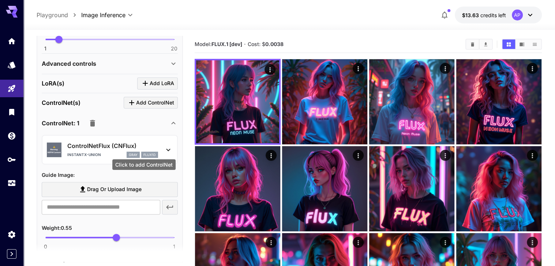
scroll to position [244, 0]
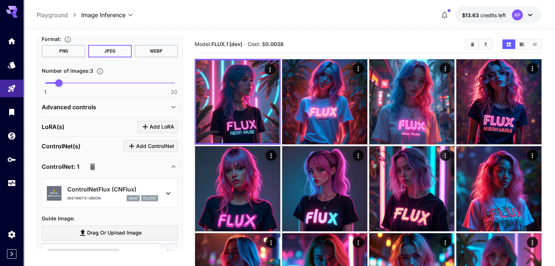
click at [95, 170] on icon "button" at bounding box center [92, 166] width 5 height 7
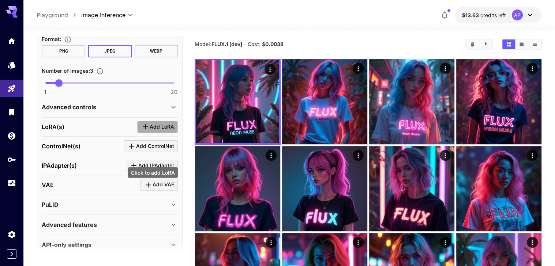
click at [158, 132] on span "Add LoRA" at bounding box center [162, 126] width 24 height 9
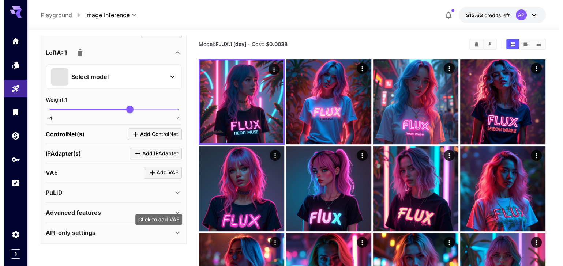
scroll to position [348, 0]
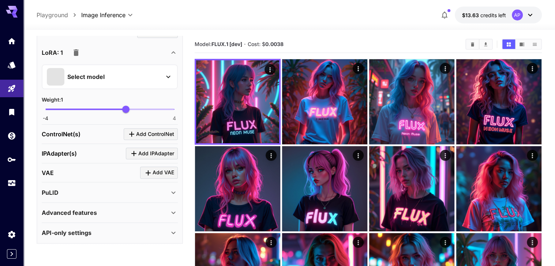
click at [105, 81] on p "Select model" at bounding box center [85, 76] width 37 height 9
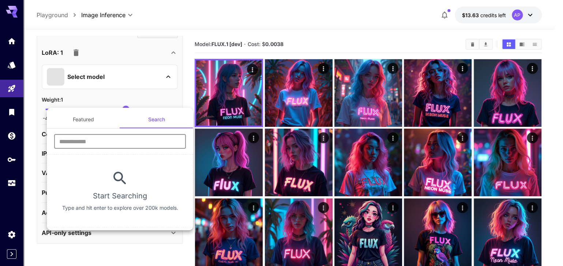
click at [150, 146] on input "text" at bounding box center [120, 141] width 132 height 15
type input "******"
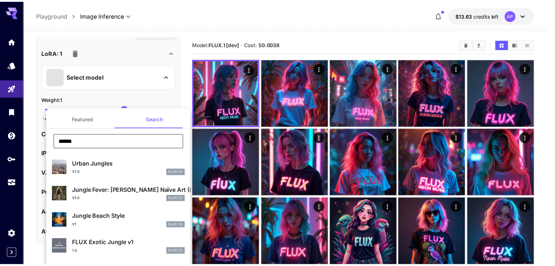
scroll to position [28, 0]
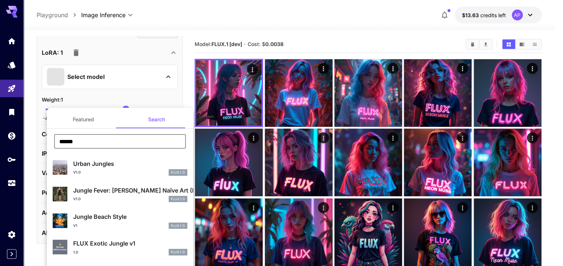
click at [87, 239] on p "FLUX Exotic Jungle v1" at bounding box center [130, 243] width 114 height 9
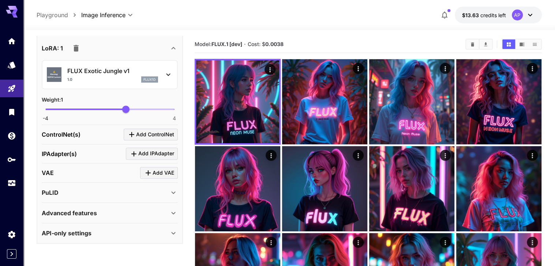
click at [105, 115] on span "-4 4 1" at bounding box center [109, 109] width 129 height 11
type input "****"
click at [111, 113] on span "0.08" at bounding box center [111, 109] width 7 height 7
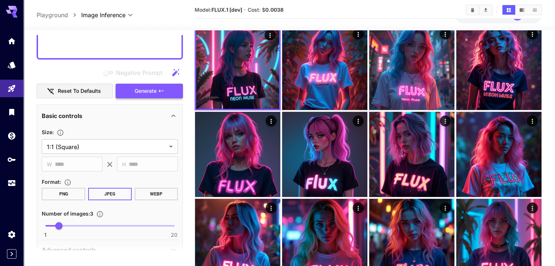
scroll to position [69, 0]
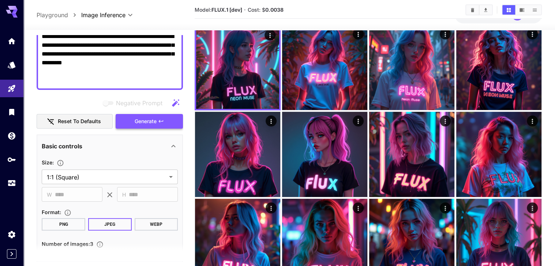
click at [137, 126] on span "Generate" at bounding box center [146, 121] width 22 height 9
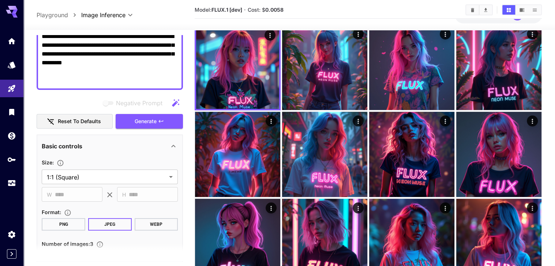
drag, startPoint x: 133, startPoint y: 94, endPoint x: 42, endPoint y: 48, distance: 102.0
click at [42, 48] on textarea "**********" at bounding box center [110, 58] width 136 height 53
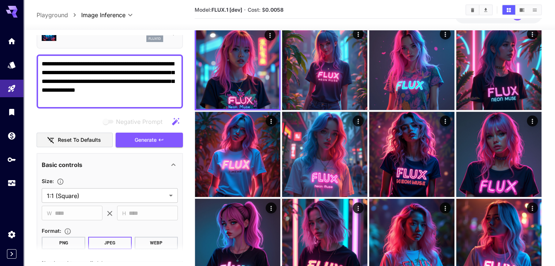
scroll to position [0, 0]
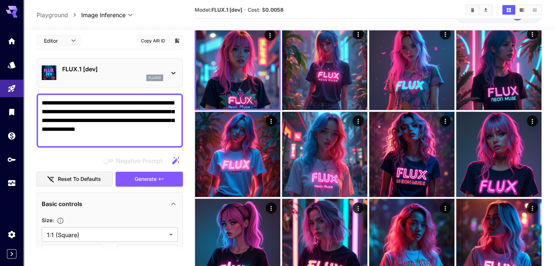
drag, startPoint x: 162, startPoint y: 76, endPoint x: 35, endPoint y: 41, distance: 131.2
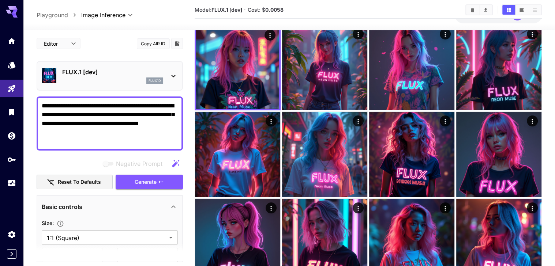
drag, startPoint x: 113, startPoint y: 146, endPoint x: 34, endPoint y: 119, distance: 83.1
click at [90, 140] on textarea "**********" at bounding box center [110, 124] width 136 height 44
click at [90, 134] on textarea "**********" at bounding box center [110, 124] width 136 height 44
drag, startPoint x: 116, startPoint y: 154, endPoint x: 31, endPoint y: 122, distance: 90.5
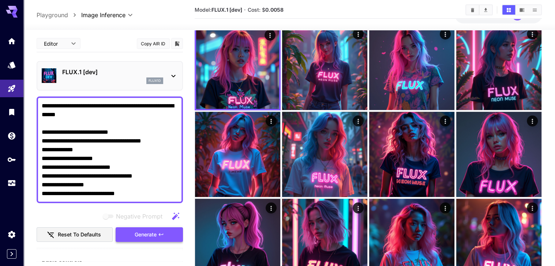
click at [160, 242] on button "Generate" at bounding box center [149, 234] width 67 height 15
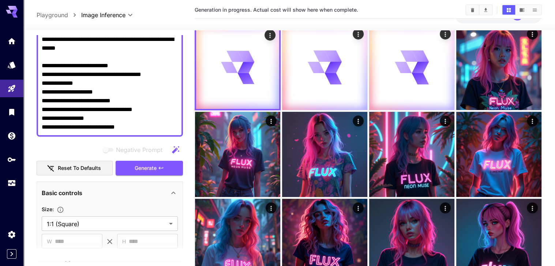
scroll to position [69, 0]
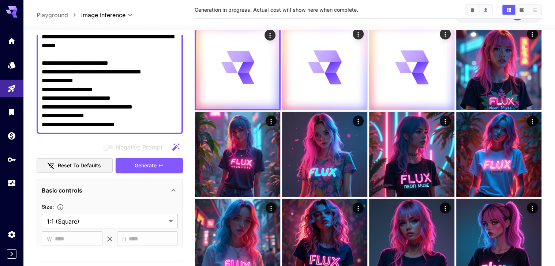
click at [173, 152] on icon "button" at bounding box center [175, 147] width 9 height 9
click at [176, 151] on icon "button" at bounding box center [175, 146] width 7 height 7
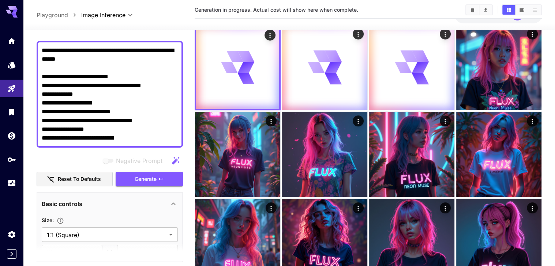
scroll to position [0, 0]
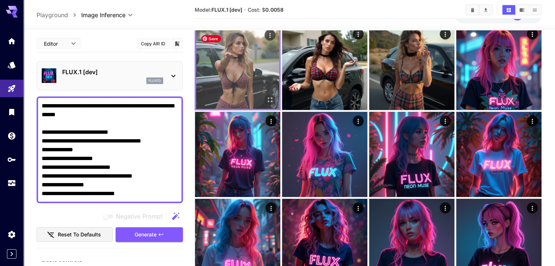
click at [240, 67] on img at bounding box center [237, 67] width 83 height 83
click at [266, 96] on icon "Open in fullscreen" at bounding box center [269, 99] width 7 height 7
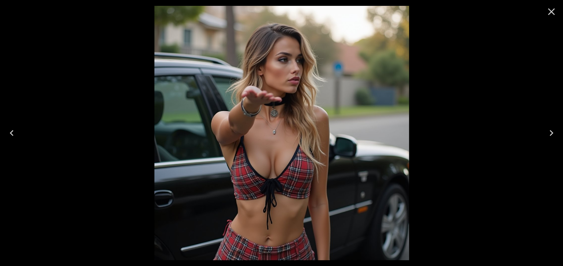
click at [551, 134] on icon "Next" at bounding box center [551, 133] width 4 height 6
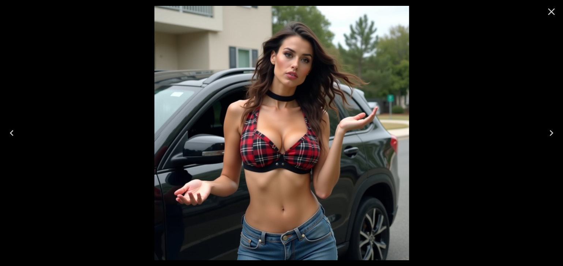
click at [551, 134] on icon "Next" at bounding box center [551, 133] width 4 height 6
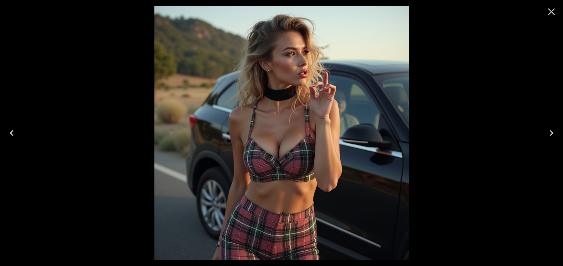
click at [552, 9] on icon "Close" at bounding box center [551, 12] width 12 height 12
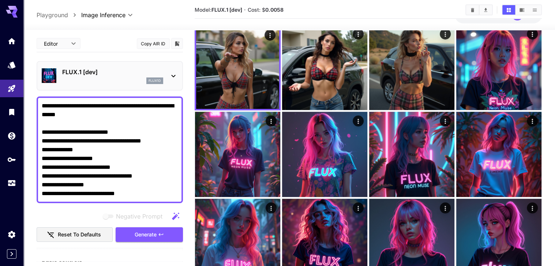
click at [60, 135] on textarea "**********" at bounding box center [110, 150] width 136 height 97
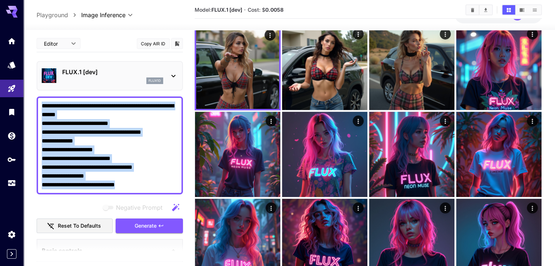
drag, startPoint x: 151, startPoint y: 209, endPoint x: 53, endPoint y: 195, distance: 98.7
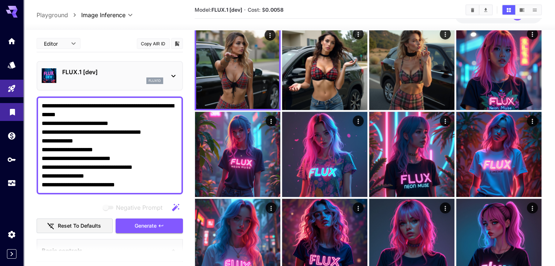
drag, startPoint x: 142, startPoint y: 196, endPoint x: 21, endPoint y: 125, distance: 139.8
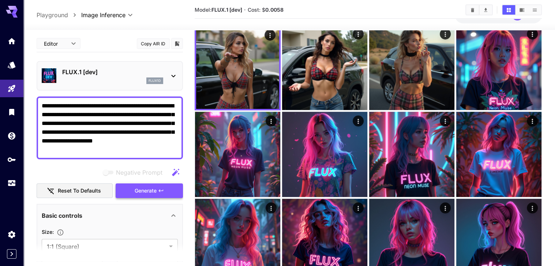
click at [154, 196] on span "Generate" at bounding box center [146, 190] width 22 height 9
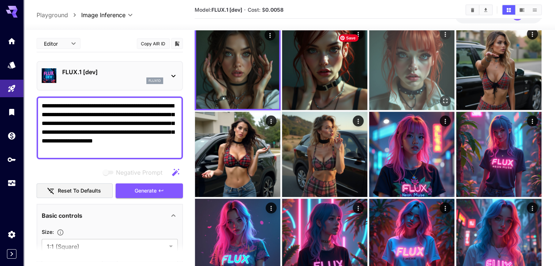
click at [369, 53] on img at bounding box center [411, 67] width 85 height 85
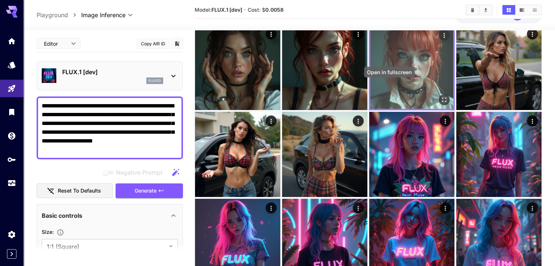
click at [442, 98] on icon "Open in fullscreen" at bounding box center [444, 100] width 4 height 4
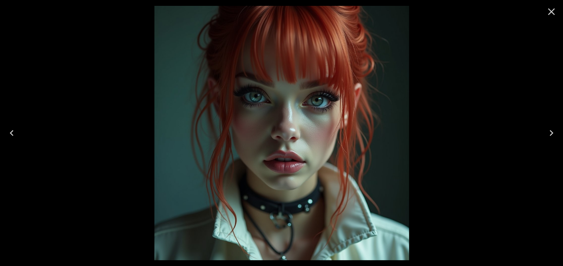
click at [554, 12] on icon "Close" at bounding box center [551, 12] width 12 height 12
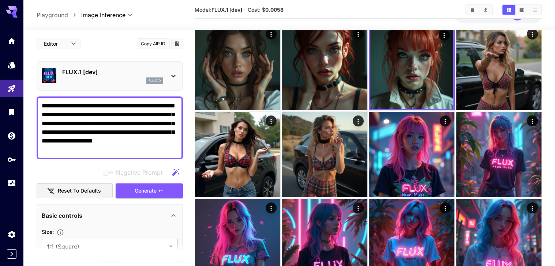
click at [109, 154] on textarea "**********" at bounding box center [110, 128] width 136 height 53
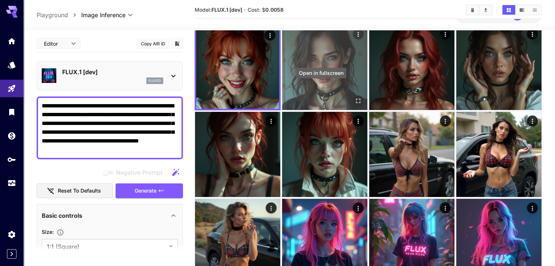
click at [354, 97] on icon "Open in fullscreen" at bounding box center [357, 100] width 7 height 7
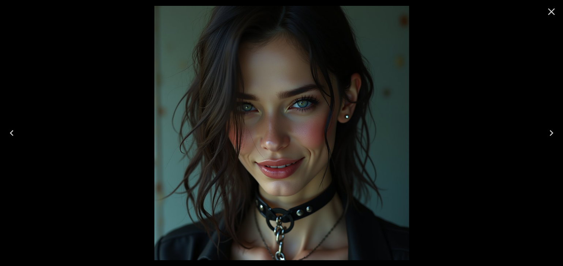
click at [554, 132] on icon "Next" at bounding box center [551, 133] width 12 height 12
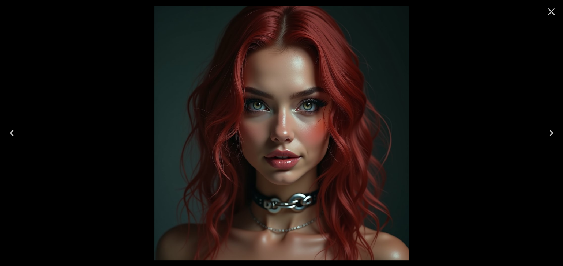
click at [550, 12] on icon "Close" at bounding box center [551, 11] width 7 height 7
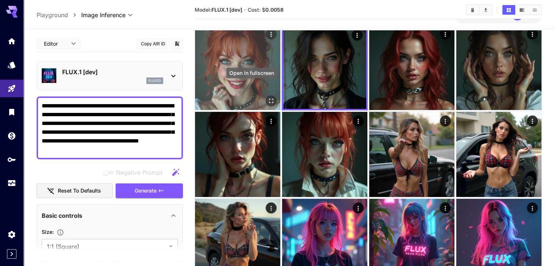
click at [267, 97] on icon "Open in fullscreen" at bounding box center [270, 100] width 7 height 7
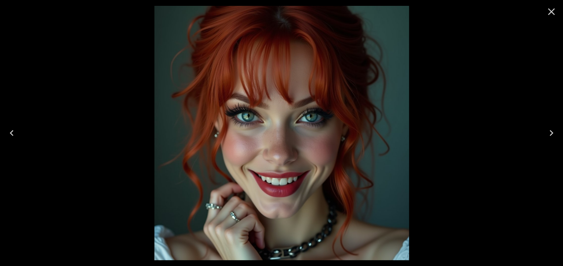
click at [549, 14] on icon "Close" at bounding box center [551, 12] width 12 height 12
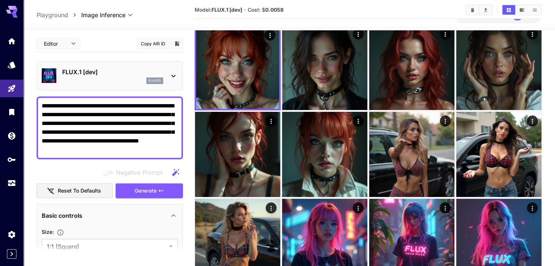
click at [103, 120] on textarea "**********" at bounding box center [110, 128] width 136 height 53
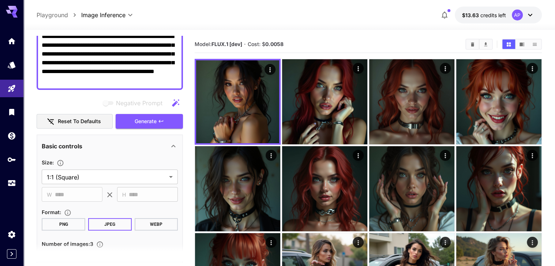
scroll to position [70, 0]
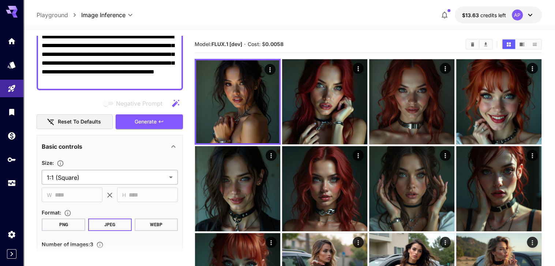
type textarea "**********"
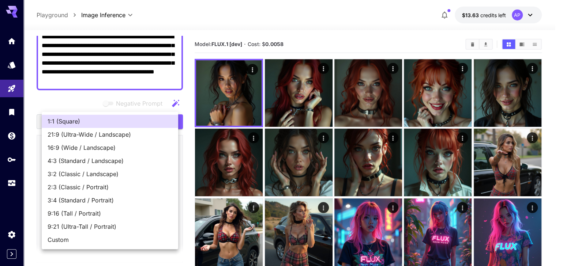
click at [140, 218] on span "9:16 (Tall / Portrait)" at bounding box center [110, 213] width 125 height 9
type input "**********"
type input "***"
type input "****"
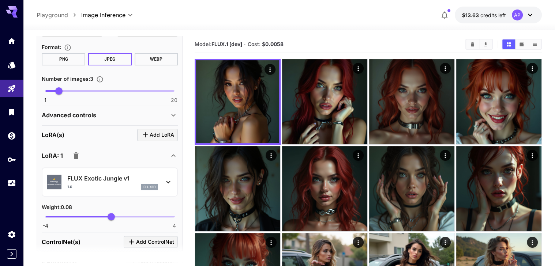
scroll to position [244, 0]
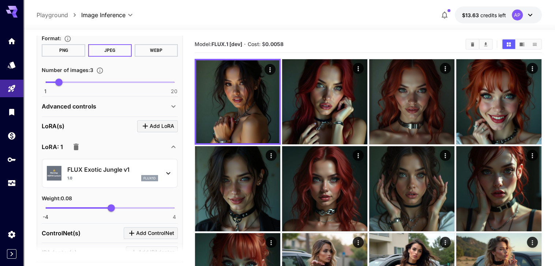
click at [169, 178] on icon at bounding box center [168, 173] width 9 height 9
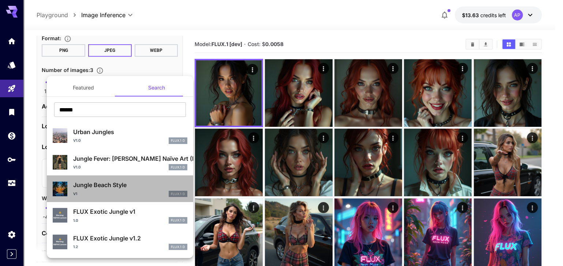
click at [131, 197] on div "Jungle Beach Style V1 FLUX.1 D" at bounding box center [130, 189] width 114 height 16
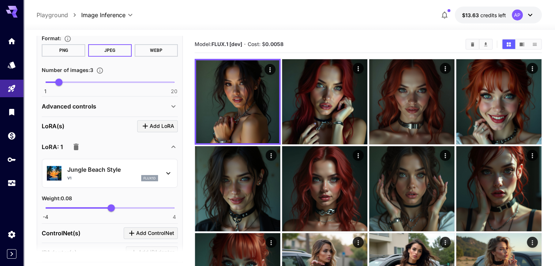
click at [133, 154] on div "LoRA: 1" at bounding box center [105, 147] width 127 height 15
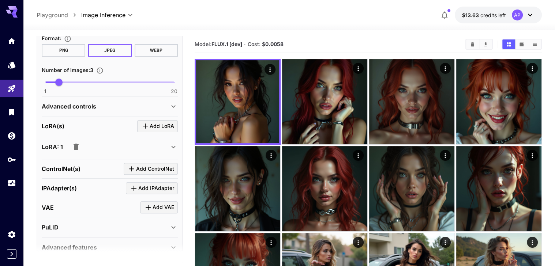
click at [133, 154] on div "LoRA: 1" at bounding box center [105, 147] width 127 height 15
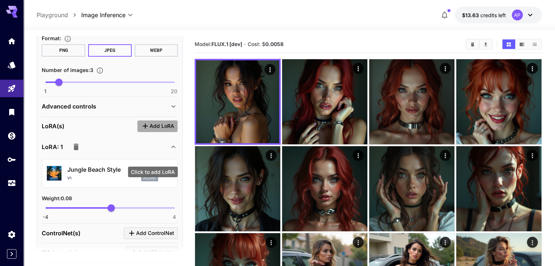
click at [159, 131] on span "Add LoRA" at bounding box center [162, 126] width 24 height 9
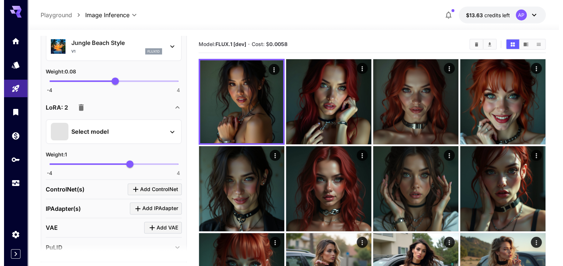
scroll to position [383, 0]
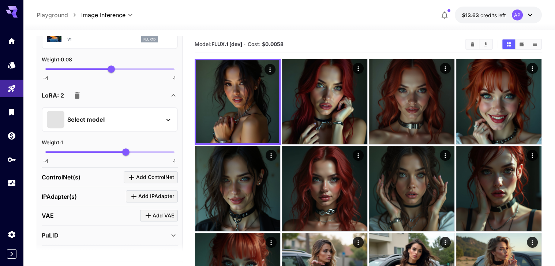
click at [145, 128] on div "Select model" at bounding box center [104, 120] width 114 height 18
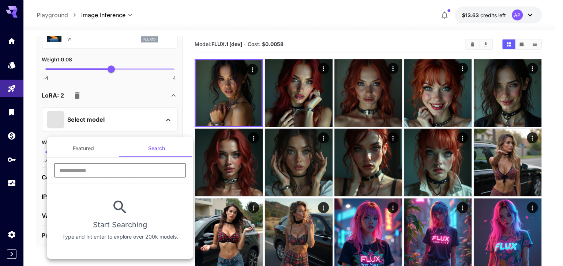
click at [147, 167] on input "text" at bounding box center [120, 170] width 132 height 15
type input "******"
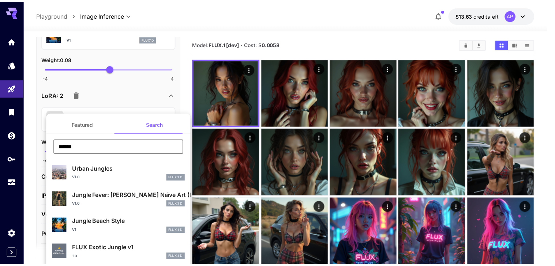
scroll to position [28, 0]
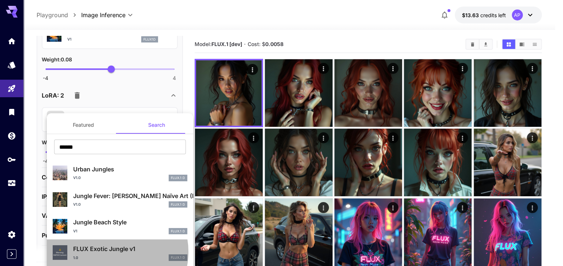
click at [113, 245] on p "FLUX Exotic Jungle v1" at bounding box center [130, 249] width 114 height 9
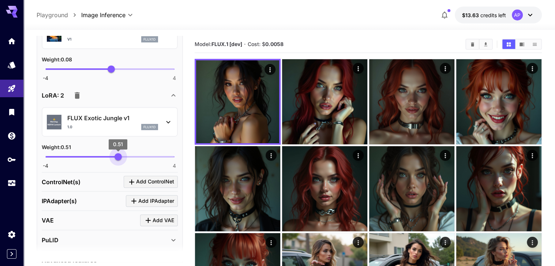
click at [116, 161] on span "0.51" at bounding box center [117, 156] width 7 height 7
click at [117, 161] on span "0.47" at bounding box center [117, 156] width 7 height 7
click at [119, 161] on span "0.56" at bounding box center [118, 156] width 7 height 7
type input "***"
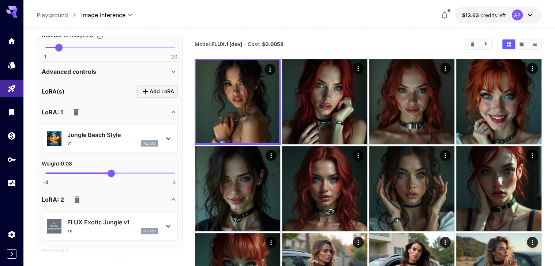
click at [90, 179] on span "-4 4 0.08" at bounding box center [109, 173] width 129 height 11
click at [106, 179] on span "-4 4 -1.23" at bounding box center [109, 173] width 129 height 11
click at [115, 177] on span "0.33" at bounding box center [115, 173] width 7 height 7
type input "***"
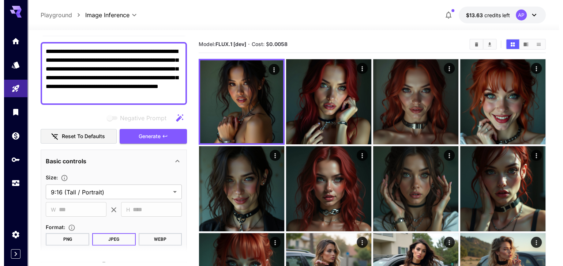
scroll to position [35, 0]
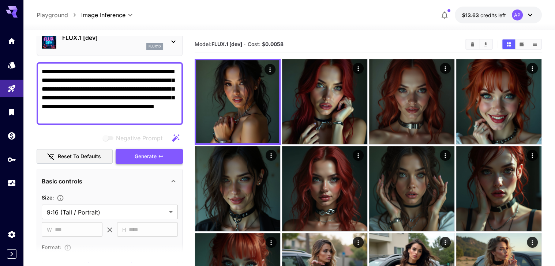
click at [148, 161] on span "Generate" at bounding box center [146, 156] width 22 height 9
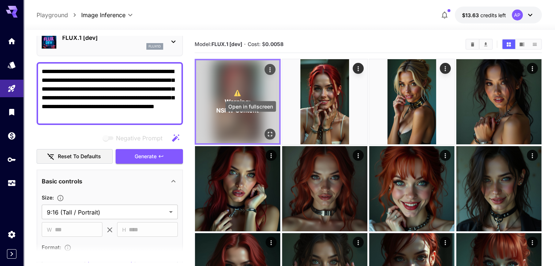
click at [264, 129] on button "Open in fullscreen" at bounding box center [269, 134] width 11 height 11
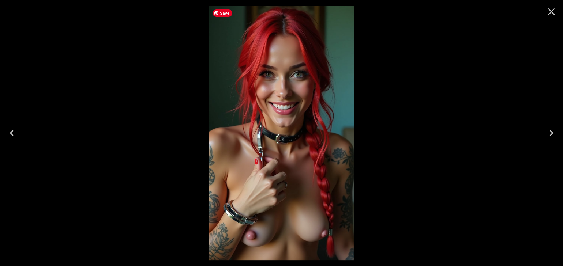
click at [254, 120] on img at bounding box center [282, 133] width 146 height 254
click at [551, 128] on icon "Next" at bounding box center [551, 133] width 12 height 12
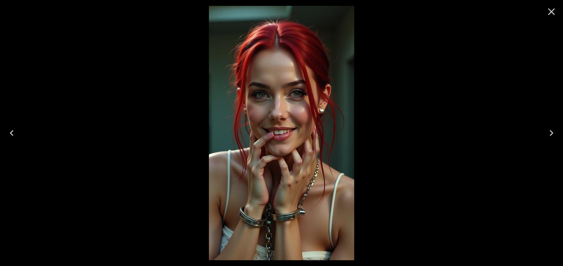
click at [548, 140] on button "Next" at bounding box center [550, 132] width 23 height 29
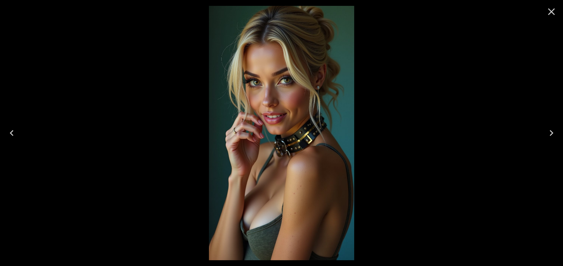
click at [550, 131] on icon "Next" at bounding box center [551, 133] width 4 height 6
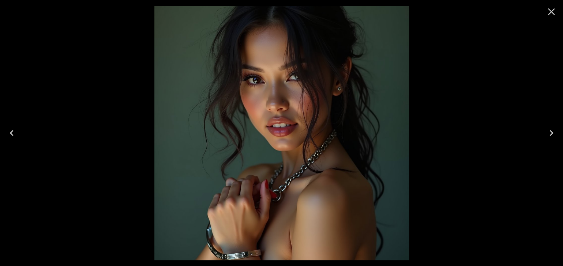
click at [551, 129] on icon "Next" at bounding box center [551, 133] width 12 height 12
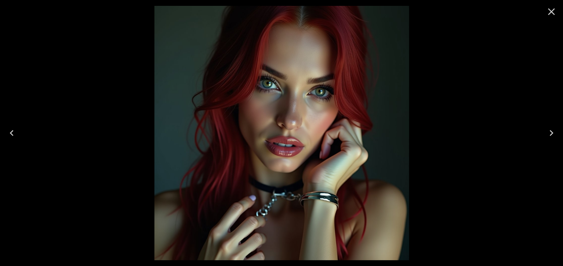
click at [552, 14] on icon "Close" at bounding box center [551, 11] width 7 height 7
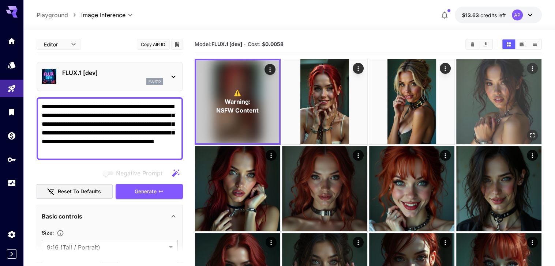
scroll to position [35, 0]
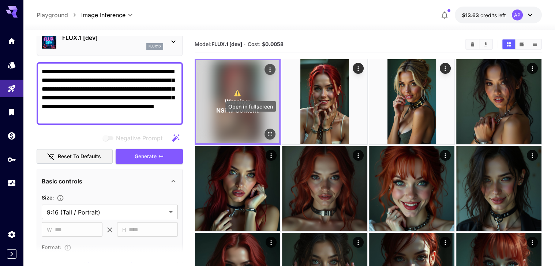
click at [266, 131] on icon "Open in fullscreen" at bounding box center [269, 134] width 7 height 7
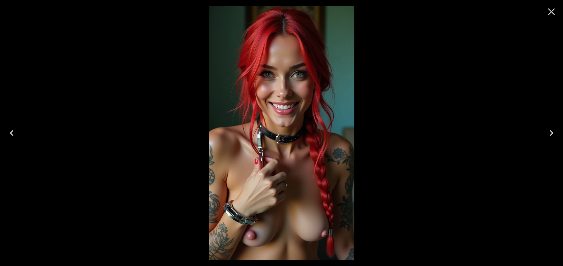
click at [552, 14] on icon "Close" at bounding box center [551, 12] width 12 height 12
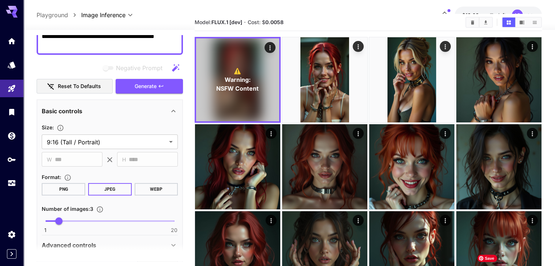
scroll to position [0, 0]
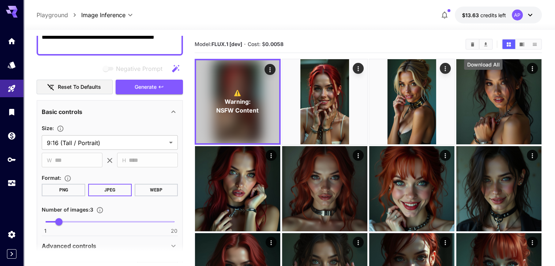
click at [484, 46] on icon "Download All" at bounding box center [485, 44] width 3 height 4
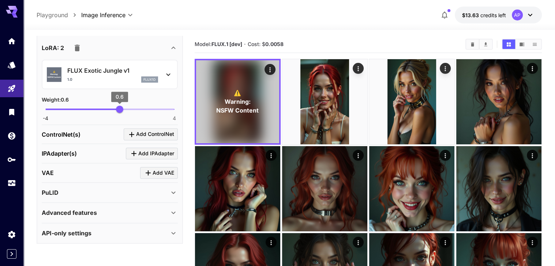
scroll to position [479, 0]
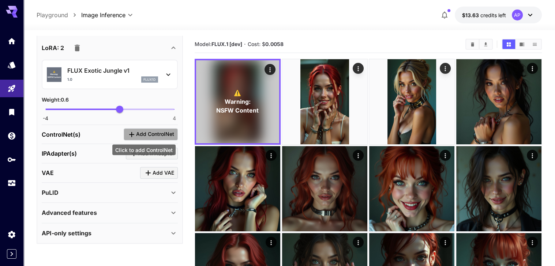
click at [149, 133] on span "Add ControlNet" at bounding box center [155, 134] width 38 height 9
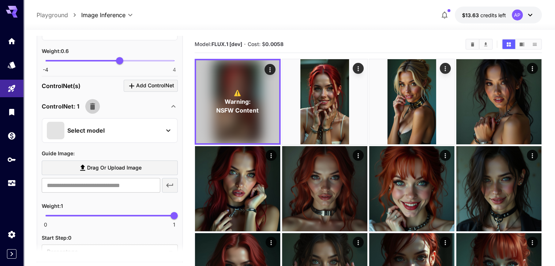
click at [94, 111] on icon "button" at bounding box center [92, 106] width 9 height 9
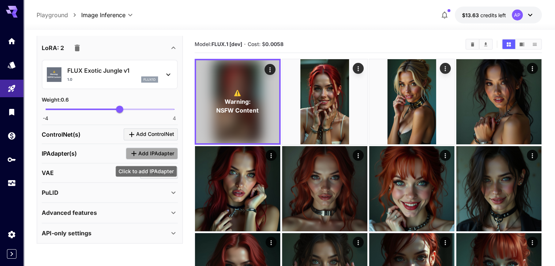
click at [147, 155] on span "Add IPAdapter" at bounding box center [156, 153] width 36 height 9
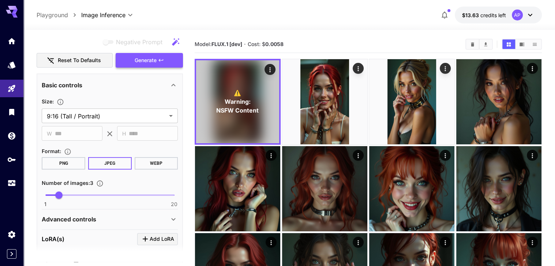
click at [163, 68] on button "Generate" at bounding box center [149, 60] width 67 height 15
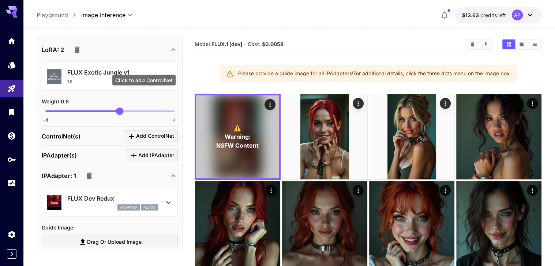
scroll to position [549, 0]
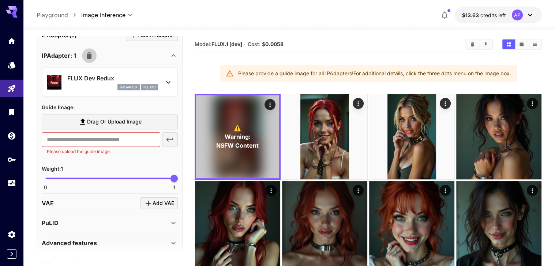
click at [92, 59] on icon "button" at bounding box center [89, 55] width 5 height 7
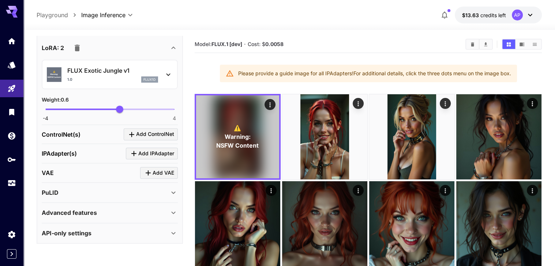
click at [142, 235] on div "API-only settings" at bounding box center [105, 233] width 127 height 9
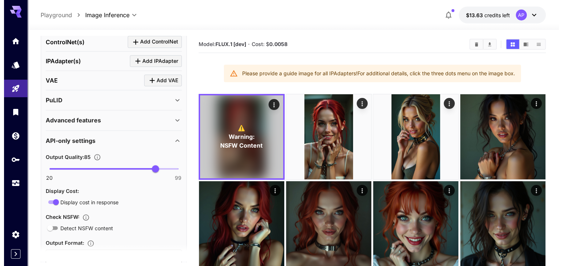
scroll to position [653, 0]
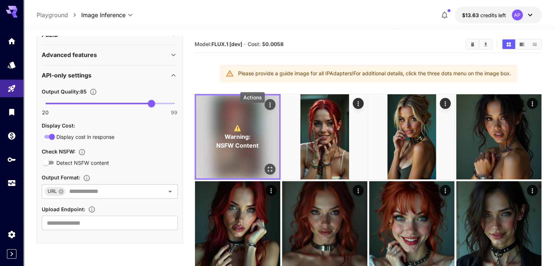
click at [266, 109] on icon "Actions" at bounding box center [269, 104] width 7 height 7
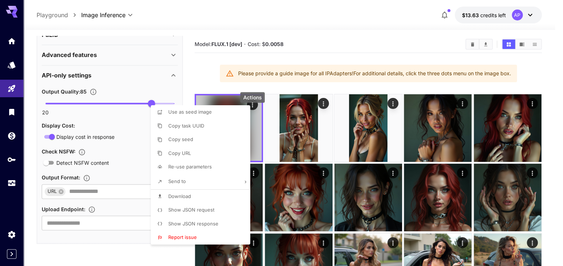
click at [206, 189] on li "Send to" at bounding box center [203, 181] width 104 height 15
click at [196, 171] on div at bounding box center [281, 133] width 563 height 266
click at [196, 170] on span "Re-use parameters" at bounding box center [190, 167] width 44 height 6
type input "*********"
type input "*"
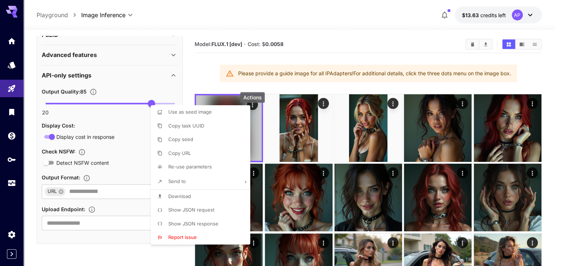
type input "*******"
type input "*"
type input "**"
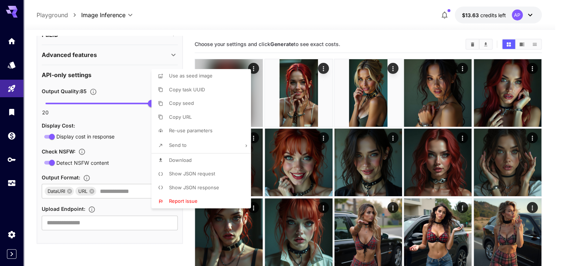
type input "**********"
type input "***"
type input "**"
type input "****"
type input "***"
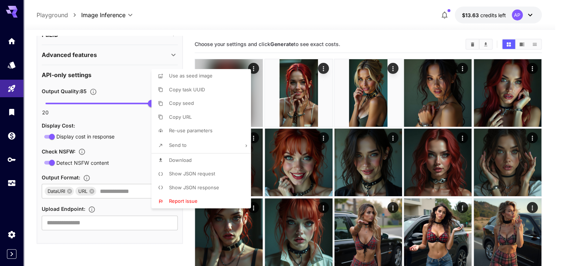
type input "**"
type input "**********"
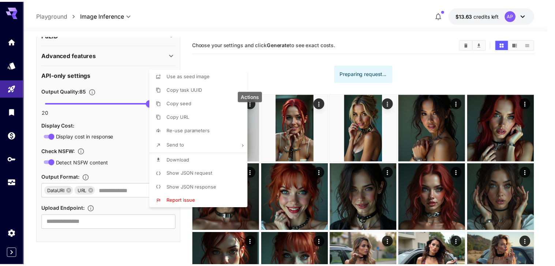
scroll to position [653, 0]
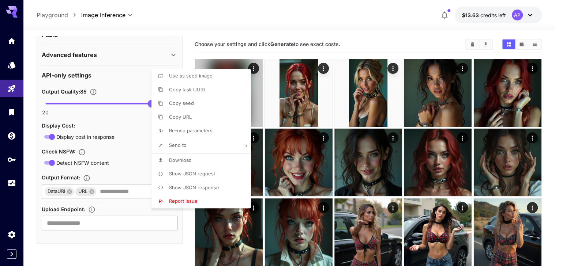
click at [295, 19] on div at bounding box center [281, 133] width 563 height 266
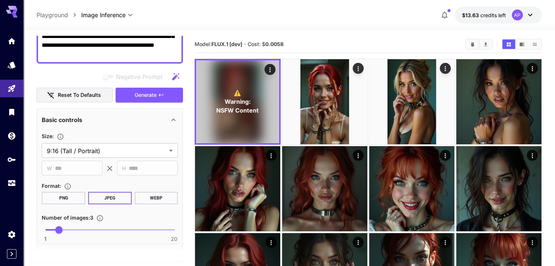
scroll to position [96, 0]
click at [156, 100] on span "Generate" at bounding box center [146, 95] width 22 height 9
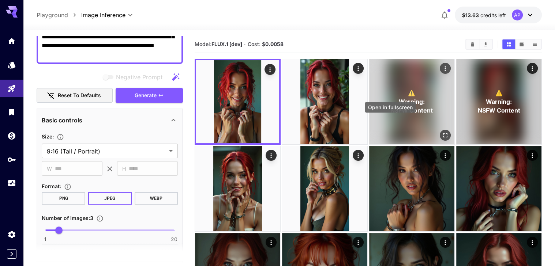
click at [441, 132] on icon "Open in fullscreen" at bounding box center [444, 135] width 7 height 7
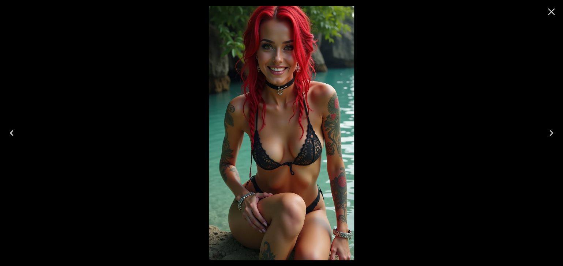
click at [547, 136] on icon "Next" at bounding box center [551, 133] width 12 height 12
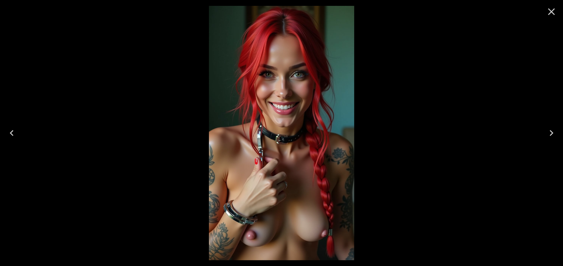
click at [549, 127] on icon "Next" at bounding box center [551, 133] width 12 height 12
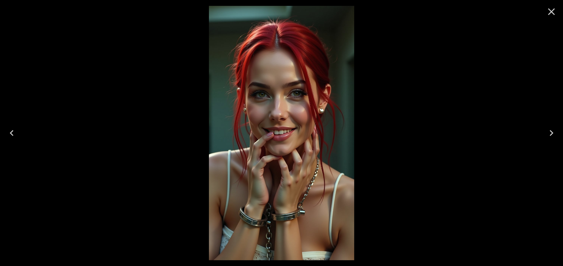
click at [549, 127] on icon "Next" at bounding box center [551, 133] width 12 height 12
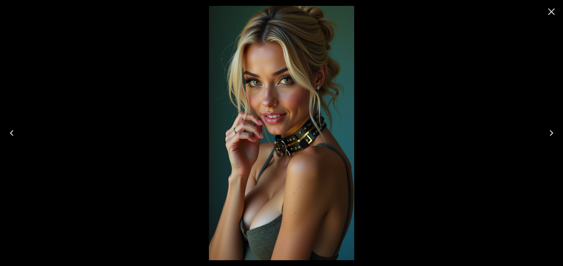
click at [6, 127] on icon "Previous" at bounding box center [12, 133] width 12 height 12
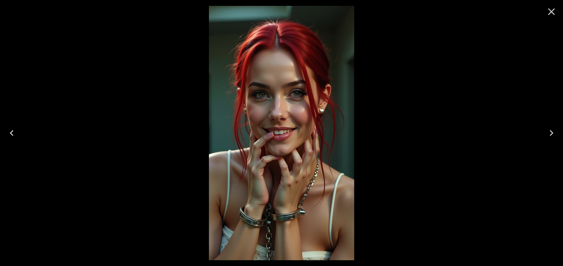
drag, startPoint x: 8, startPoint y: 136, endPoint x: 11, endPoint y: 139, distance: 4.1
click at [11, 139] on button "Previous" at bounding box center [11, 132] width 23 height 29
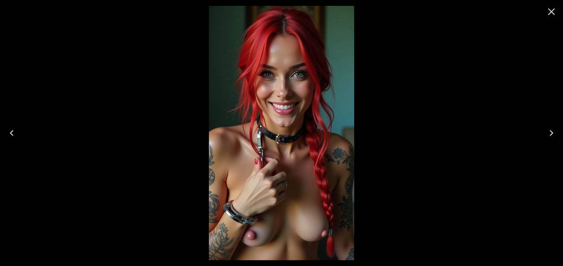
click at [10, 135] on icon "Previous" at bounding box center [12, 133] width 12 height 12
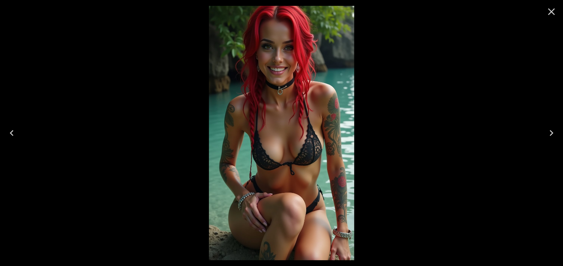
click at [10, 135] on icon "Previous" at bounding box center [12, 133] width 12 height 12
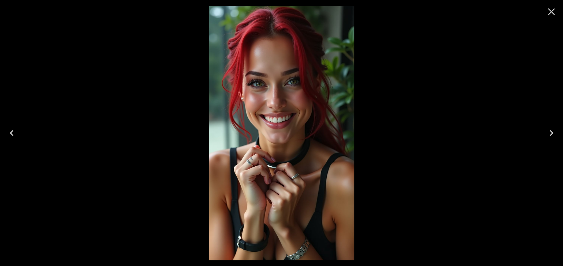
click at [10, 135] on icon "Previous" at bounding box center [12, 133] width 12 height 12
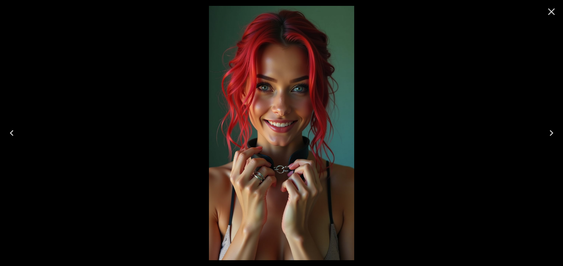
click at [10, 135] on icon "Previous" at bounding box center [12, 133] width 12 height 12
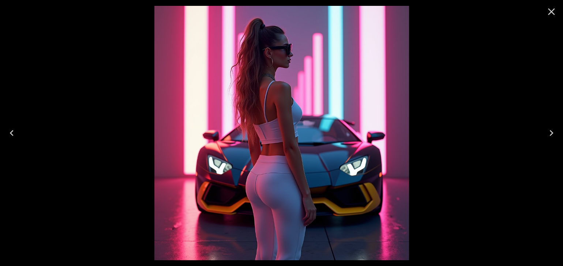
click at [550, 11] on icon "Close" at bounding box center [551, 12] width 12 height 12
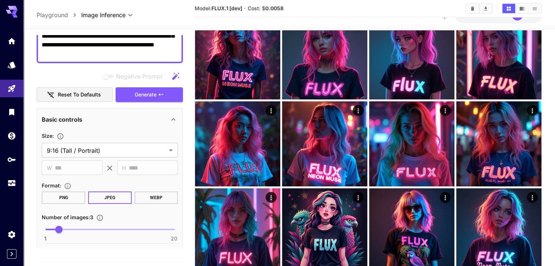
scroll to position [582, 0]
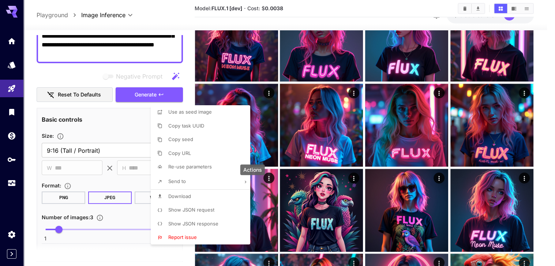
scroll to position [582, 0]
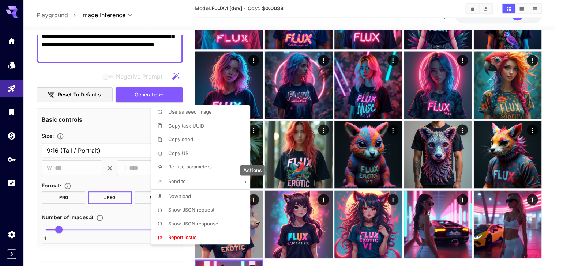
click at [254, 202] on div at bounding box center [281, 133] width 563 height 266
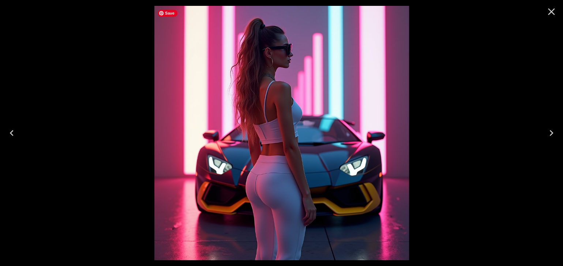
click at [331, 87] on img at bounding box center [281, 133] width 254 height 254
click at [550, 14] on icon "Close" at bounding box center [551, 12] width 12 height 12
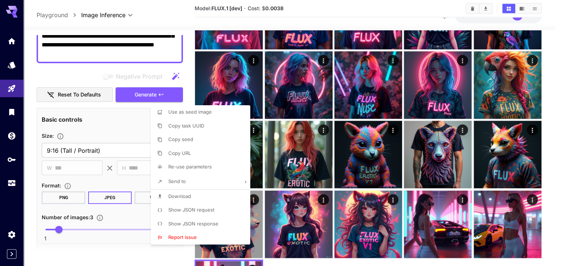
click at [313, 208] on div at bounding box center [281, 133] width 563 height 266
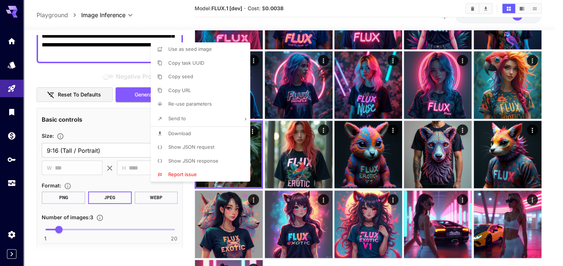
click at [346, 206] on div at bounding box center [281, 133] width 563 height 266
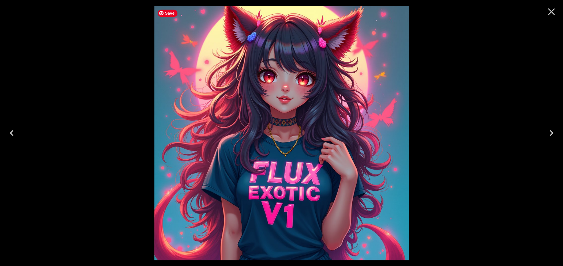
click at [273, 165] on img at bounding box center [281, 133] width 254 height 254
click at [554, 129] on icon "Next" at bounding box center [551, 133] width 12 height 12
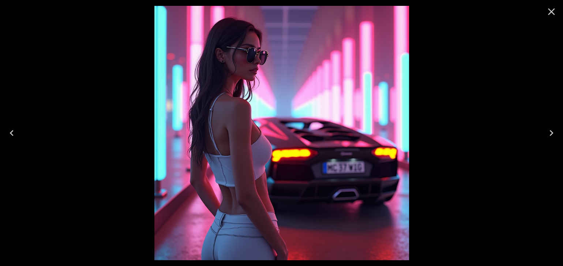
click at [553, 10] on icon "Close" at bounding box center [551, 11] width 7 height 7
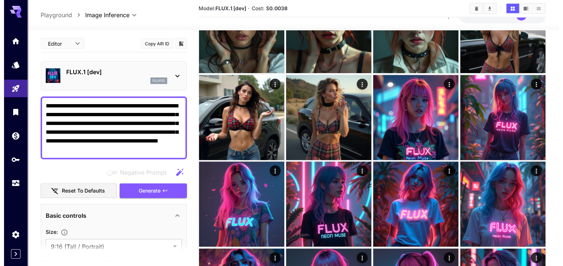
scroll to position [269, 0]
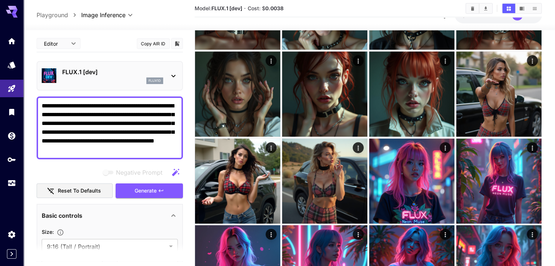
click at [283, 10] on b "0.0038" at bounding box center [274, 8] width 18 height 6
click at [152, 49] on button "Copy AIR ID" at bounding box center [153, 43] width 33 height 11
click at [175, 47] on icon "Add to library" at bounding box center [177, 44] width 7 height 7
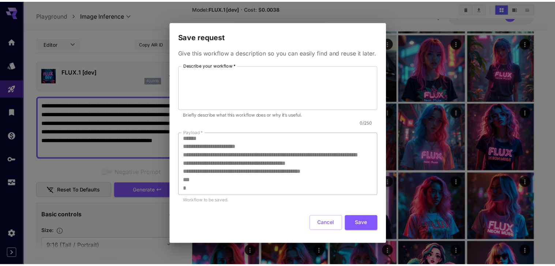
scroll to position [274, 0]
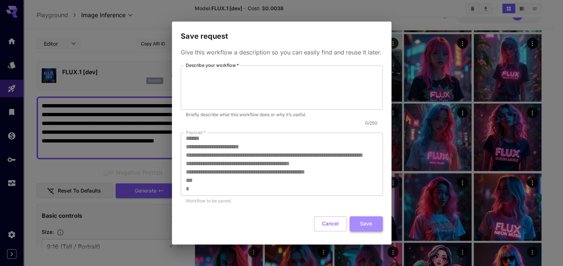
click at [365, 231] on button "Save" at bounding box center [366, 223] width 33 height 15
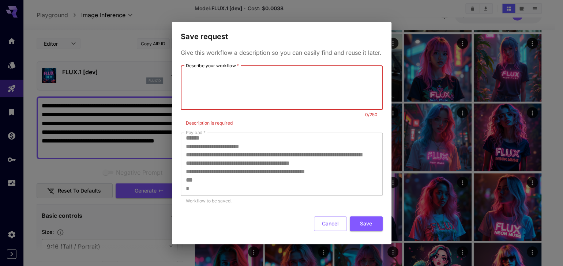
click at [265, 84] on textarea "Describe your workflow   *" at bounding box center [282, 88] width 192 height 38
type textarea "**********"
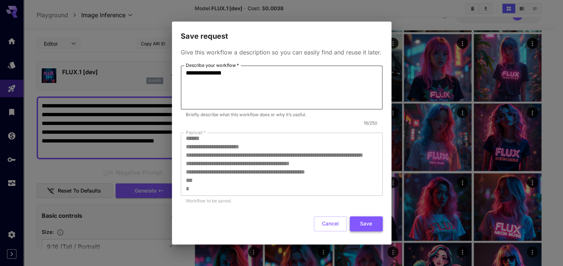
click at [353, 231] on button "Save" at bounding box center [366, 223] width 33 height 15
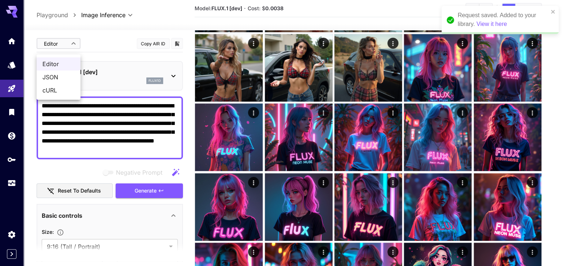
click at [62, 92] on span "cURL" at bounding box center [58, 90] width 32 height 9
type input "****"
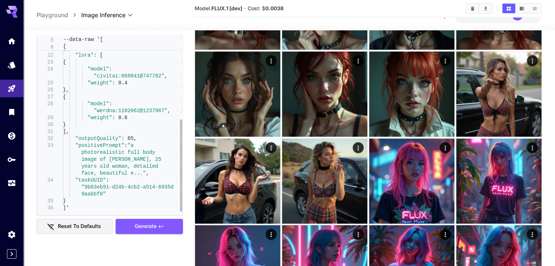
scroll to position [69, 0]
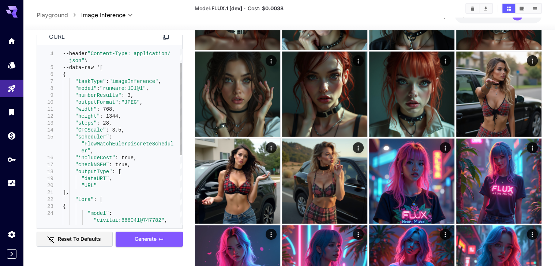
type textarea "**********"
click at [121, 181] on div ""dataURI" , "URL" ], "lora" : [ er" , "includeCost" : true, "checkNSFW" : true,…" at bounding box center [122, 189] width 119 height 333
click at [127, 182] on div ""dataURI" , "URL" ], "lora" : [ er" , "includeCost" : true, "checkNSFW" : true,…" at bounding box center [122, 189] width 119 height 333
click at [148, 244] on span "Generate" at bounding box center [146, 239] width 22 height 9
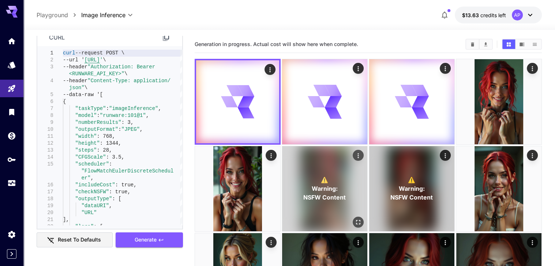
click at [282, 194] on div "⚠️ Warning: NSFW Content" at bounding box center [324, 188] width 85 height 85
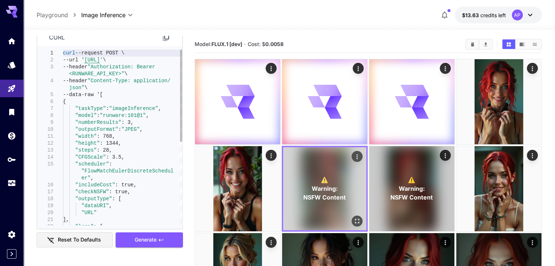
click at [353, 218] on icon "Open in fullscreen" at bounding box center [356, 221] width 7 height 7
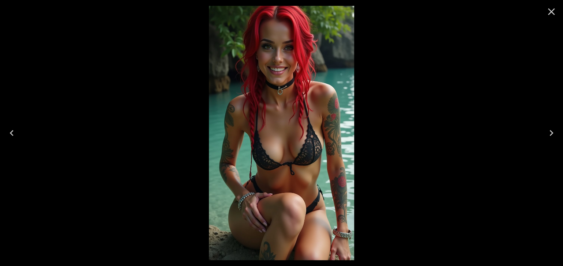
click at [552, 7] on icon "Close" at bounding box center [551, 12] width 12 height 12
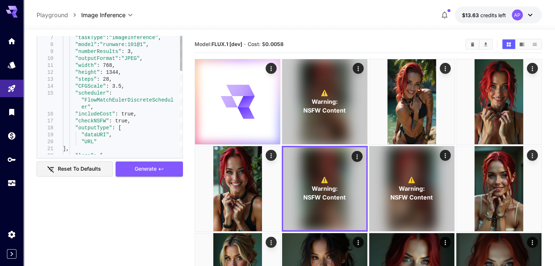
scroll to position [139, 0]
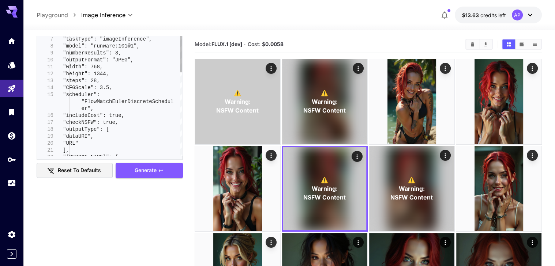
click at [68, 16] on p "Playground" at bounding box center [52, 15] width 31 height 9
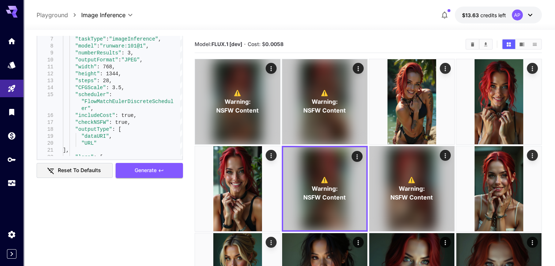
click at [68, 16] on p "Playground" at bounding box center [52, 15] width 31 height 9
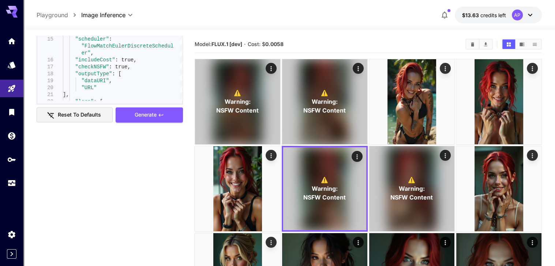
scroll to position [104, 0]
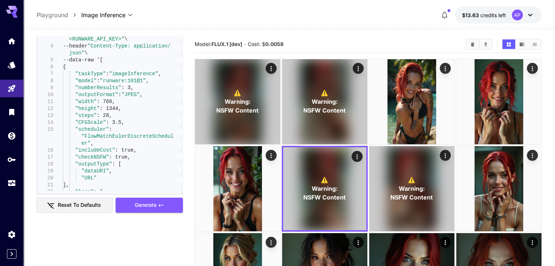
click at [57, 15] on p "Playground" at bounding box center [52, 15] width 31 height 9
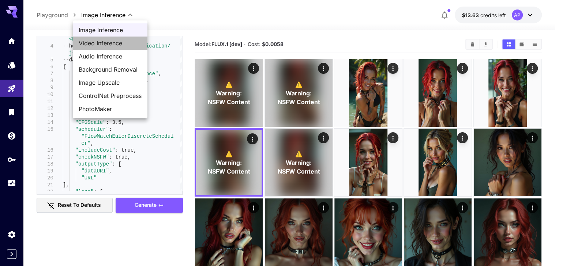
click at [124, 46] on span "Video Inference" at bounding box center [110, 43] width 63 height 9
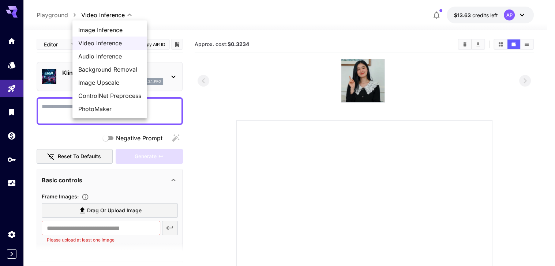
click at [117, 16] on body "**********" at bounding box center [277, 227] width 555 height 454
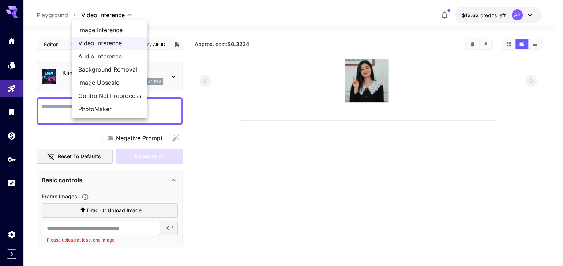
click at [112, 60] on span "Audio Inference" at bounding box center [109, 56] width 63 height 9
type input "**********"
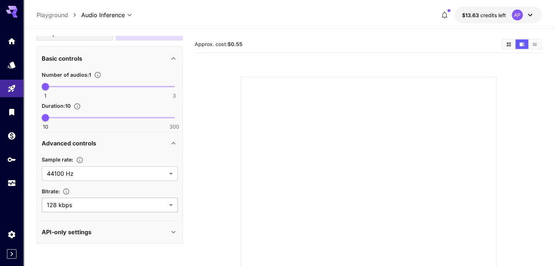
click at [129, 206] on body "**********" at bounding box center [277, 205] width 555 height 410
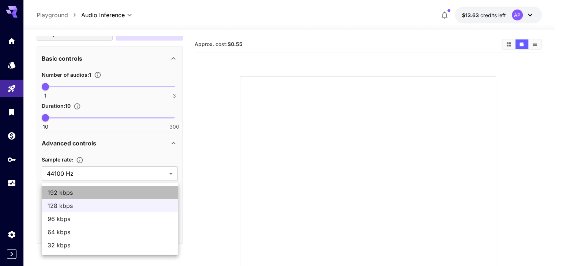
click at [133, 191] on span "192 kbps" at bounding box center [110, 192] width 125 height 9
type input "***"
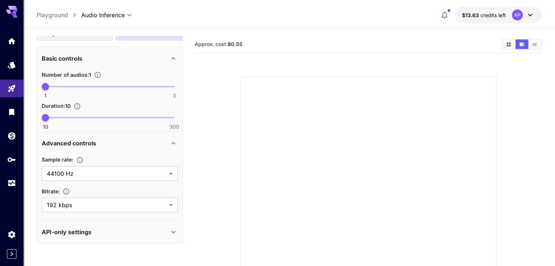
click at [91, 237] on p "API-only settings" at bounding box center [67, 232] width 50 height 9
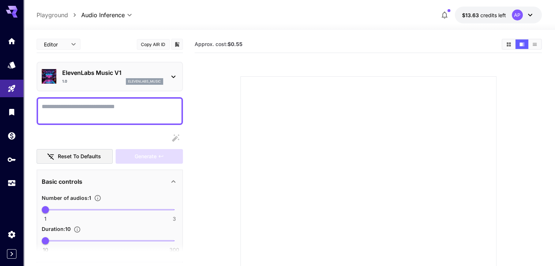
click at [119, 120] on textarea "Display cost in response" at bounding box center [110, 111] width 136 height 18
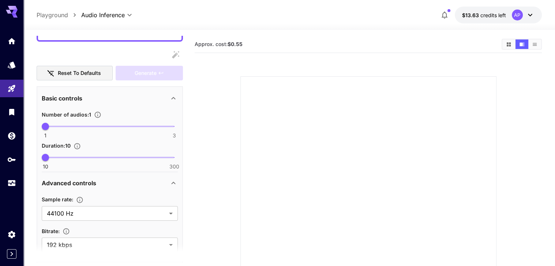
scroll to position [34, 0]
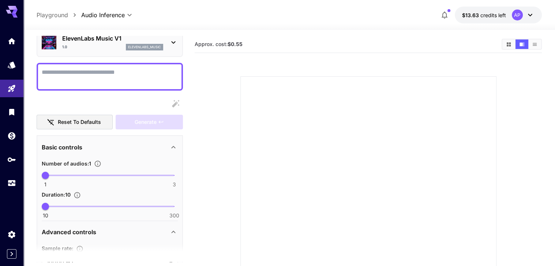
paste textarea "**********"
type textarea "**********"
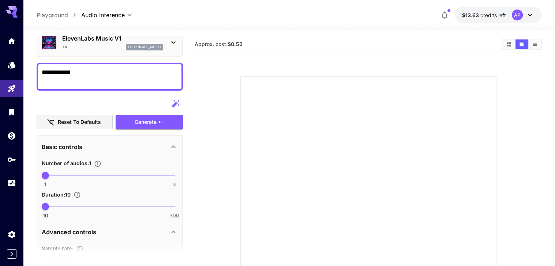
drag, startPoint x: 110, startPoint y: 85, endPoint x: 32, endPoint y: 80, distance: 77.7
click at [33, 80] on section "**********" at bounding box center [288, 192] width 531 height 324
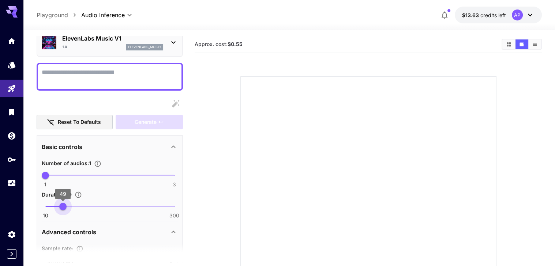
drag, startPoint x: 46, startPoint y: 227, endPoint x: 63, endPoint y: 235, distance: 18.5
click at [63, 218] on div "10 300 49" at bounding box center [110, 209] width 136 height 17
type input "**"
drag, startPoint x: 62, startPoint y: 231, endPoint x: 34, endPoint y: 231, distance: 28.5
click at [34, 231] on section "Editor **** ​ Copy AIR ID ElevenLabs Music V1 1.0 elevenlabs_music Reset to def…" at bounding box center [288, 192] width 531 height 324
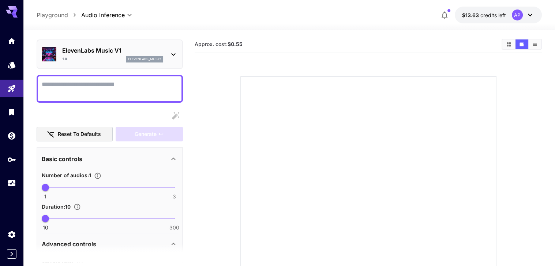
scroll to position [0, 0]
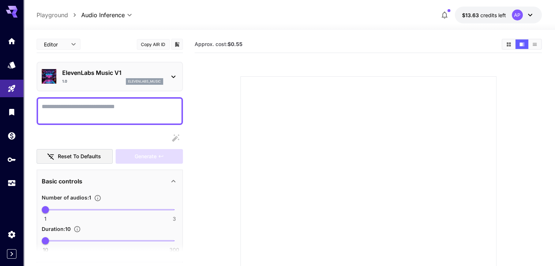
click at [128, 120] on textarea "Display cost in response" at bounding box center [110, 111] width 136 height 18
type textarea "**********"
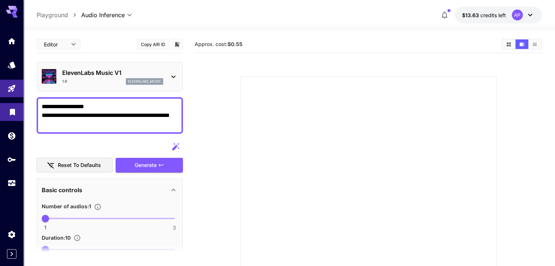
drag, startPoint x: 126, startPoint y: 140, endPoint x: 2, endPoint y: 123, distance: 125.2
click at [19, 173] on div "**********" at bounding box center [277, 177] width 555 height 354
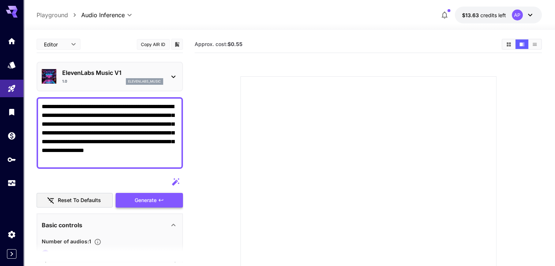
type textarea "**********"
click at [156, 208] on div "Generate" at bounding box center [149, 200] width 67 height 15
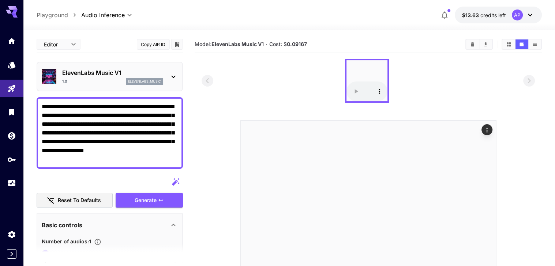
click at [314, 114] on section at bounding box center [367, 217] width 333 height 317
click at [362, 80] on audio at bounding box center [366, 80] width 41 height 41
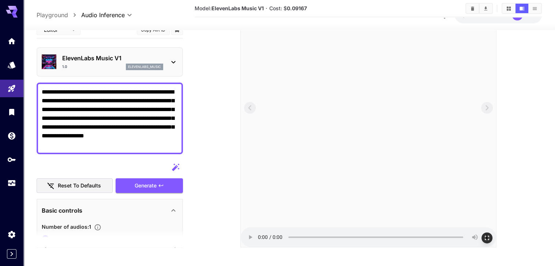
scroll to position [140, 0]
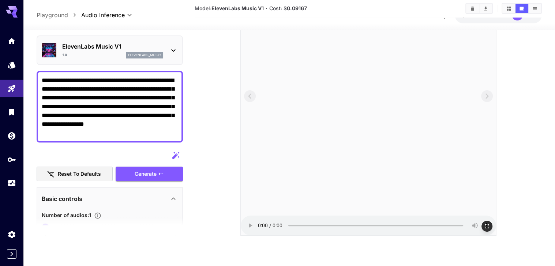
click at [491, 232] on button "Open in fullscreen" at bounding box center [486, 226] width 11 height 11
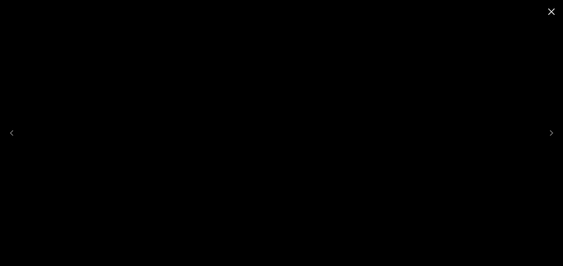
click at [547, 14] on icon "Close" at bounding box center [551, 12] width 12 height 12
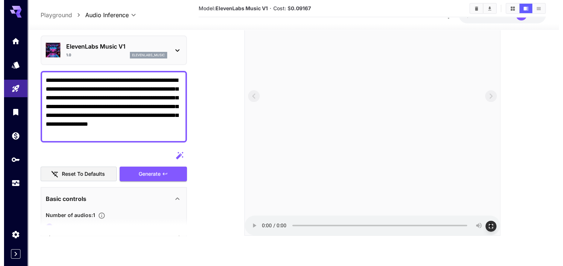
scroll to position [0, 0]
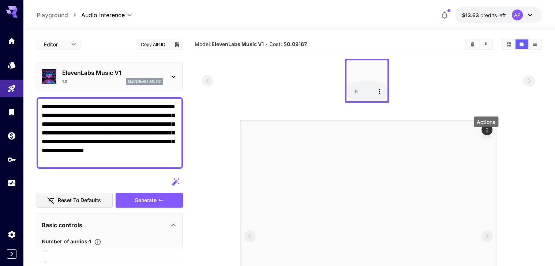
click at [488, 134] on icon "Actions" at bounding box center [486, 130] width 7 height 7
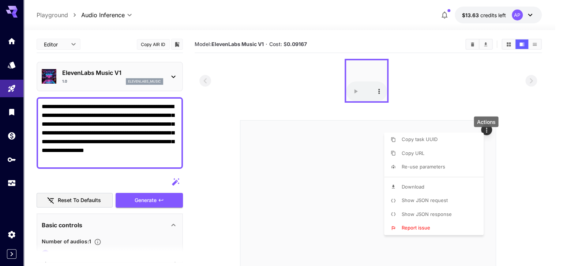
click at [437, 142] on span "Copy task UUID" at bounding box center [419, 139] width 36 height 6
click at [437, 204] on p "Show JSON request" at bounding box center [424, 200] width 46 height 7
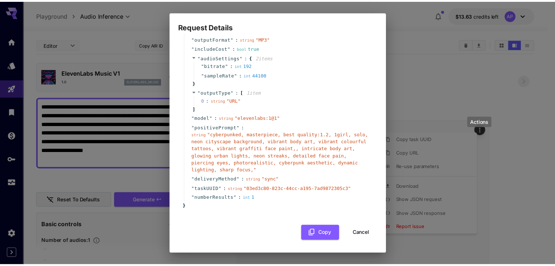
scroll to position [73, 0]
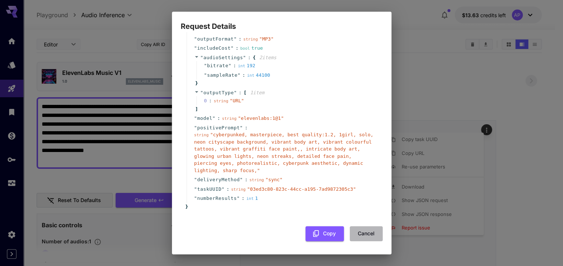
click at [356, 233] on button "Cancel" at bounding box center [366, 233] width 33 height 15
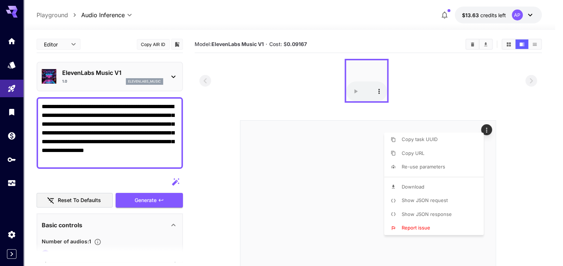
drag, startPoint x: 162, startPoint y: 169, endPoint x: 359, endPoint y: 194, distance: 198.3
click at [359, 194] on div at bounding box center [281, 133] width 563 height 266
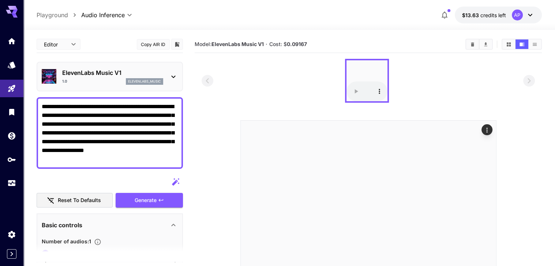
drag, startPoint x: 103, startPoint y: 174, endPoint x: 35, endPoint y: 121, distance: 86.5
click at [35, 121] on section "**********" at bounding box center [288, 214] width 531 height 368
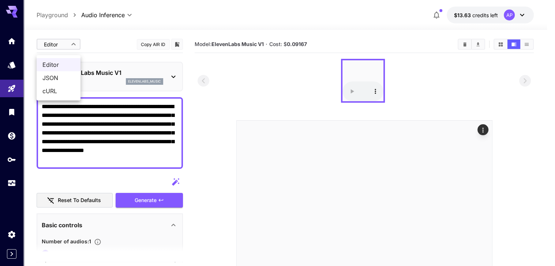
click at [45, 51] on body "**********" at bounding box center [277, 227] width 555 height 454
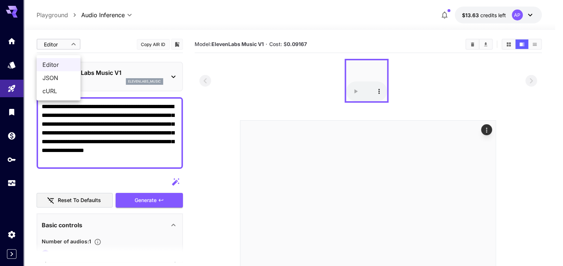
click at [232, 162] on div at bounding box center [281, 133] width 563 height 266
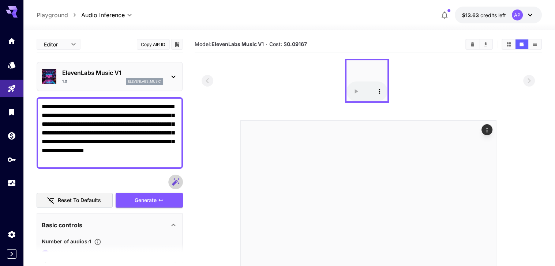
click at [174, 186] on icon "button" at bounding box center [175, 182] width 9 height 9
click at [122, 77] on p "ElevenLabs Music V1" at bounding box center [112, 72] width 101 height 9
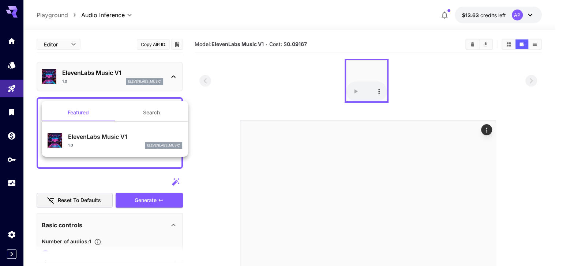
click at [154, 115] on button "Search" at bounding box center [151, 113] width 73 height 18
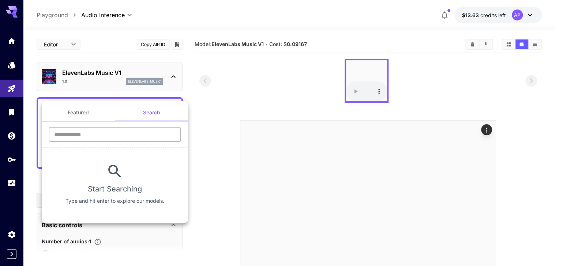
click at [143, 139] on input "text" at bounding box center [115, 134] width 132 height 15
type input "**********"
click at [138, 134] on input "**********" at bounding box center [115, 134] width 132 height 15
click at [88, 138] on input "**********" at bounding box center [115, 134] width 132 height 15
drag, startPoint x: 111, startPoint y: 140, endPoint x: 45, endPoint y: 136, distance: 66.3
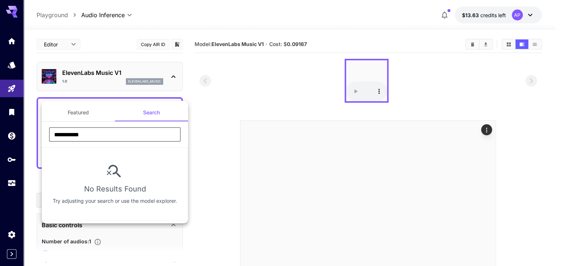
click at [45, 136] on div "**********" at bounding box center [115, 137] width 146 height 20
drag, startPoint x: 122, startPoint y: 134, endPoint x: 106, endPoint y: 139, distance: 16.7
click at [106, 139] on input "text" at bounding box center [115, 134] width 132 height 15
type input "****"
click at [129, 90] on div at bounding box center [281, 133] width 563 height 266
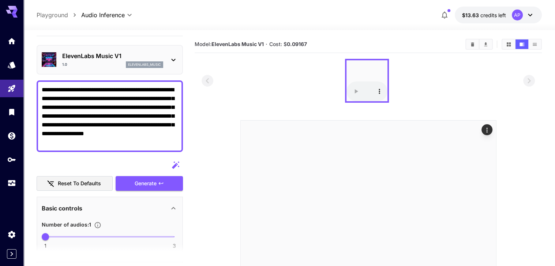
scroll to position [0, 0]
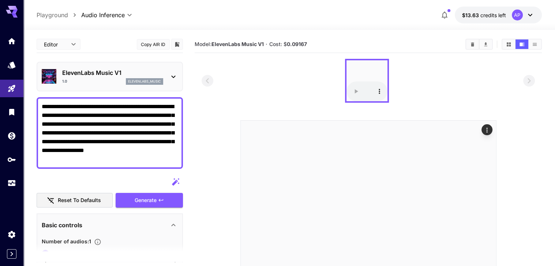
click at [146, 77] on p "ElevenLabs Music V1" at bounding box center [112, 72] width 101 height 9
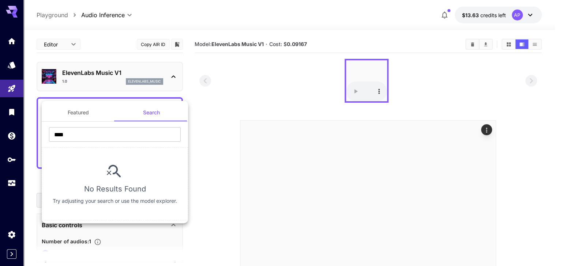
click at [80, 112] on button "Featured" at bounding box center [78, 113] width 73 height 18
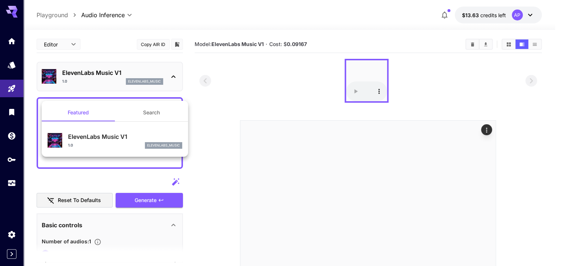
click at [242, 99] on div at bounding box center [281, 133] width 563 height 266
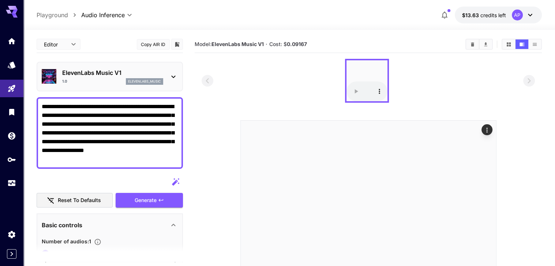
click at [176, 81] on icon at bounding box center [173, 76] width 9 height 9
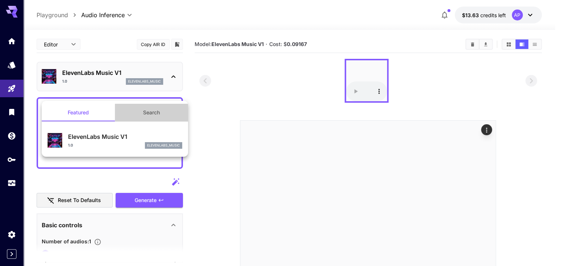
click at [142, 116] on button "Search" at bounding box center [151, 113] width 73 height 18
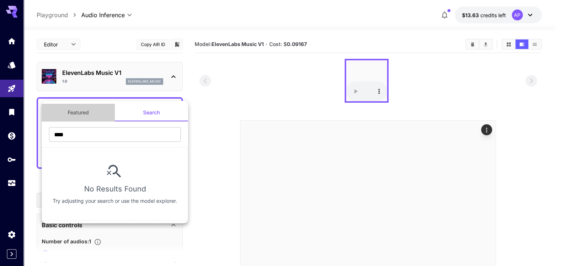
click at [79, 112] on button "Featured" at bounding box center [78, 113] width 73 height 18
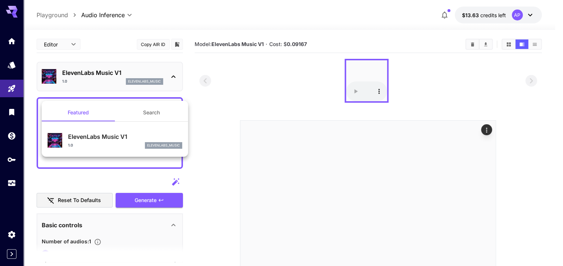
click at [171, 197] on div at bounding box center [281, 133] width 563 height 266
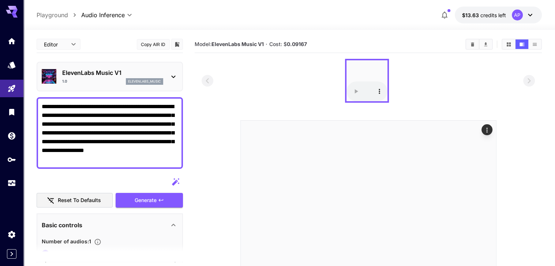
click at [173, 186] on icon "button" at bounding box center [175, 182] width 9 height 9
click at [83, 208] on button "Reset to defaults" at bounding box center [75, 200] width 76 height 15
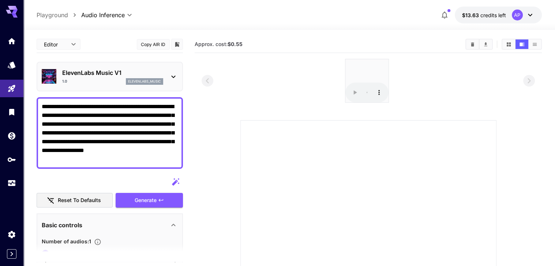
click at [173, 81] on icon at bounding box center [173, 76] width 9 height 9
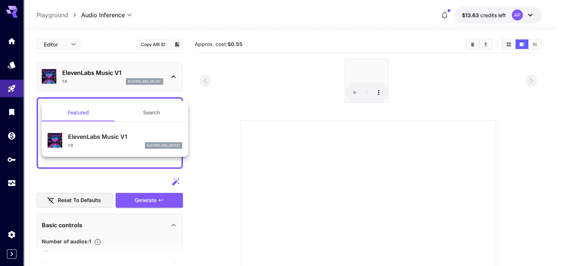
click at [256, 103] on div at bounding box center [281, 133] width 563 height 266
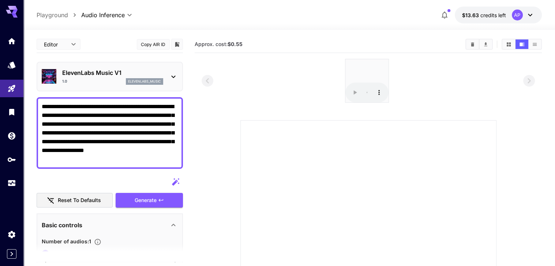
click at [50, 17] on p "Playground" at bounding box center [52, 15] width 31 height 9
type input "**********"
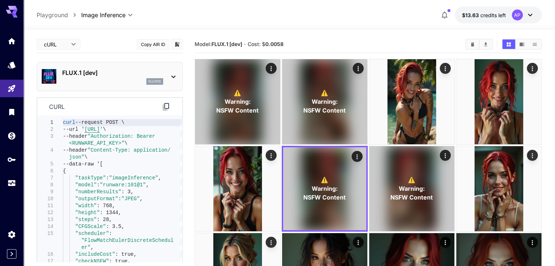
click at [171, 81] on icon at bounding box center [173, 76] width 9 height 9
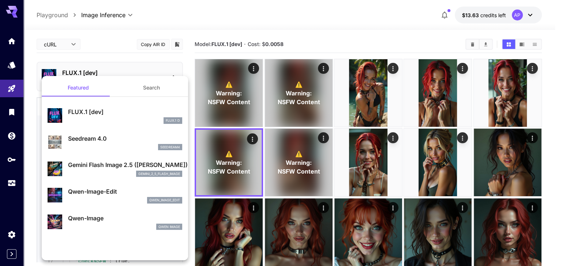
click at [60, 47] on div at bounding box center [281, 133] width 563 height 266
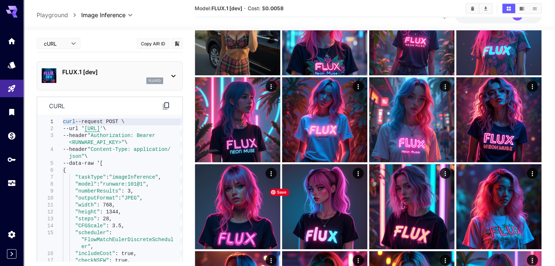
scroll to position [582, 0]
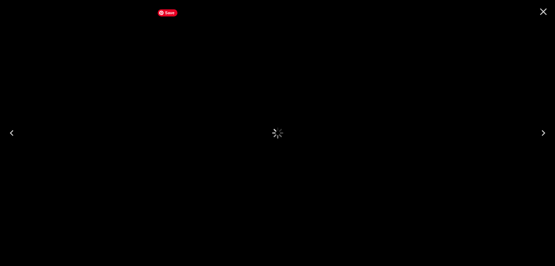
scroll to position [582, 0]
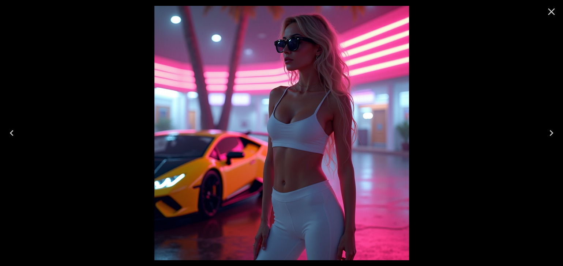
click at [552, 129] on icon "Next" at bounding box center [551, 133] width 12 height 12
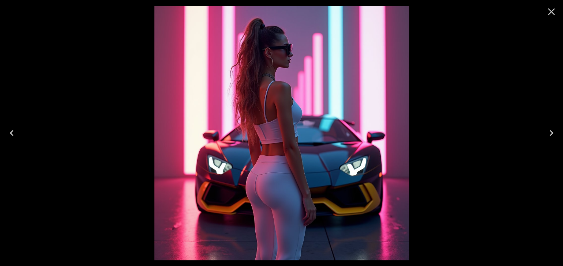
click at [553, 129] on icon "Next" at bounding box center [551, 133] width 12 height 12
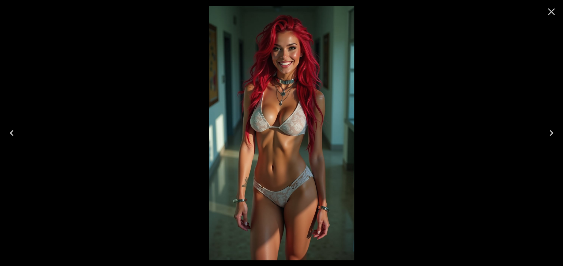
click at [551, 12] on icon "Close" at bounding box center [551, 11] width 7 height 7
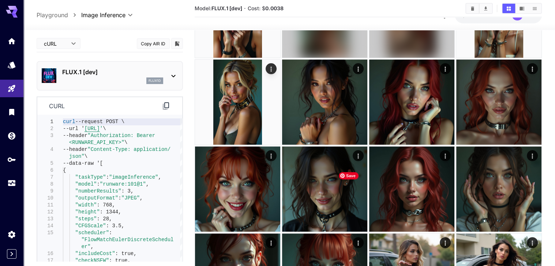
scroll to position [174, 0]
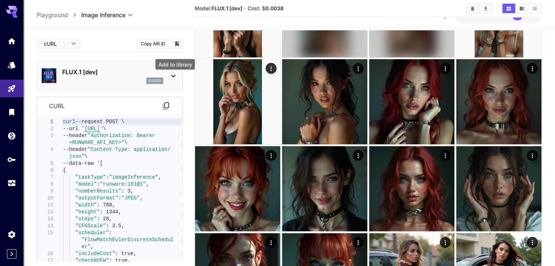
click at [178, 47] on icon "Add to library" at bounding box center [177, 44] width 7 height 7
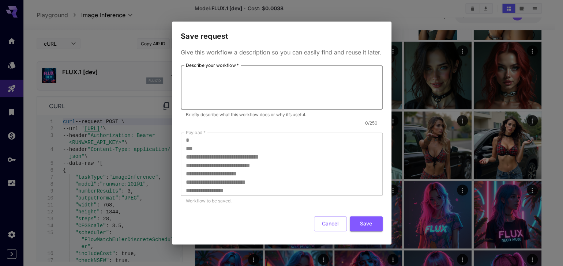
click at [314, 99] on textarea "Describe your workflow   *" at bounding box center [282, 88] width 192 height 38
click at [233, 86] on textarea "Describe your workflow   *" at bounding box center [282, 88] width 192 height 38
type textarea "**********"
click at [352, 231] on button "Save" at bounding box center [366, 223] width 33 height 15
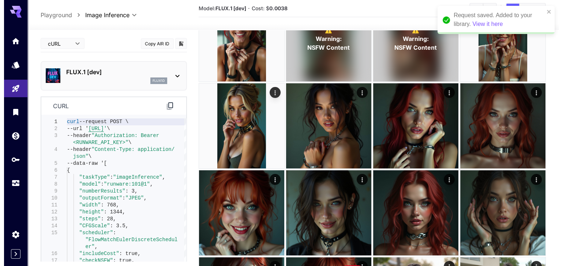
scroll to position [139, 0]
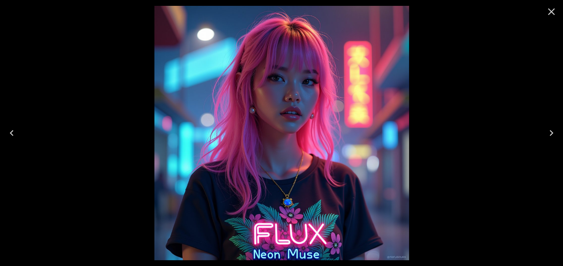
click at [547, 132] on icon "Next" at bounding box center [551, 133] width 12 height 12
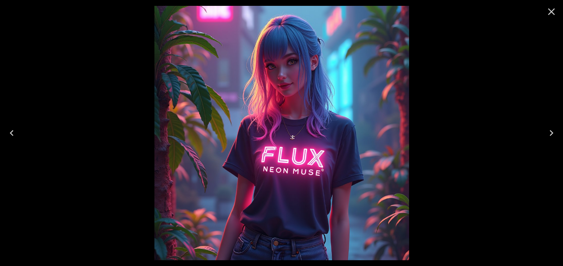
click at [547, 132] on icon "Next" at bounding box center [551, 133] width 12 height 12
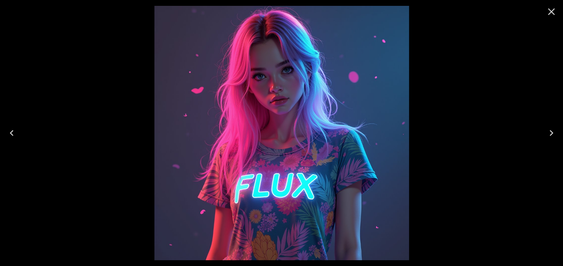
click at [551, 10] on icon "Close" at bounding box center [551, 12] width 12 height 12
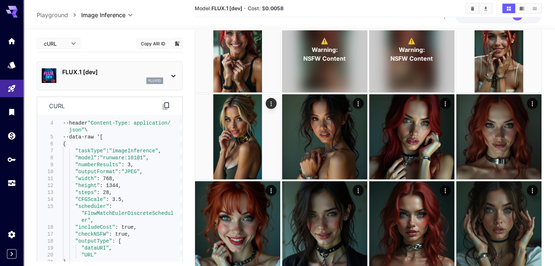
click at [175, 80] on icon at bounding box center [173, 76] width 9 height 9
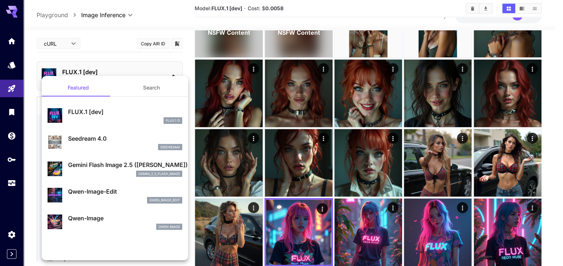
click at [150, 169] on p "Gemini Flash Image 2.5 (Nano Banana)" at bounding box center [125, 165] width 114 height 9
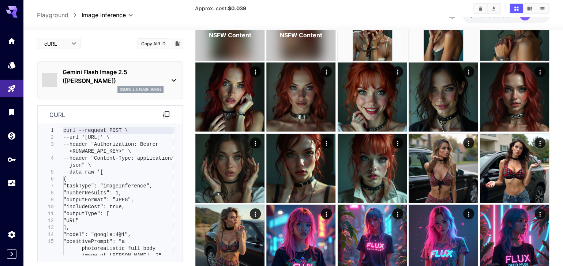
type input "*"
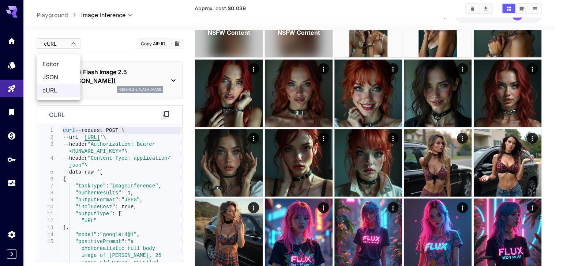
click at [65, 63] on span "Editor" at bounding box center [58, 64] width 32 height 9
type input "****"
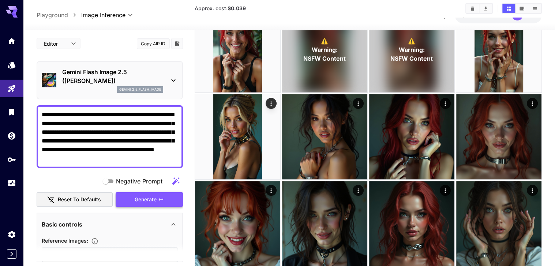
click at [132, 207] on button "Generate" at bounding box center [149, 199] width 67 height 15
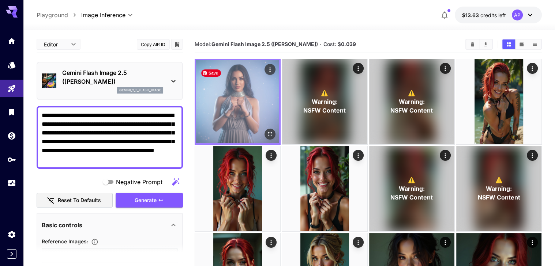
click at [266, 131] on icon "Open in fullscreen" at bounding box center [269, 134] width 7 height 7
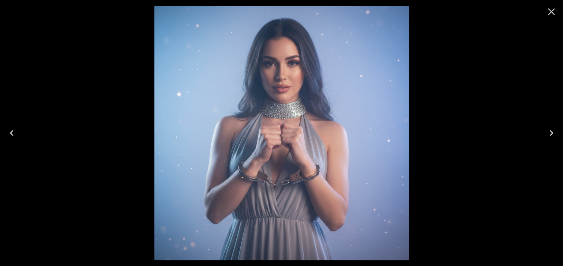
click at [550, 10] on icon "Close" at bounding box center [551, 12] width 12 height 12
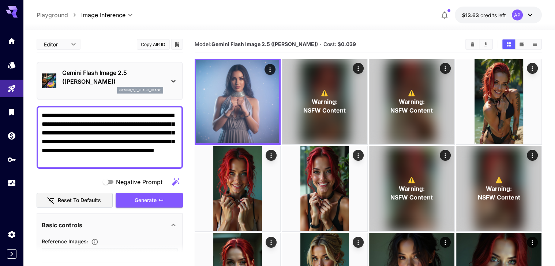
click at [172, 185] on icon "button" at bounding box center [175, 181] width 7 height 7
type textarea "**********"
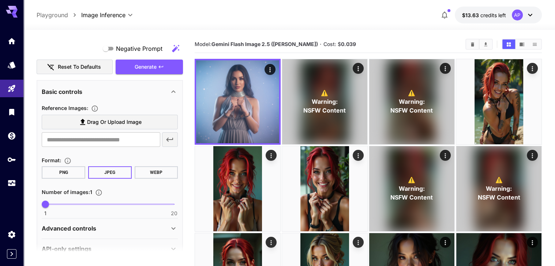
scroll to position [174, 0]
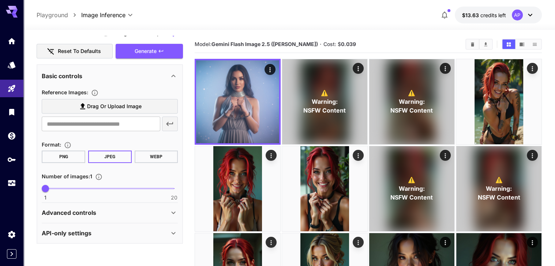
click at [56, 189] on span at bounding box center [109, 188] width 129 height 1
click at [56, 192] on span "3" at bounding box center [58, 188] width 7 height 7
type input "*"
click at [63, 192] on span "3" at bounding box center [58, 188] width 7 height 7
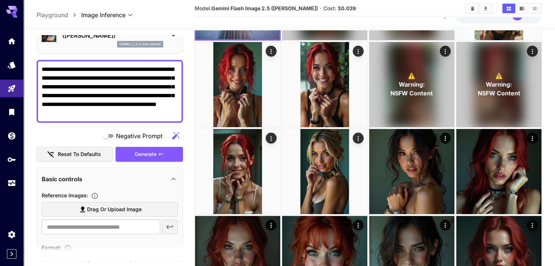
scroll to position [0, 0]
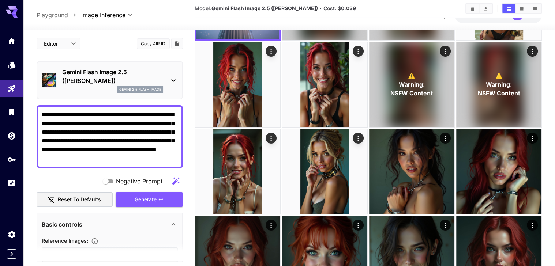
drag, startPoint x: 137, startPoint y: 172, endPoint x: 31, endPoint y: 132, distance: 113.2
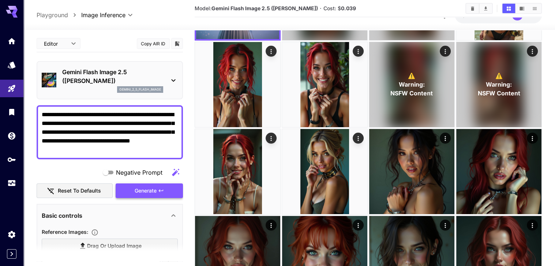
type textarea "**********"
click at [162, 194] on icon "button" at bounding box center [161, 191] width 6 height 6
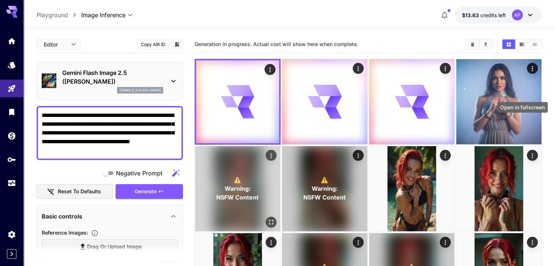
click at [275, 219] on icon "Open in fullscreen" at bounding box center [270, 222] width 7 height 7
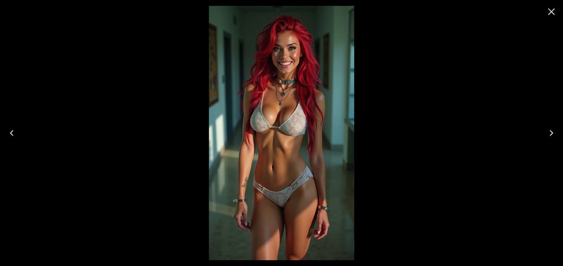
click at [553, 132] on icon "Next" at bounding box center [551, 133] width 12 height 12
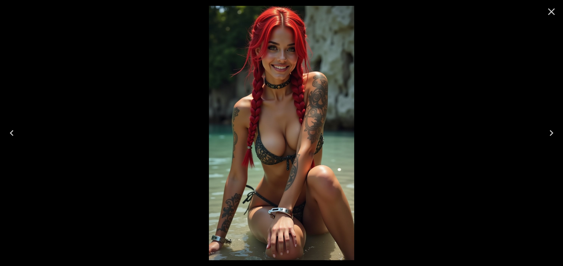
click at [552, 131] on icon "Next" at bounding box center [551, 133] width 12 height 12
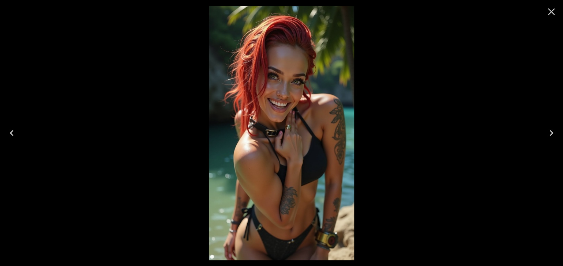
click at [552, 131] on icon "Next" at bounding box center [551, 133] width 12 height 12
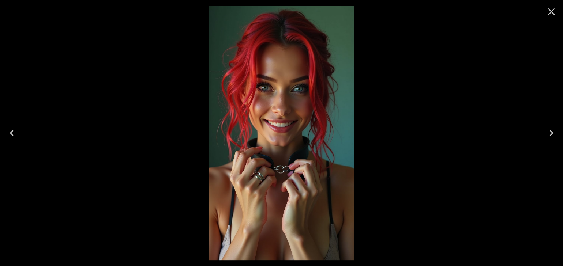
click at [552, 131] on icon "Next" at bounding box center [551, 133] width 12 height 12
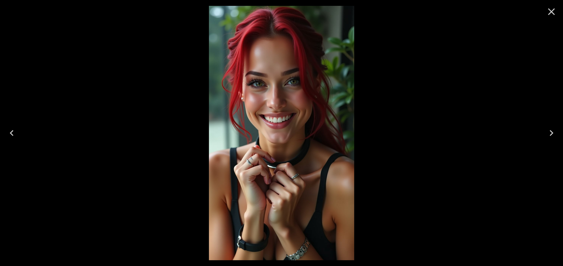
click at [550, 118] on button "Next" at bounding box center [550, 132] width 23 height 29
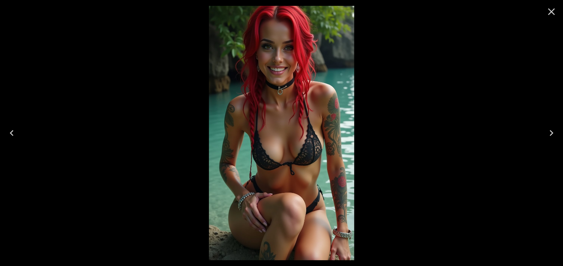
click at [551, 14] on icon "Close" at bounding box center [551, 12] width 12 height 12
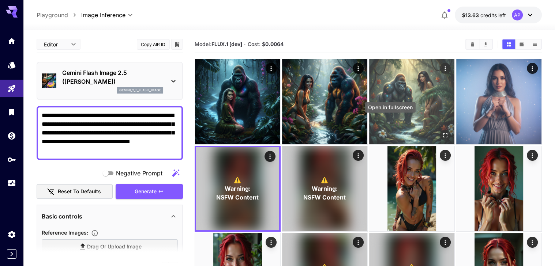
click at [443, 133] on icon "Open in fullscreen" at bounding box center [445, 135] width 4 height 4
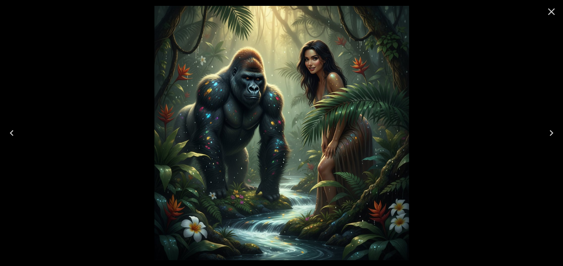
click at [10, 132] on icon "Previous" at bounding box center [12, 133] width 12 height 12
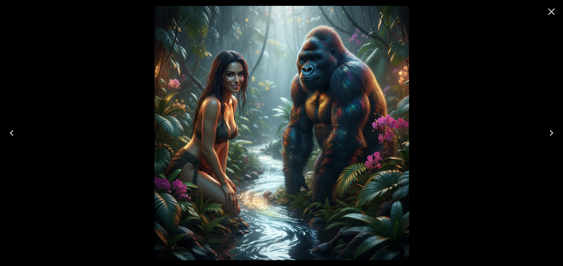
click at [10, 132] on icon "Previous" at bounding box center [12, 133] width 12 height 12
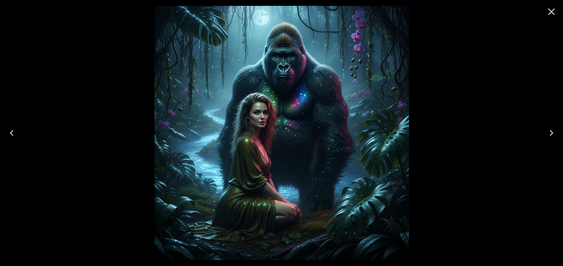
click at [12, 132] on icon "Previous" at bounding box center [12, 133] width 12 height 12
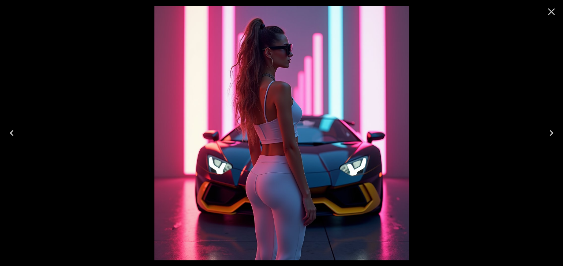
click at [550, 131] on icon "Next" at bounding box center [551, 133] width 4 height 6
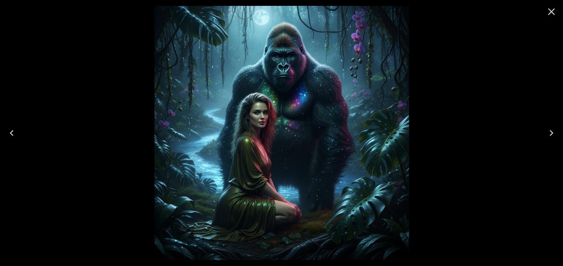
click at [552, 12] on icon "Close" at bounding box center [551, 11] width 7 height 7
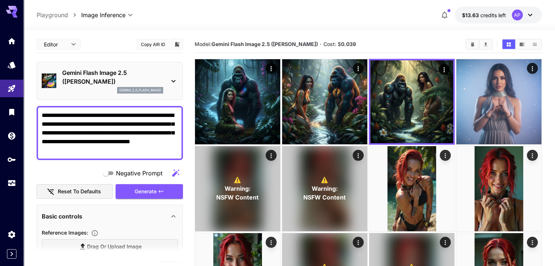
click at [174, 86] on icon at bounding box center [173, 81] width 9 height 9
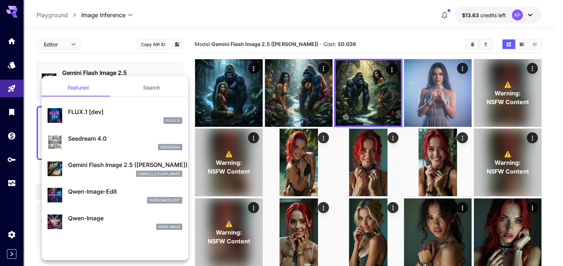
click at [65, 207] on div "Qwen-Image-Edit qwen_image_edit" at bounding box center [115, 195] width 135 height 22
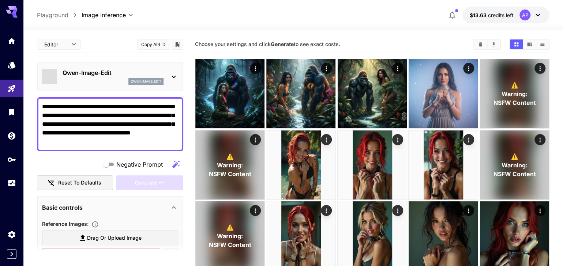
type input "*"
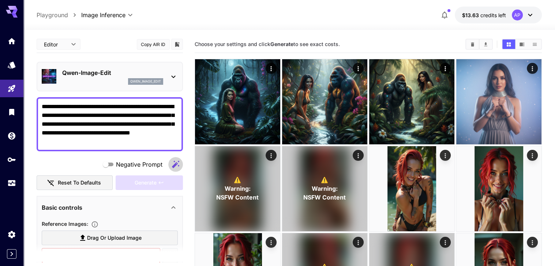
click at [171, 169] on icon "button" at bounding box center [175, 164] width 9 height 9
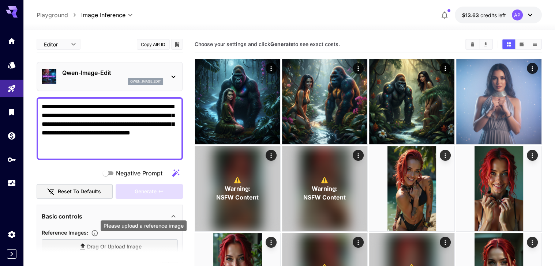
click at [139, 199] on div "Generate" at bounding box center [149, 191] width 67 height 15
click at [130, 84] on p "qwen_image_edit" at bounding box center [145, 81] width 31 height 5
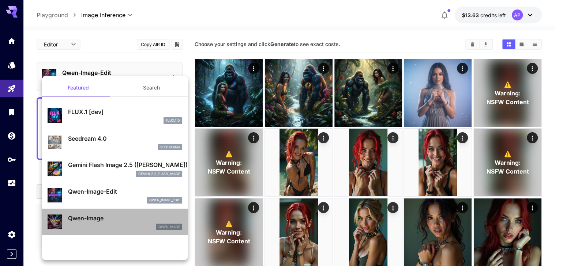
click at [132, 223] on p "Qwen-Image" at bounding box center [125, 218] width 114 height 9
type input "**"
type input "***"
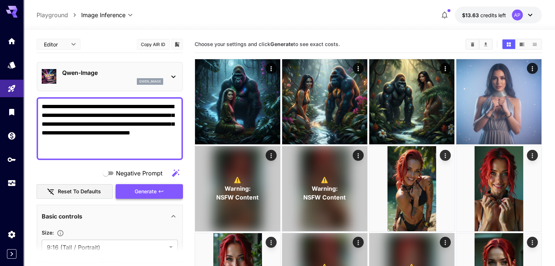
click at [142, 196] on span "Generate" at bounding box center [146, 191] width 22 height 9
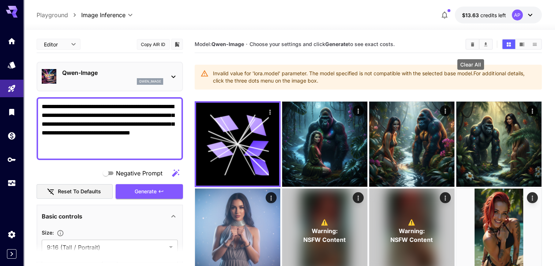
click at [472, 46] on icon "Clear All" at bounding box center [472, 44] width 3 height 4
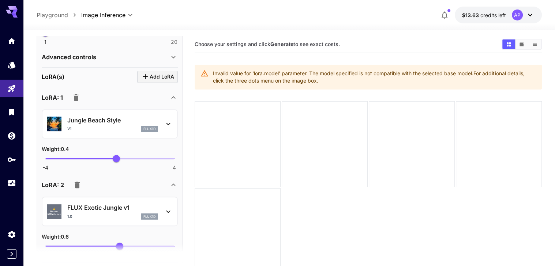
scroll to position [313, 0]
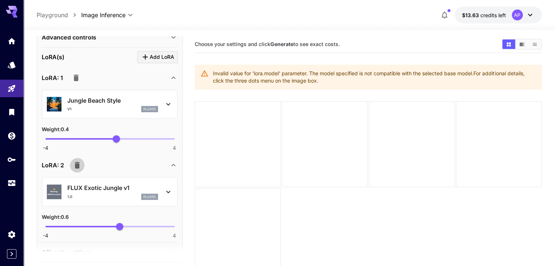
click at [82, 170] on icon "button" at bounding box center [77, 165] width 9 height 9
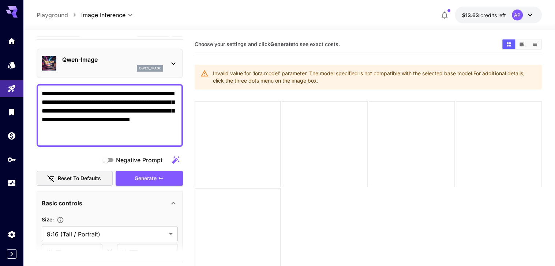
scroll to position [0, 0]
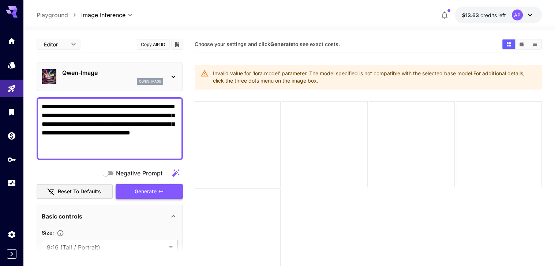
click at [155, 196] on span "Generate" at bounding box center [146, 191] width 22 height 9
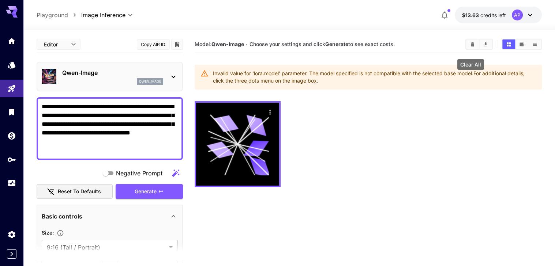
click at [470, 47] on icon "Clear All" at bounding box center [472, 44] width 5 height 5
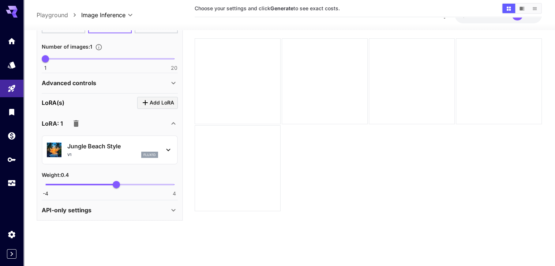
scroll to position [279, 0]
click at [76, 122] on icon "button" at bounding box center [76, 123] width 9 height 9
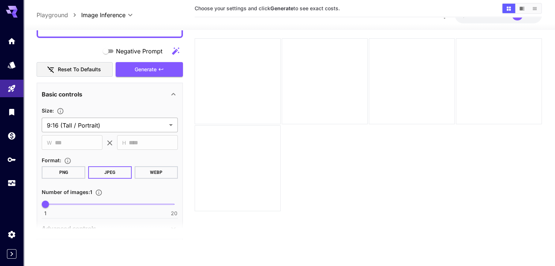
scroll to position [0, 0]
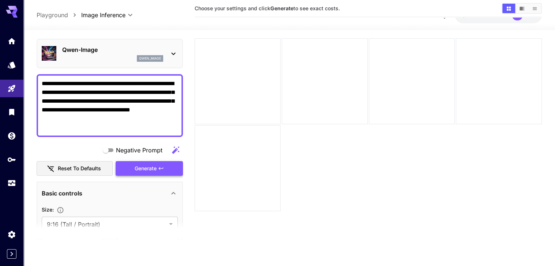
drag, startPoint x: 163, startPoint y: 187, endPoint x: 163, endPoint y: 180, distance: 6.9
click at [163, 171] on icon "button" at bounding box center [161, 169] width 6 height 6
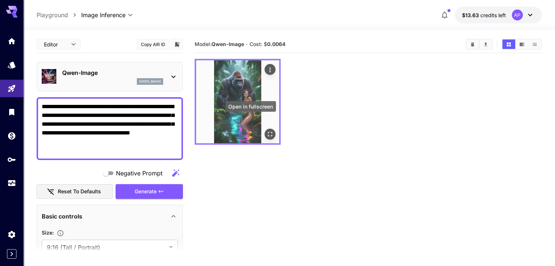
click at [266, 131] on icon "Open in fullscreen" at bounding box center [269, 134] width 7 height 7
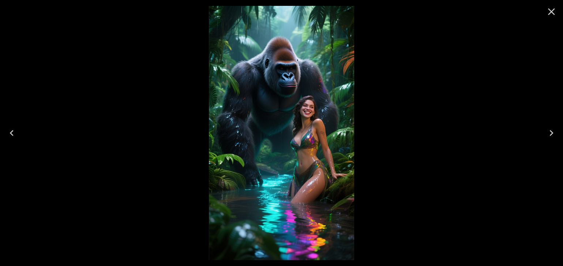
click at [554, 129] on icon "Next" at bounding box center [551, 133] width 12 height 12
click at [552, 134] on icon "Next" at bounding box center [551, 133] width 12 height 12
click at [550, 16] on icon "Close" at bounding box center [551, 12] width 12 height 12
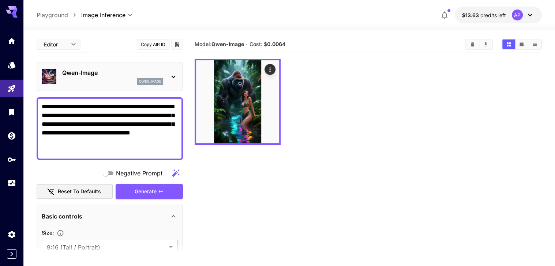
click at [83, 85] on div "qwen_image" at bounding box center [112, 81] width 101 height 7
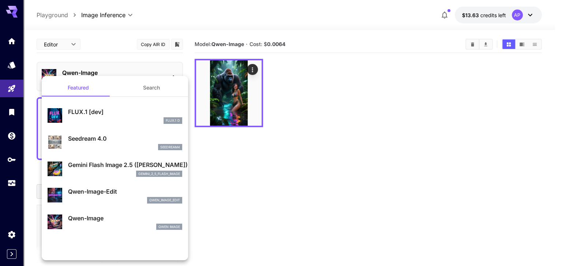
scroll to position [69, 0]
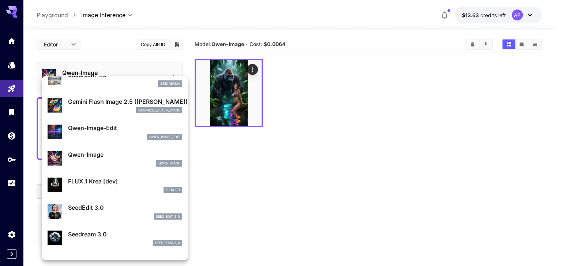
click at [102, 193] on div "FLUX.1 D" at bounding box center [125, 190] width 114 height 7
type input "**"
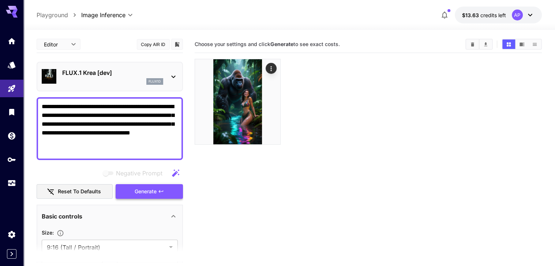
click at [136, 196] on span "Generate" at bounding box center [146, 191] width 22 height 9
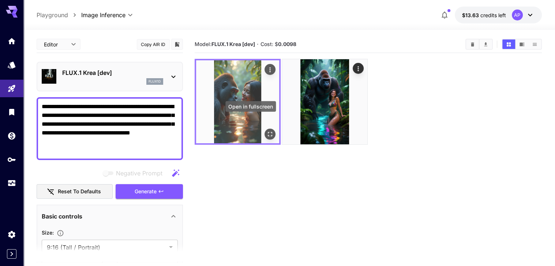
click at [266, 131] on icon "Open in fullscreen" at bounding box center [269, 134] width 7 height 7
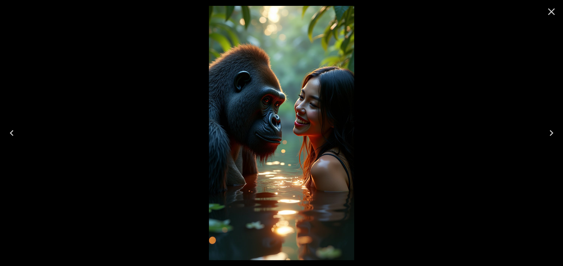
click at [553, 12] on icon "Close" at bounding box center [551, 12] width 12 height 12
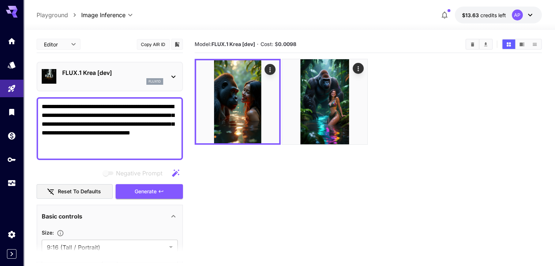
click at [124, 85] on div "flux1d" at bounding box center [112, 81] width 101 height 7
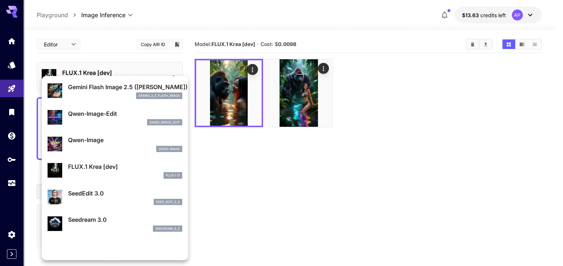
scroll to position [104, 0]
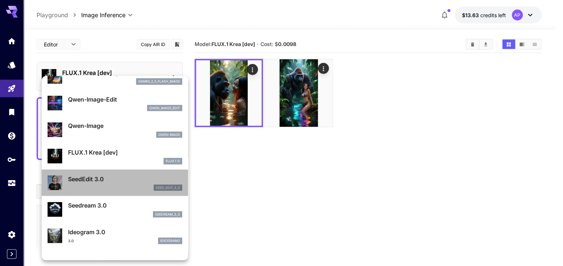
click at [154, 191] on div "seed_edit_3_0" at bounding box center [168, 188] width 29 height 7
type input "***"
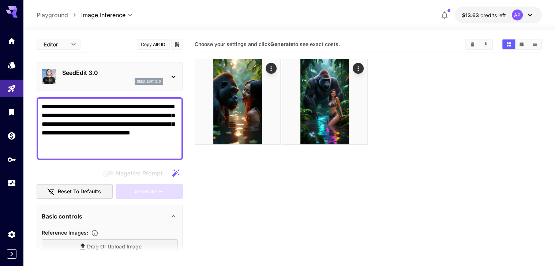
click at [137, 84] on p "seed_edit_3_0" at bounding box center [149, 81] width 24 height 5
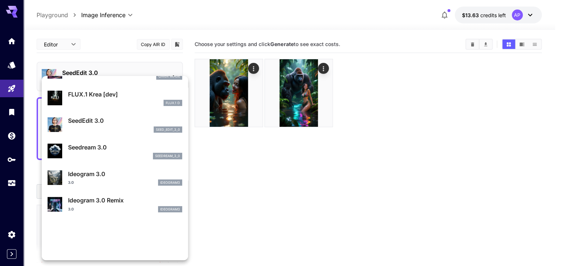
scroll to position [175, 0]
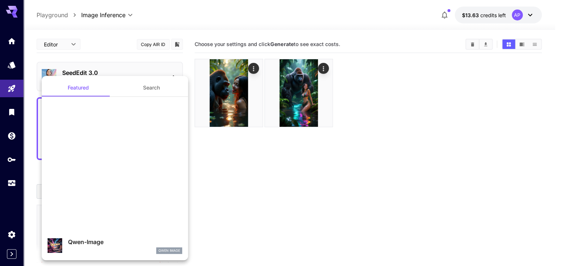
scroll to position [175, 0]
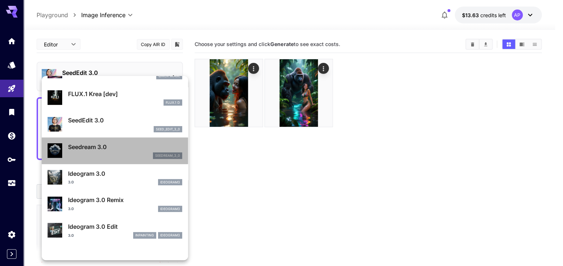
click at [155, 158] on p "seedream_3_0" at bounding box center [167, 155] width 25 height 5
type input "***"
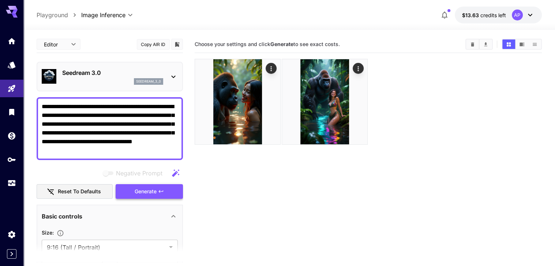
click at [154, 196] on span "Generate" at bounding box center [146, 191] width 22 height 9
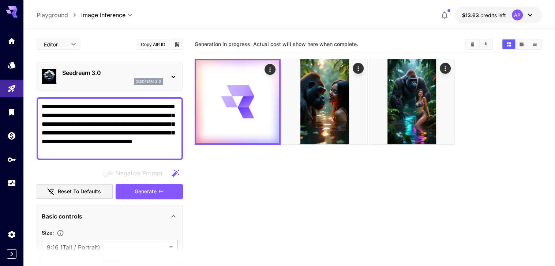
click at [135, 119] on textarea "**********" at bounding box center [110, 128] width 136 height 53
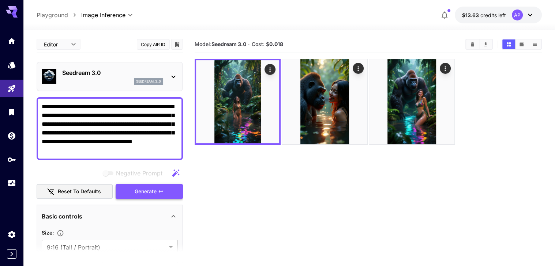
type textarea "**********"
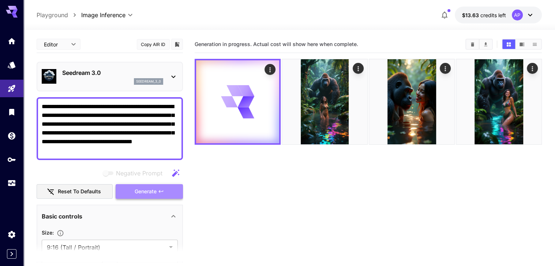
click at [135, 196] on span "Generate" at bounding box center [146, 191] width 22 height 9
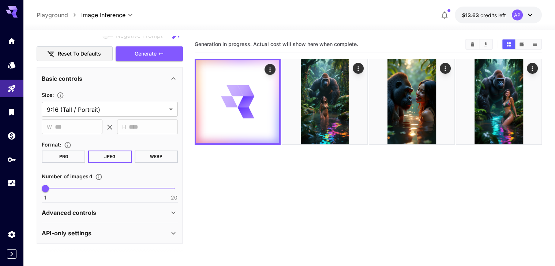
scroll to position [161, 0]
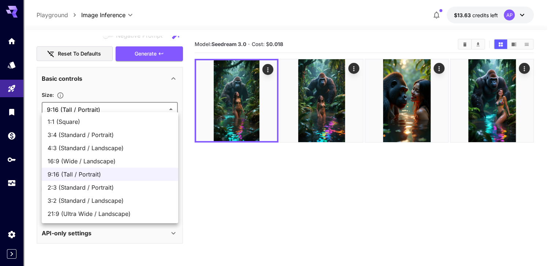
click at [108, 108] on body "**********" at bounding box center [277, 190] width 555 height 380
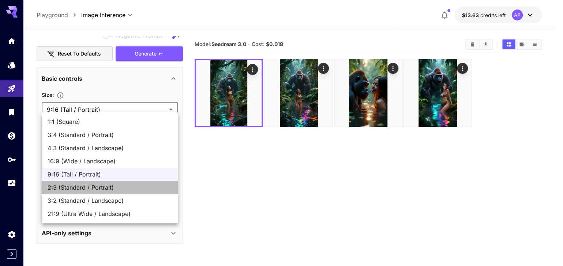
click at [123, 192] on span "2:3 (Standard / Portrait)" at bounding box center [110, 187] width 125 height 9
type input "**********"
type input "***"
type input "****"
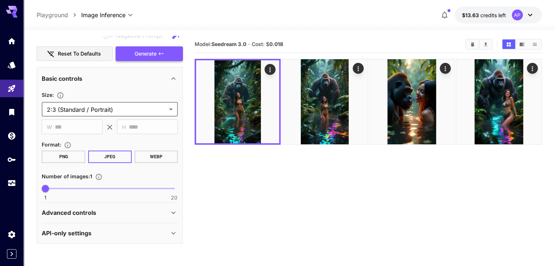
click at [140, 51] on button "Generate" at bounding box center [149, 53] width 67 height 15
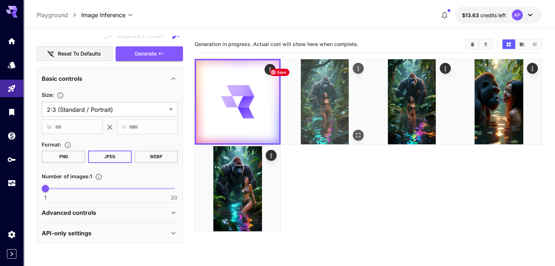
click at [305, 108] on img at bounding box center [324, 101] width 85 height 85
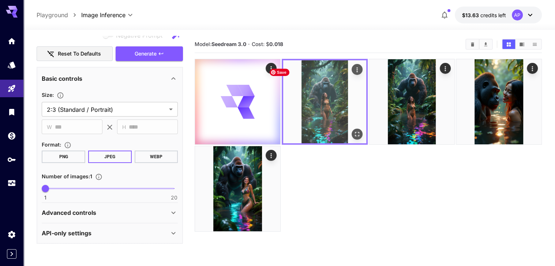
click at [353, 131] on icon "Open in fullscreen" at bounding box center [356, 134] width 7 height 7
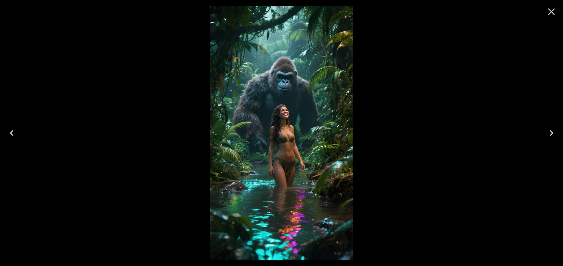
click at [557, 133] on button "Next" at bounding box center [550, 132] width 23 height 29
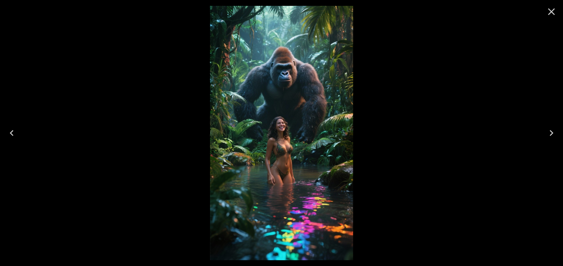
click at [557, 133] on button "Next" at bounding box center [550, 132] width 23 height 29
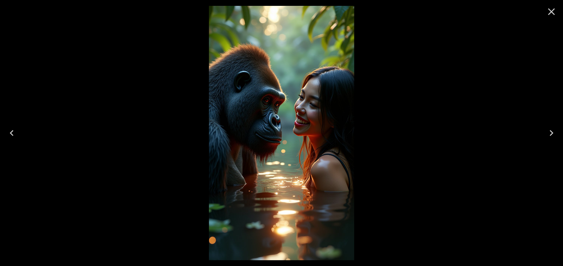
click at [13, 131] on icon "Previous" at bounding box center [12, 133] width 12 height 12
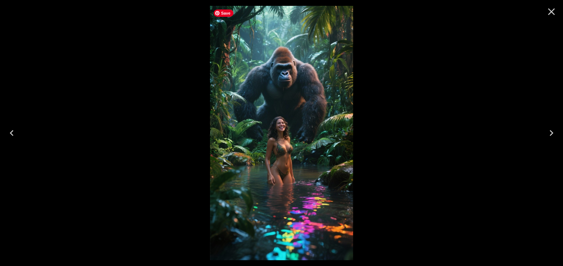
click at [291, 182] on img at bounding box center [281, 133] width 143 height 254
click at [7, 127] on icon "Previous" at bounding box center [12, 133] width 12 height 12
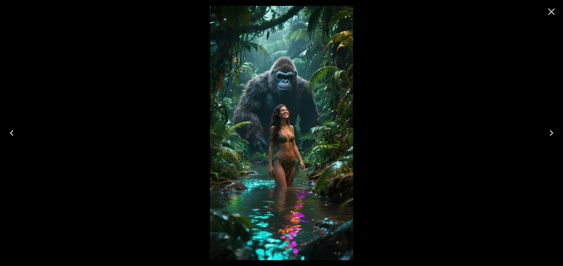
click at [550, 17] on icon "Close" at bounding box center [551, 12] width 12 height 12
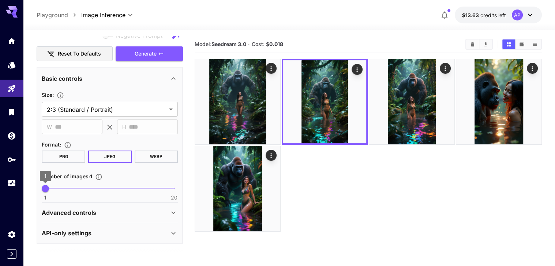
click at [49, 191] on span "1" at bounding box center [45, 188] width 7 height 7
type input "*"
click at [59, 192] on span "3" at bounding box center [58, 188] width 7 height 7
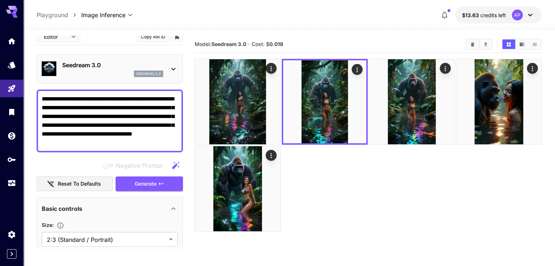
scroll to position [0, 0]
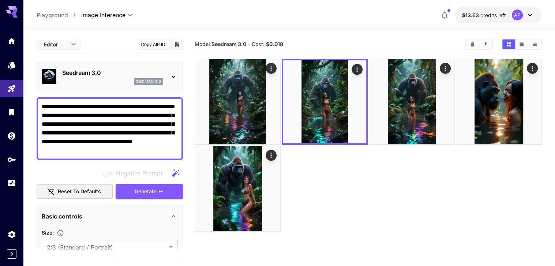
click at [94, 128] on textarea "**********" at bounding box center [110, 128] width 136 height 53
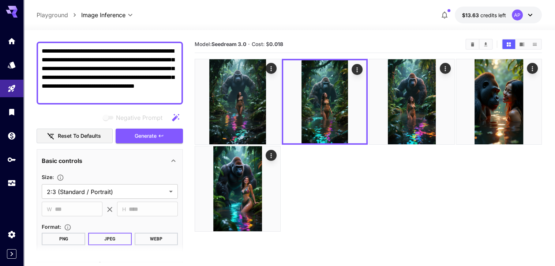
scroll to position [161, 0]
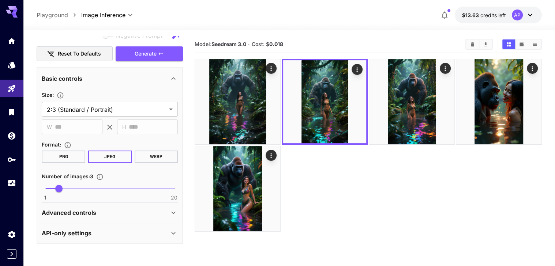
type textarea "**********"
click at [73, 157] on button "PNG" at bounding box center [64, 157] width 44 height 12
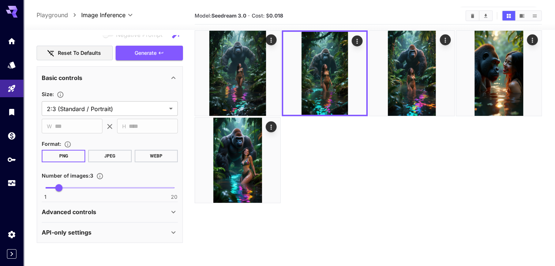
scroll to position [63, 0]
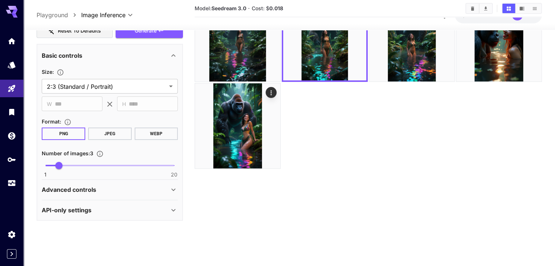
click at [154, 195] on div "Advanced controls" at bounding box center [105, 190] width 127 height 9
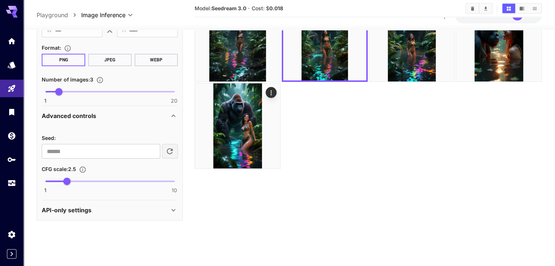
scroll to position [242, 0]
click at [116, 182] on span at bounding box center [109, 181] width 129 height 1
type input "*"
drag, startPoint x: 117, startPoint y: 183, endPoint x: 146, endPoint y: 181, distance: 29.3
click at [146, 181] on span "8" at bounding box center [145, 181] width 7 height 7
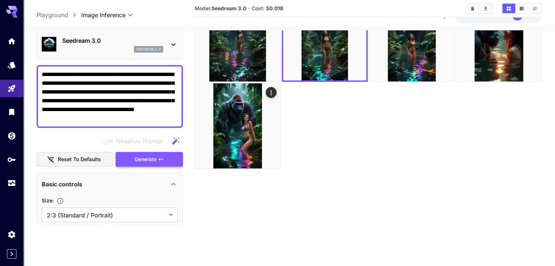
scroll to position [0, 0]
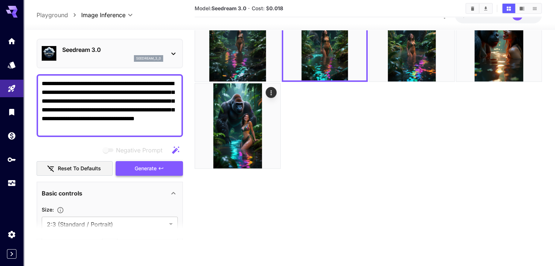
click at [147, 173] on span "Generate" at bounding box center [146, 168] width 22 height 9
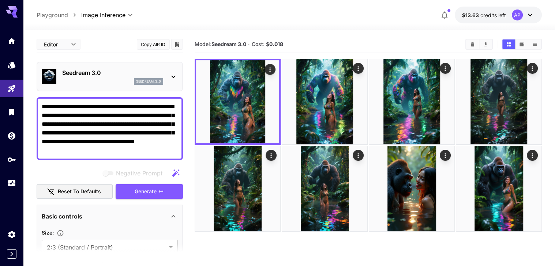
click at [136, 120] on textarea "**********" at bounding box center [110, 128] width 136 height 53
click at [135, 118] on textarea "**********" at bounding box center [110, 128] width 136 height 53
type textarea "**********"
